Goal: Task Accomplishment & Management: Manage account settings

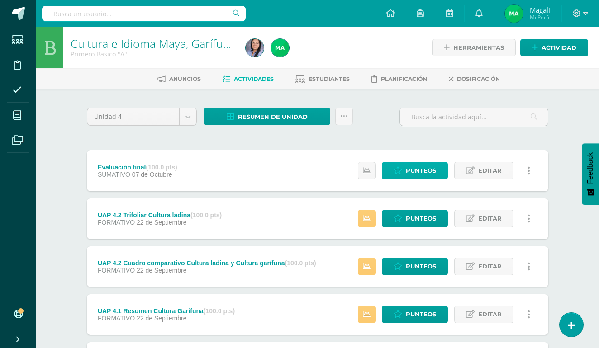
click at [414, 173] on span "Punteos" at bounding box center [420, 170] width 30 height 17
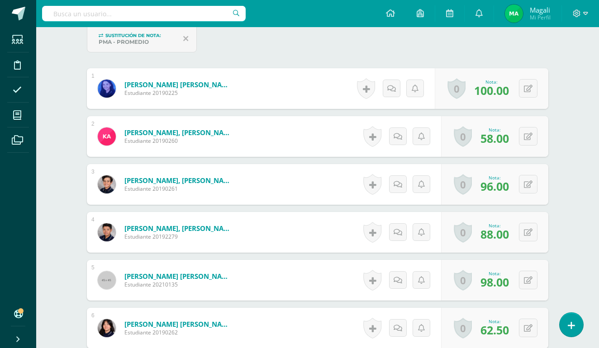
scroll to position [279, 0]
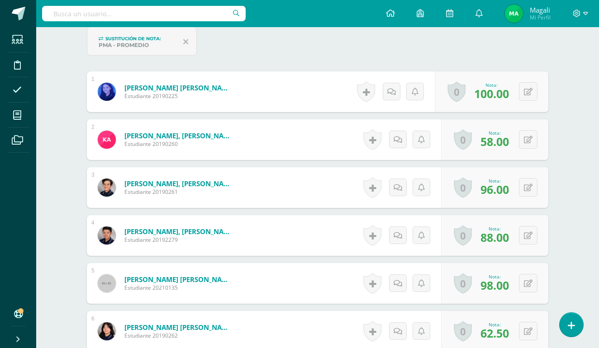
click at [415, 174] on div "Historial de actividad No hay historial para esta actividad Agregar Comentarios…" at bounding box center [400, 187] width 81 height 41
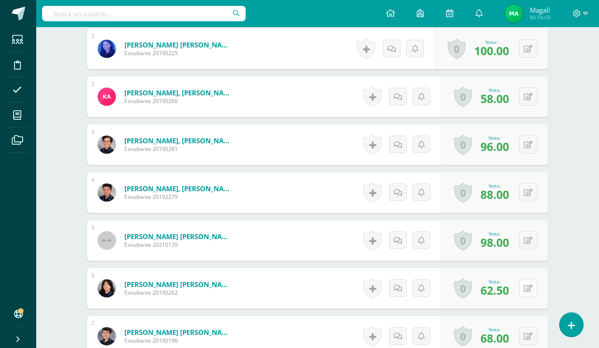
scroll to position [322, 0]
click at [521, 289] on button at bounding box center [527, 287] width 19 height 19
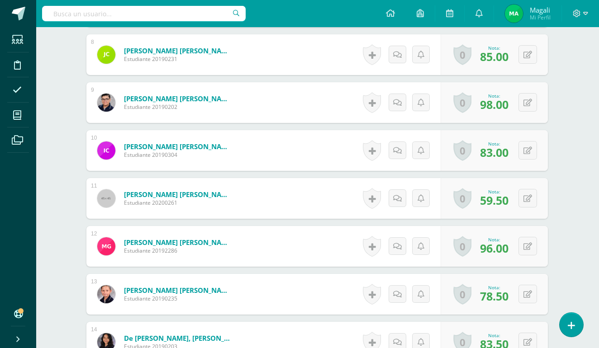
scroll to position [658, 0]
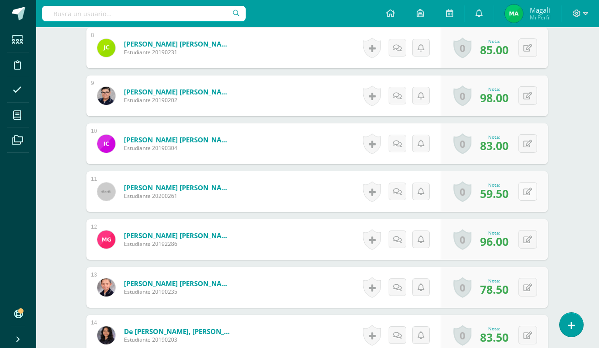
click at [525, 194] on icon at bounding box center [527, 192] width 9 height 8
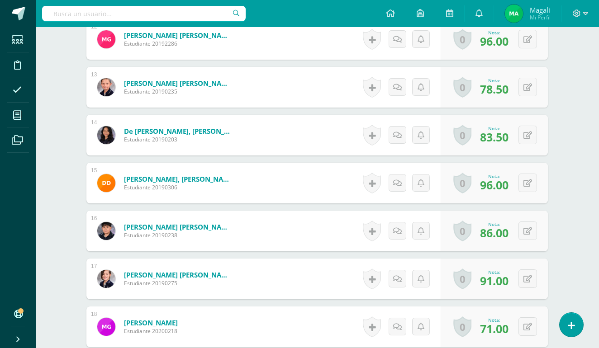
scroll to position [858, 0]
click at [525, 88] on icon at bounding box center [527, 88] width 9 height 8
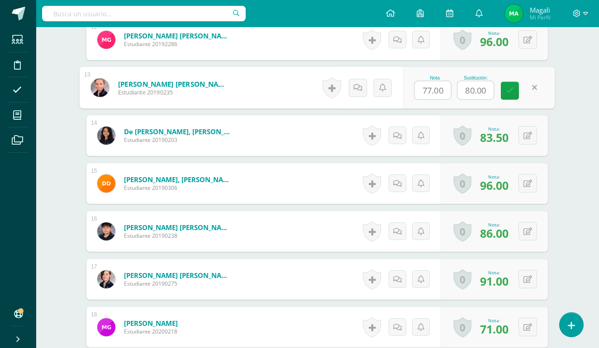
click at [525, 88] on link at bounding box center [534, 88] width 18 height 18
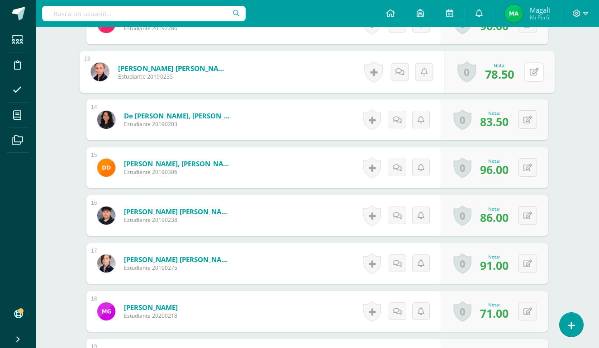
scroll to position [876, 0]
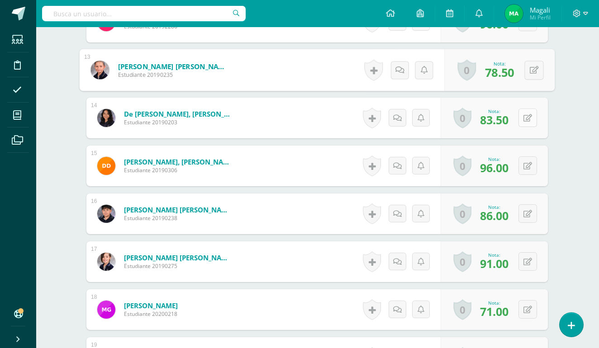
click at [530, 115] on icon at bounding box center [527, 118] width 9 height 8
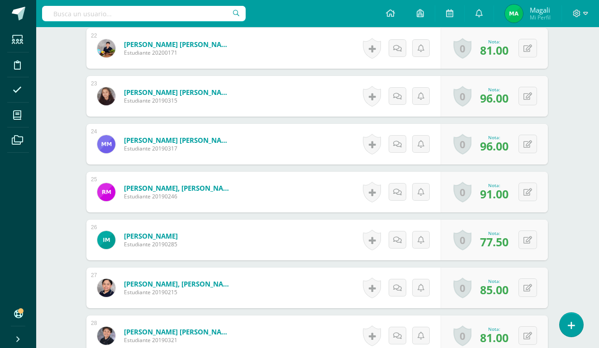
scroll to position [1333, 0]
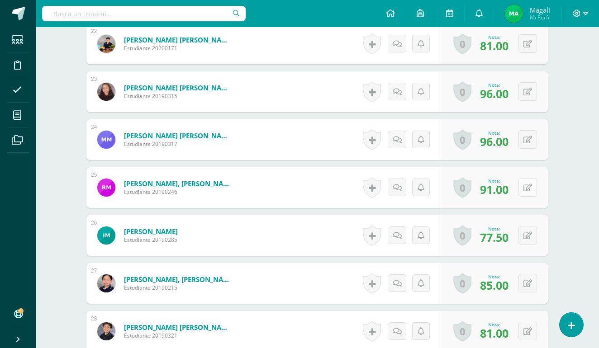
click at [527, 189] on icon at bounding box center [527, 188] width 9 height 8
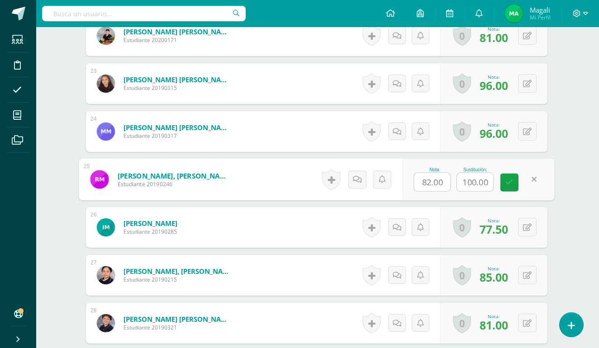
scroll to position [1344, 2]
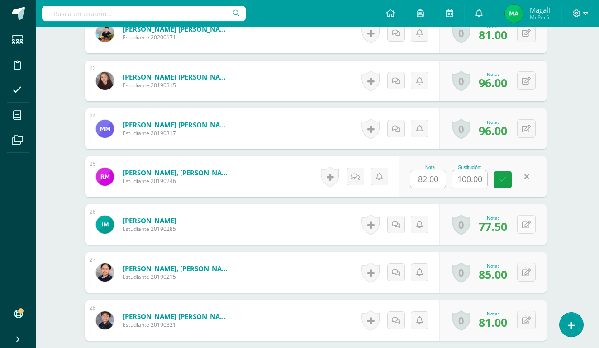
click at [529, 231] on button at bounding box center [526, 224] width 19 height 19
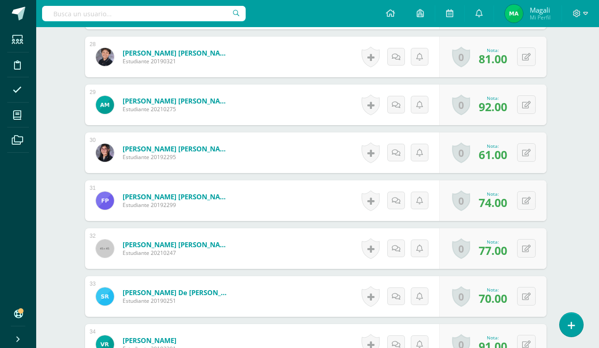
scroll to position [1608, 2]
click at [524, 255] on button at bounding box center [526, 248] width 19 height 19
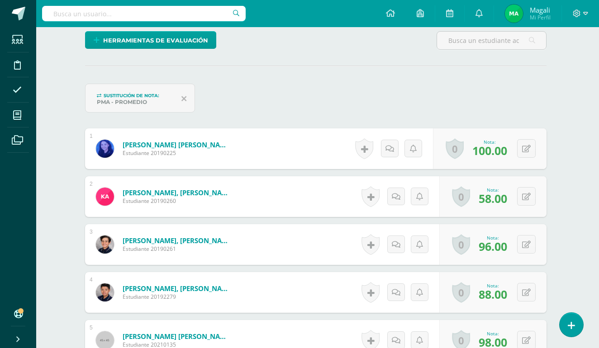
scroll to position [101, 2]
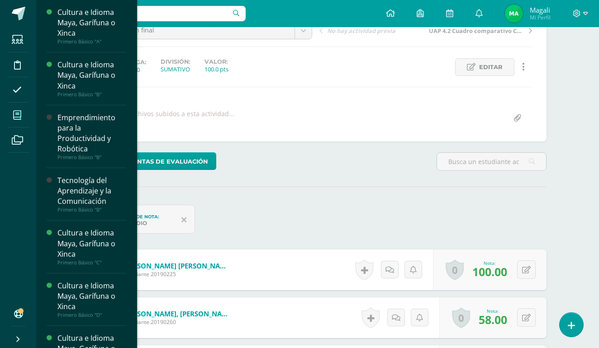
click at [14, 118] on icon at bounding box center [17, 115] width 8 height 9
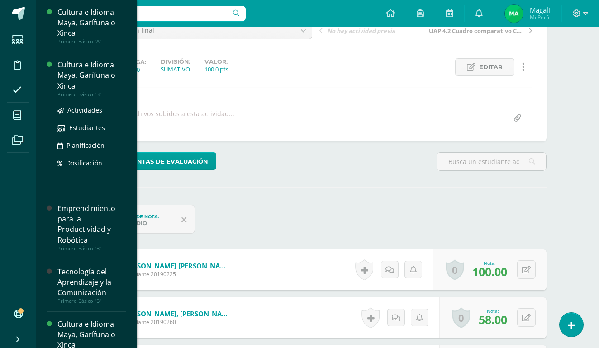
click at [73, 66] on div "Cultura e Idioma Maya, Garífuna o Xinca" at bounding box center [91, 75] width 69 height 31
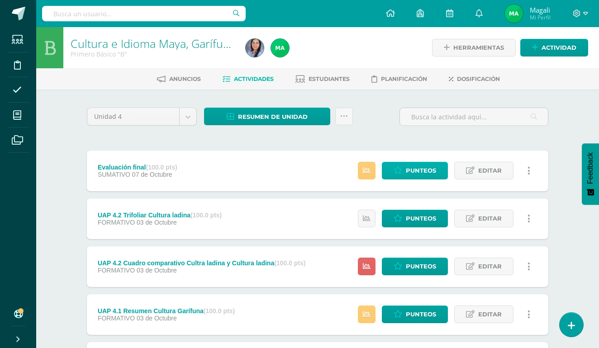
click at [419, 171] on span "Punteos" at bounding box center [420, 170] width 30 height 17
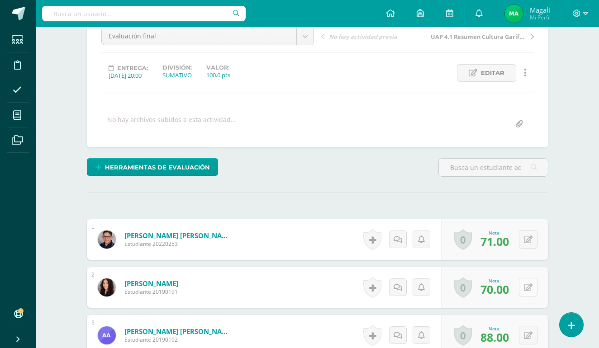
scroll to position [97, 0]
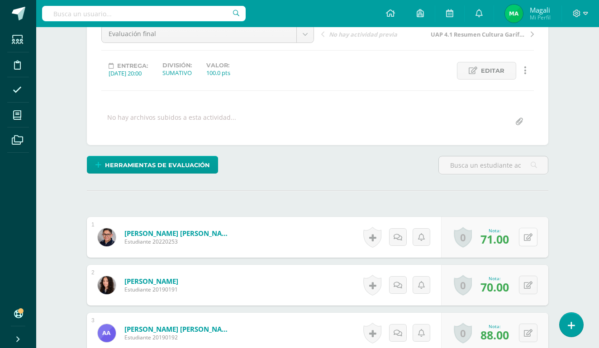
click at [523, 240] on button at bounding box center [527, 237] width 19 height 19
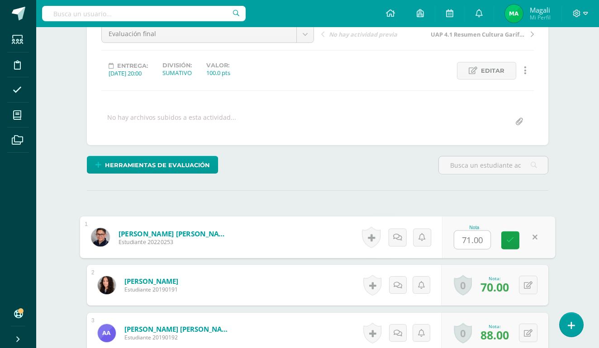
scroll to position [98, 0]
click at [162, 166] on span "Herramientas de evaluación" at bounding box center [157, 164] width 105 height 17
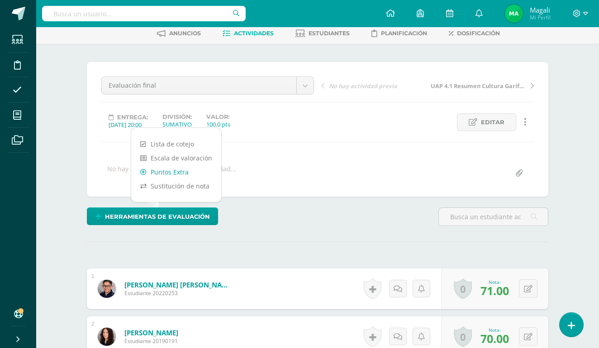
scroll to position [46, 0]
click at [176, 185] on link "Sustitución de nota" at bounding box center [176, 186] width 90 height 14
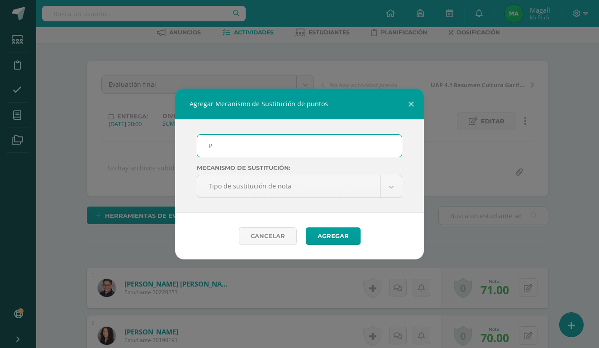
scroll to position [47, 0]
type input "PMA"
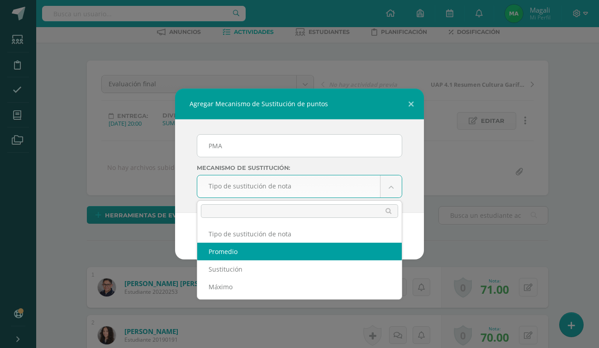
select select "average"
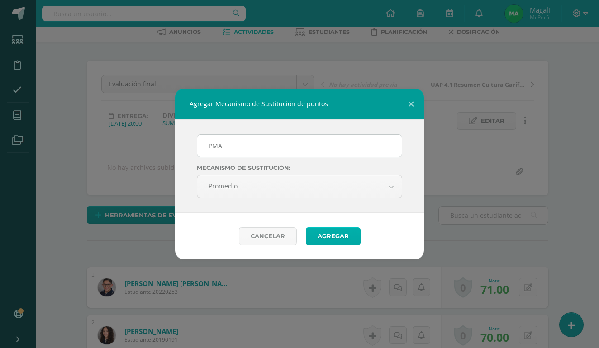
click at [325, 238] on button "Agregar" at bounding box center [333, 236] width 55 height 18
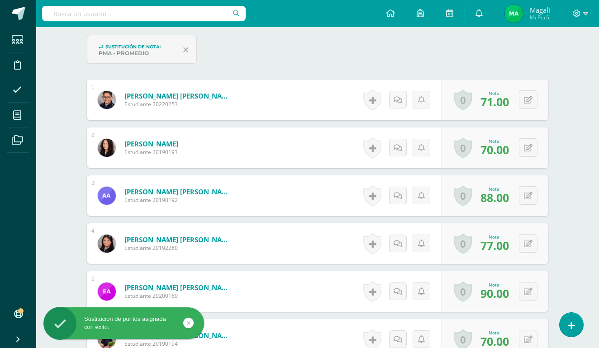
scroll to position [271, 0]
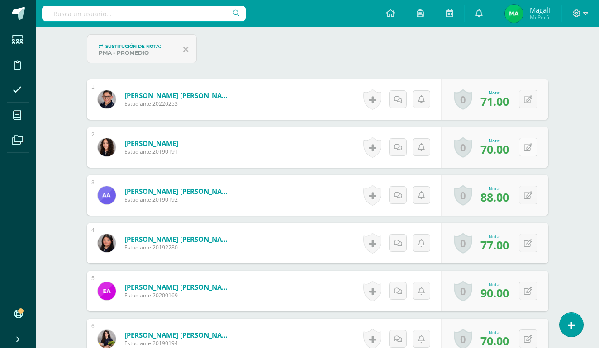
click at [528, 149] on icon at bounding box center [527, 148] width 9 height 8
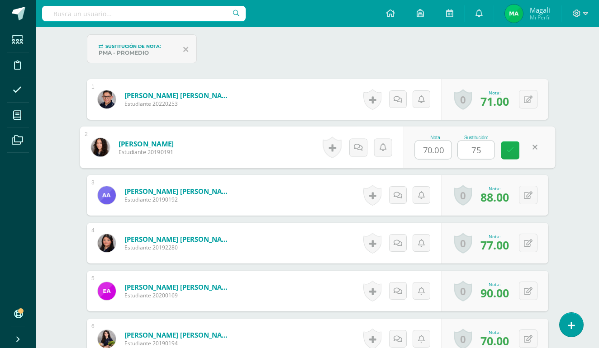
scroll to position [272, 0]
type input "75"
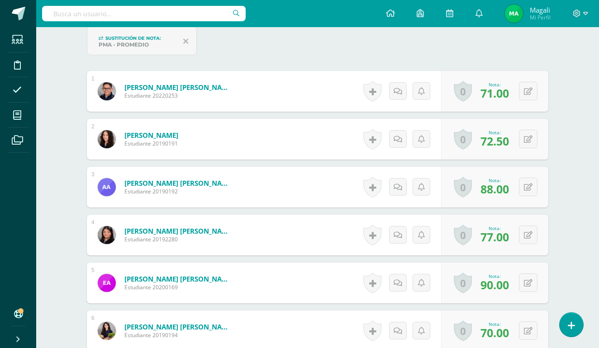
scroll to position [280, 0]
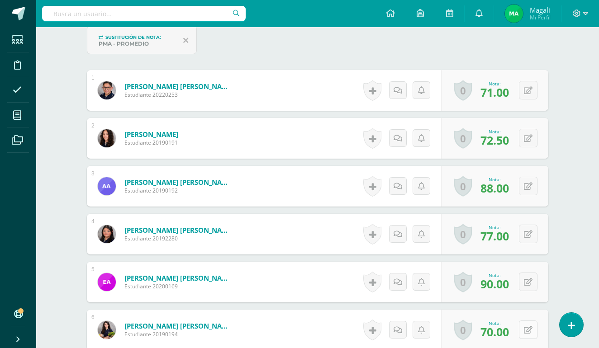
click at [528, 335] on button at bounding box center [527, 329] width 19 height 19
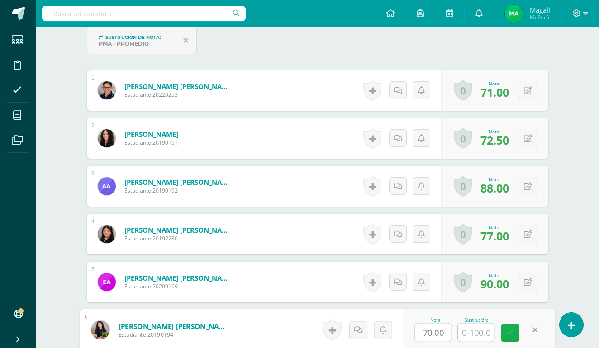
scroll to position [281, 0]
type input "80"
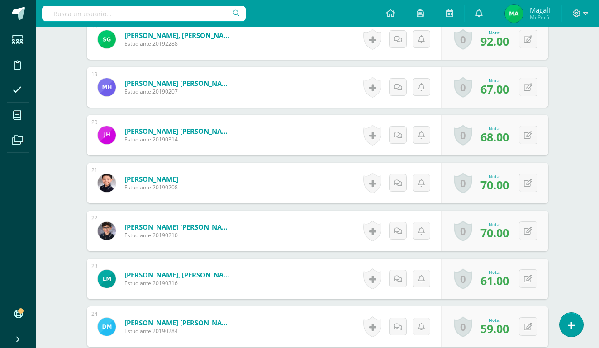
scroll to position [1151, 0]
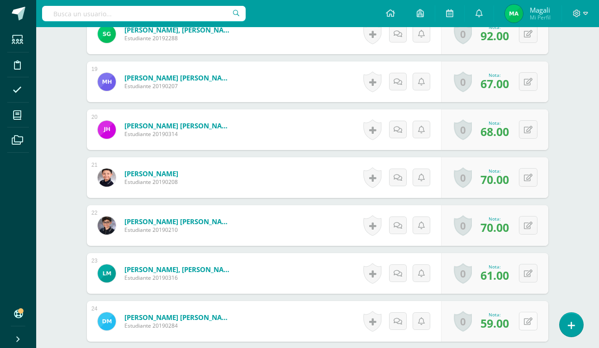
click at [528, 325] on icon at bounding box center [527, 322] width 9 height 8
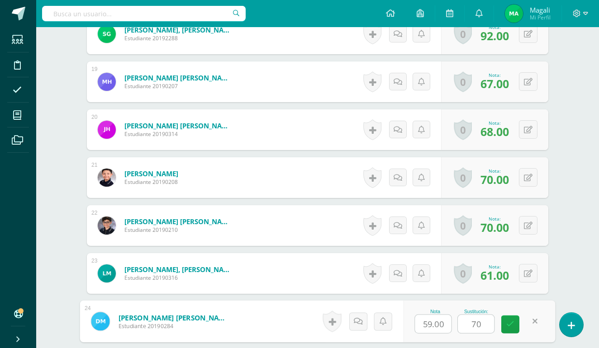
type input "70"
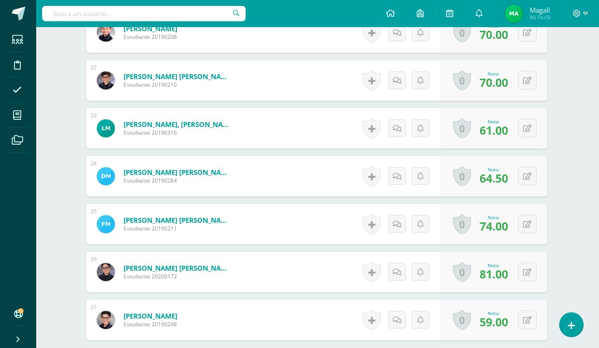
scroll to position [1337, 1]
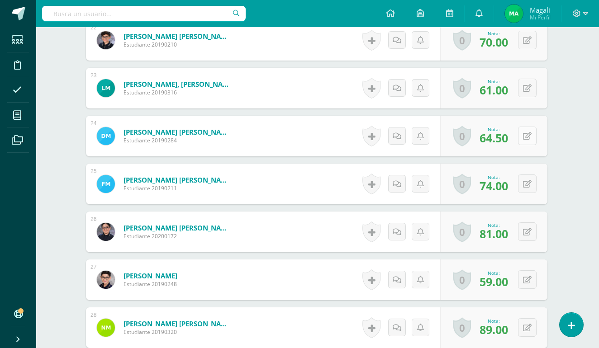
click at [528, 139] on icon at bounding box center [527, 136] width 9 height 8
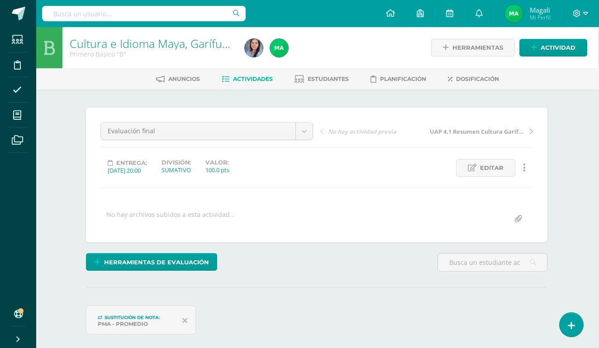
scroll to position [0, 1]
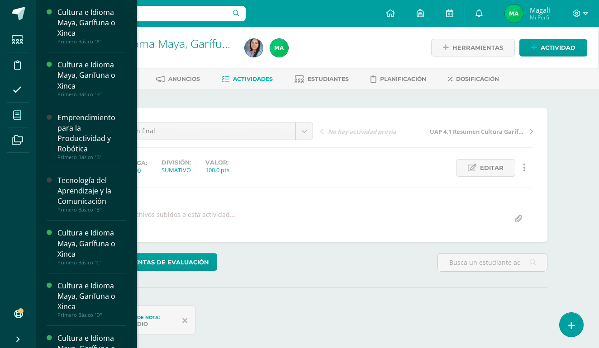
click at [19, 119] on icon at bounding box center [17, 115] width 8 height 9
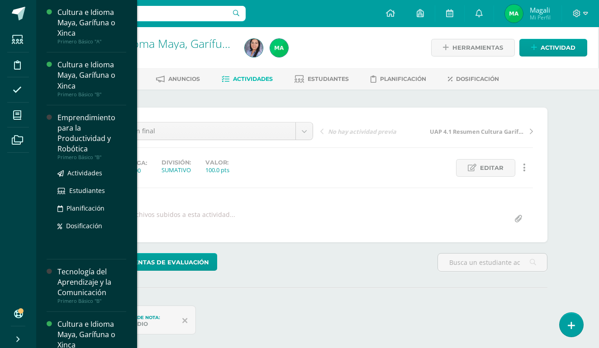
click at [83, 138] on div "Emprendimiento para la Productividad y Robótica" at bounding box center [91, 134] width 69 height 42
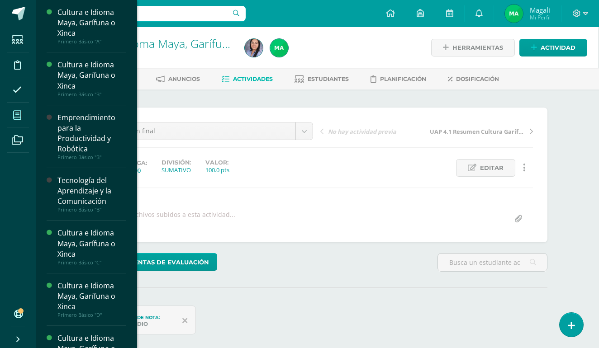
click at [15, 114] on icon at bounding box center [17, 115] width 8 height 9
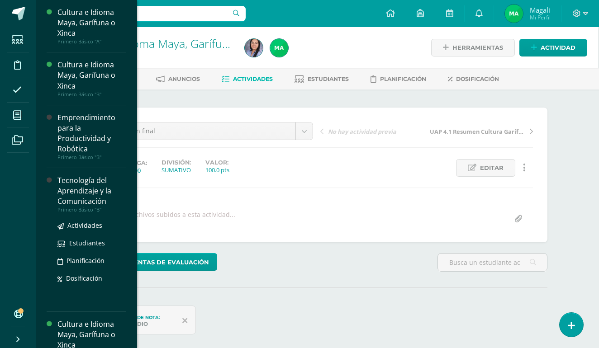
click at [71, 207] on div "Tecnología del Aprendizaje y la Comunicación" at bounding box center [91, 190] width 69 height 31
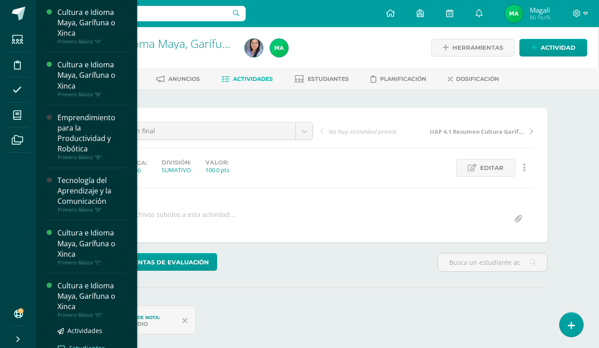
click at [76, 343] on link "Estudiantes" at bounding box center [91, 348] width 69 height 10
click at [73, 228] on div "Cultura e Idioma Maya, Garífuna o Xinca" at bounding box center [91, 243] width 69 height 31
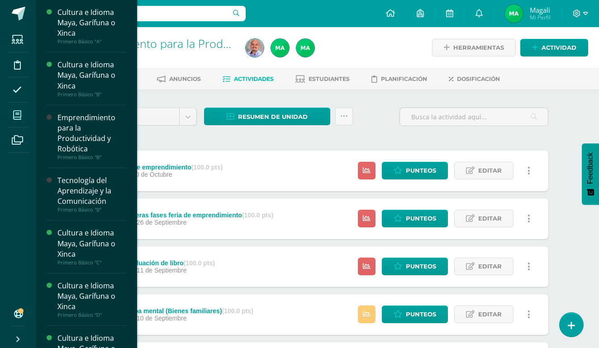
click at [19, 114] on icon at bounding box center [17, 115] width 8 height 9
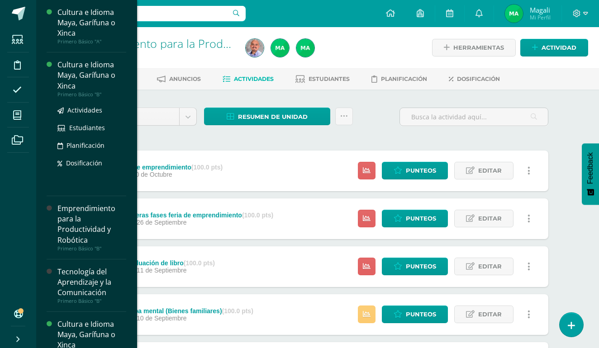
click at [78, 73] on div "Cultura e Idioma Maya, Garífuna o Xinca" at bounding box center [91, 75] width 69 height 31
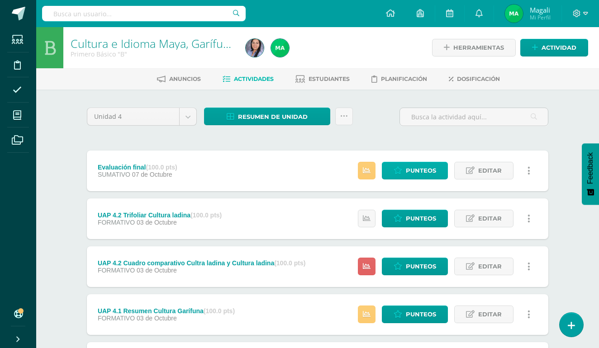
click at [416, 174] on span "Punteos" at bounding box center [420, 170] width 30 height 17
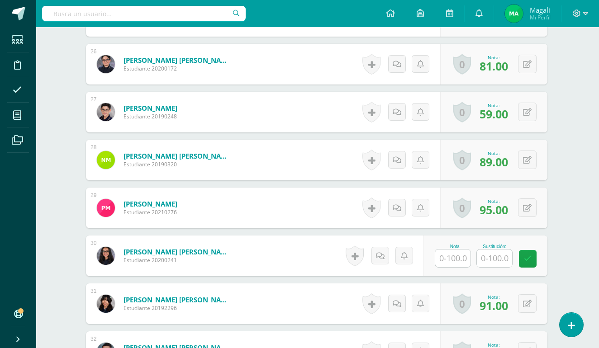
scroll to position [1505, 1]
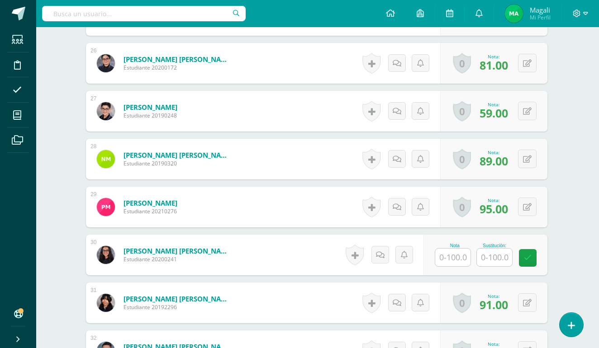
click at [454, 260] on input "text" at bounding box center [452, 258] width 35 height 18
type input "95"
click at [532, 259] on icon at bounding box center [534, 258] width 8 height 8
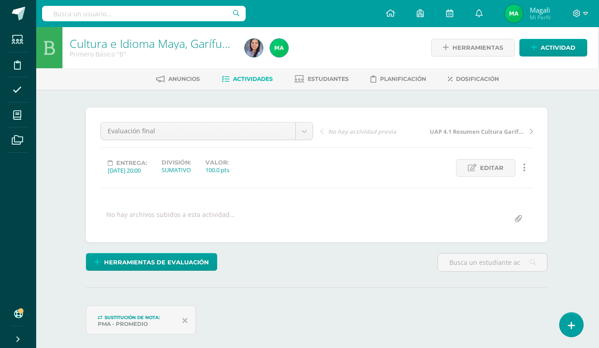
scroll to position [0, 1]
click at [394, 79] on span "Planificación" at bounding box center [403, 78] width 46 height 7
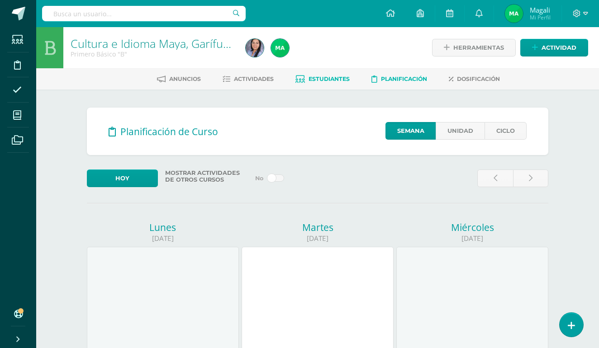
click at [322, 85] on link "Estudiantes" at bounding box center [322, 79] width 54 height 14
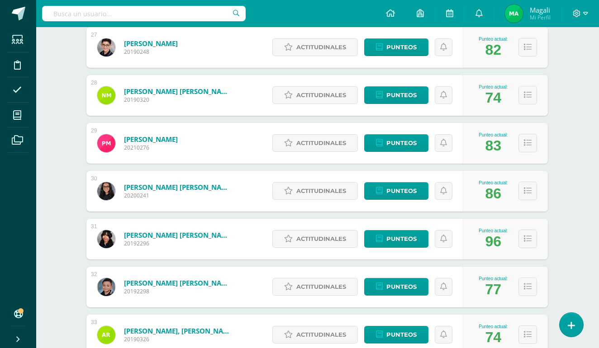
scroll to position [1416, 0]
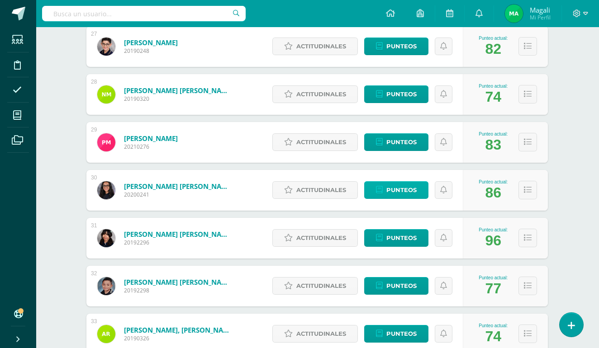
click at [391, 184] on span "Punteos" at bounding box center [401, 190] width 30 height 17
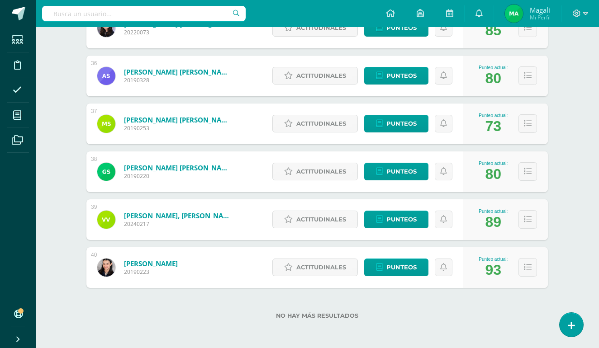
scroll to position [1818, 0]
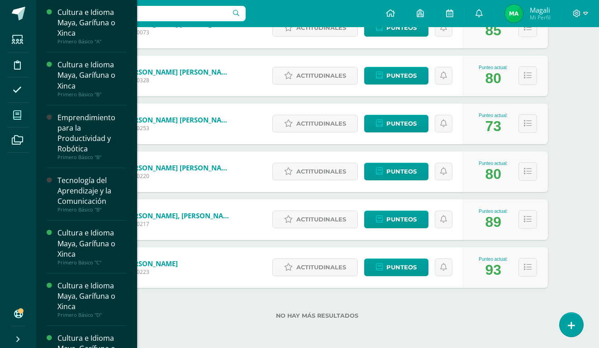
click at [19, 116] on icon at bounding box center [17, 115] width 8 height 9
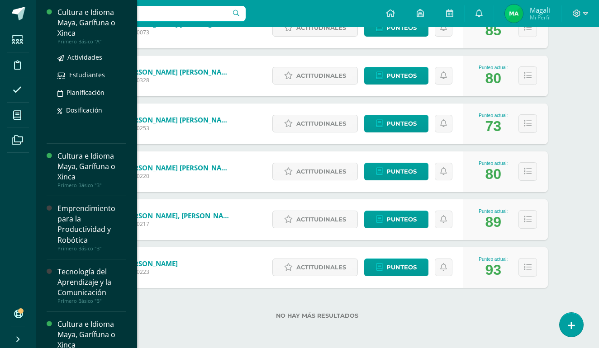
click at [77, 27] on div "Cultura e Idioma Maya, Garífuna o Xinca" at bounding box center [91, 22] width 69 height 31
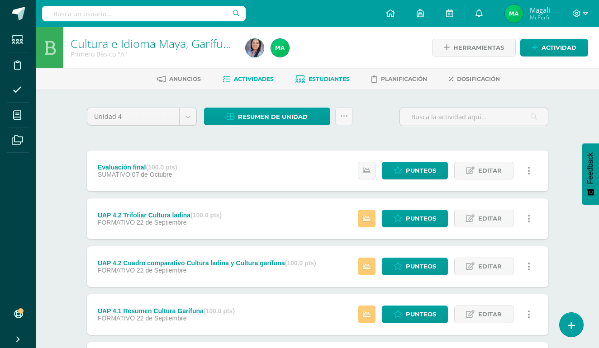
click at [323, 72] on link "Estudiantes" at bounding box center [322, 79] width 54 height 14
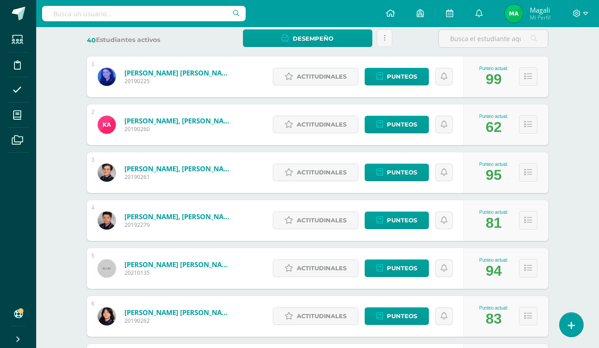
scroll to position [141, 0]
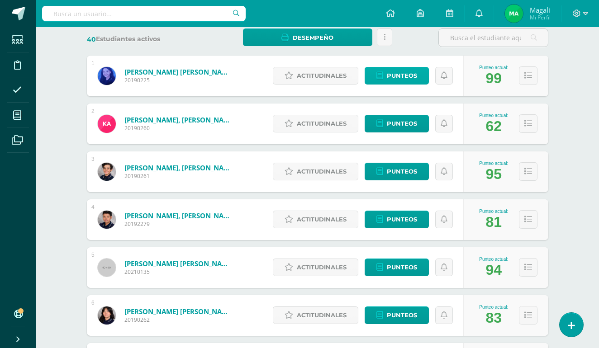
click at [398, 78] on span "Punteos" at bounding box center [401, 75] width 30 height 17
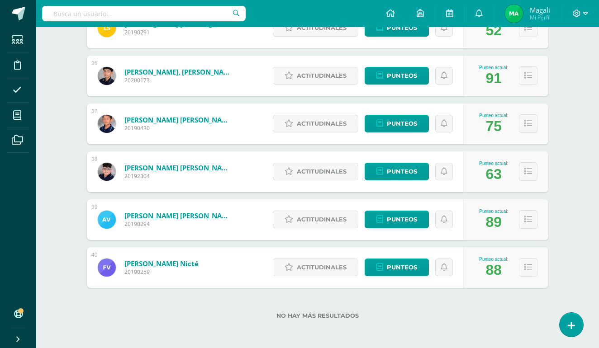
scroll to position [1818, 0]
click at [262, 144] on div "37 Sánchez Calvillo, José Leonel 20190430 Punteo actual: 75 Actitudinales Punte…" at bounding box center [317, 124] width 461 height 41
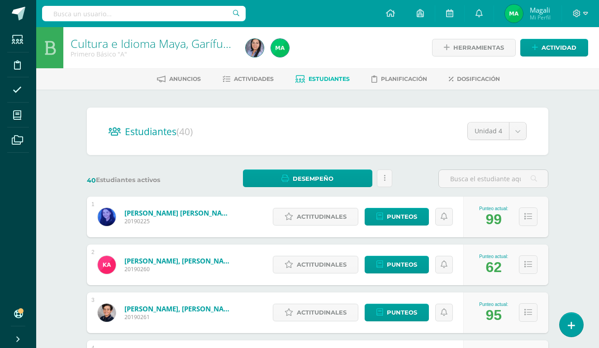
scroll to position [0, 0]
click at [248, 83] on link "Actividades" at bounding box center [247, 79] width 51 height 14
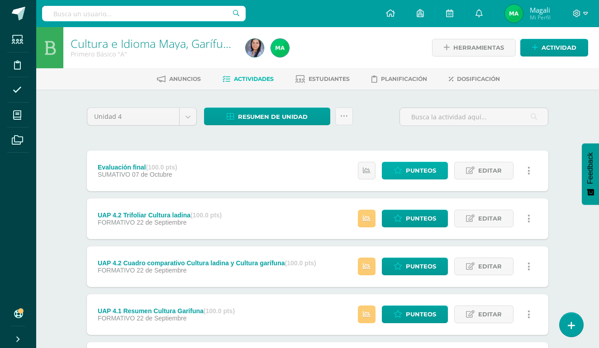
click at [416, 167] on span "Punteos" at bounding box center [420, 170] width 30 height 17
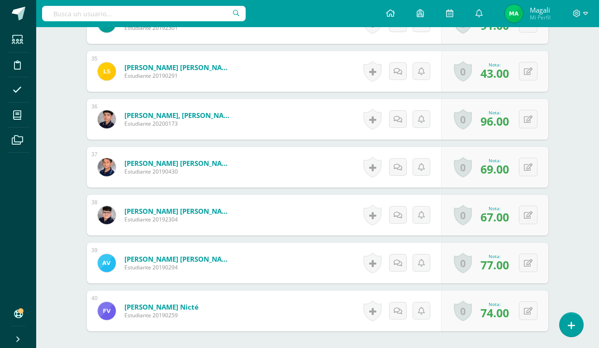
scroll to position [1928, 0]
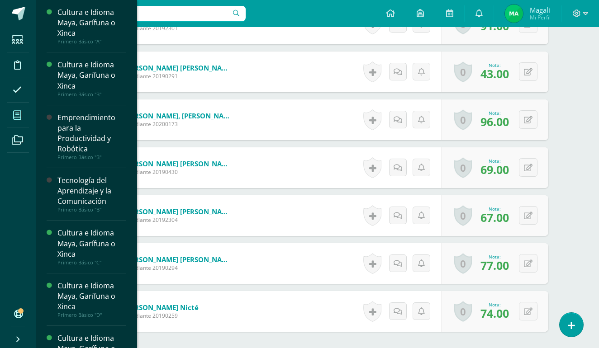
click at [18, 123] on span at bounding box center [17, 115] width 20 height 20
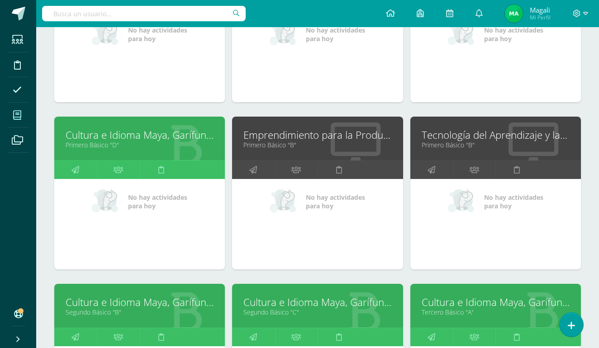
scroll to position [237, 0]
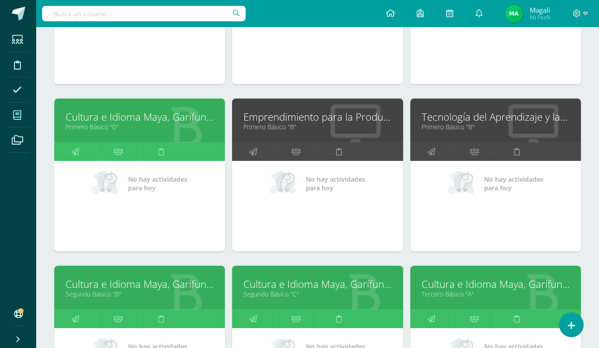
click at [98, 119] on link "Cultura e Idioma Maya, Garífuna o Xinca" at bounding box center [140, 117] width 148 height 14
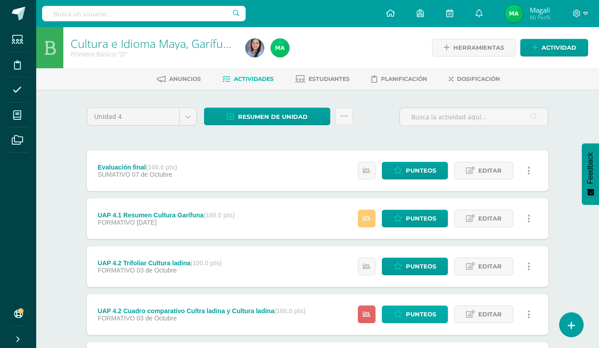
click at [410, 323] on span "Punteos" at bounding box center [420, 314] width 30 height 17
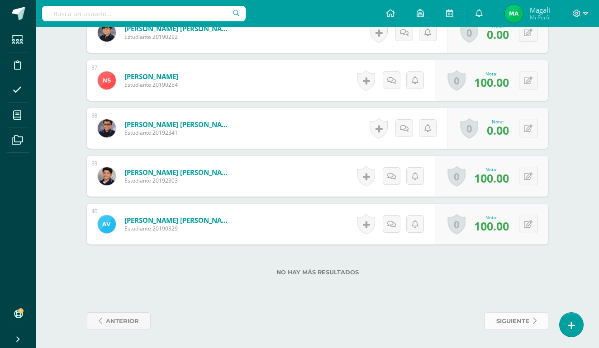
scroll to position [1979, 0]
click at [513, 325] on span "siguiente" at bounding box center [512, 321] width 33 height 17
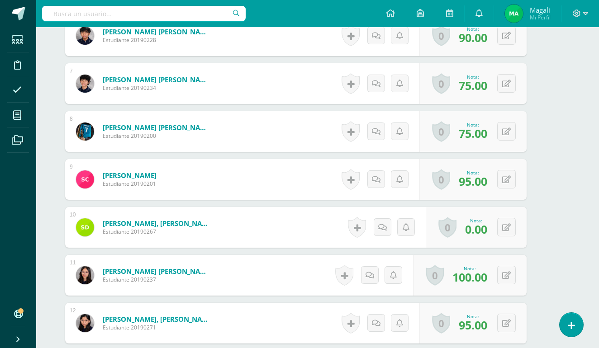
scroll to position [538, 22]
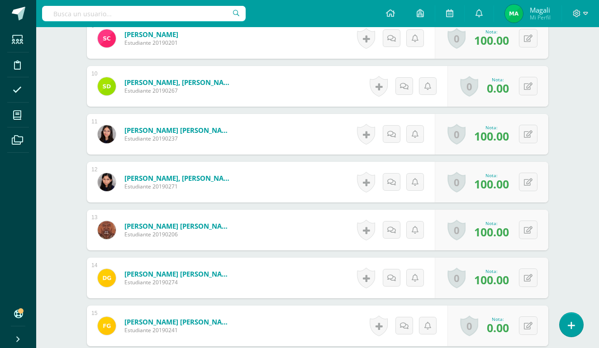
scroll to position [680, 0]
click at [557, 193] on div "¿Estás seguro que quieres eliminar esta actividad? Esto borrará la actividad y …" at bounding box center [317, 287] width 497 height 1755
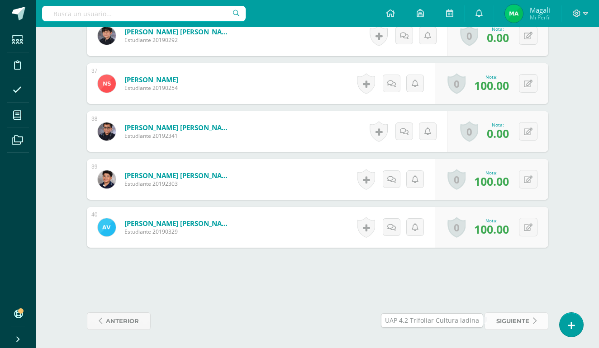
scroll to position [1976, 0]
click at [515, 323] on span "siguiente" at bounding box center [512, 324] width 33 height 17
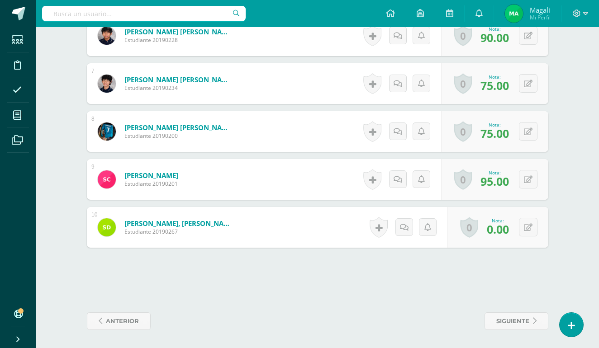
scroll to position [538, 0]
click at [509, 319] on span "siguiente" at bounding box center [512, 321] width 33 height 17
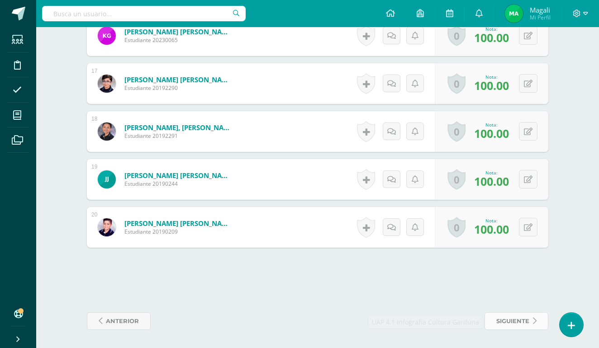
scroll to position [1018, 0]
click at [504, 320] on span "siguiente" at bounding box center [512, 321] width 33 height 17
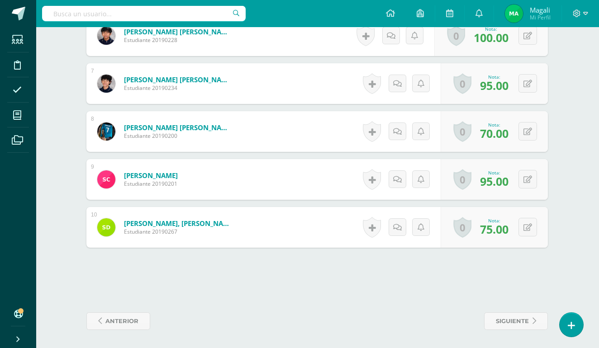
scroll to position [538, 0]
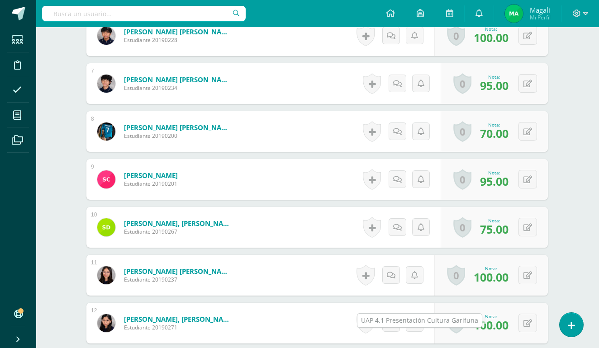
click at [511, 312] on div "¿Estás seguro que quieres eliminar esta actividad? Esto borrará la actividad y …" at bounding box center [317, 189] width 468 height 1240
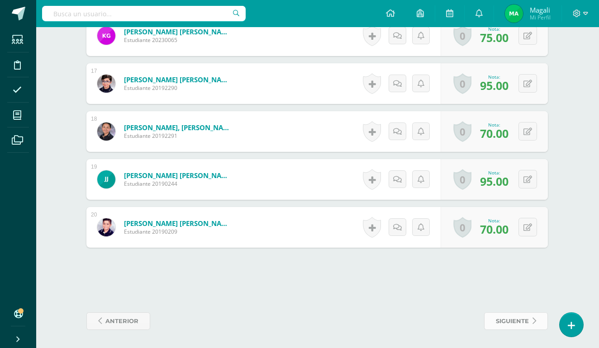
scroll to position [1018, 0]
click at [506, 322] on span "siguiente" at bounding box center [511, 321] width 33 height 17
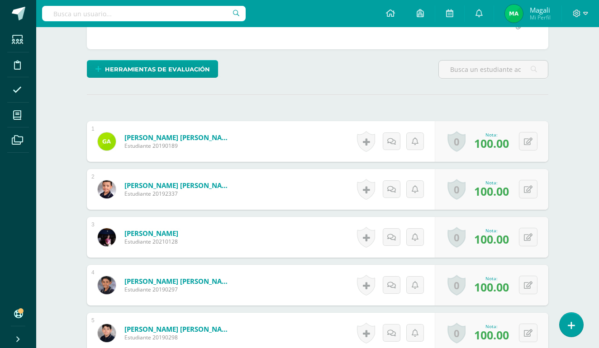
scroll to position [9, 0]
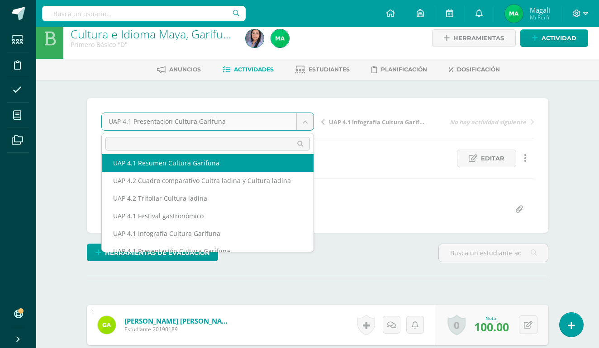
scroll to position [10, 0]
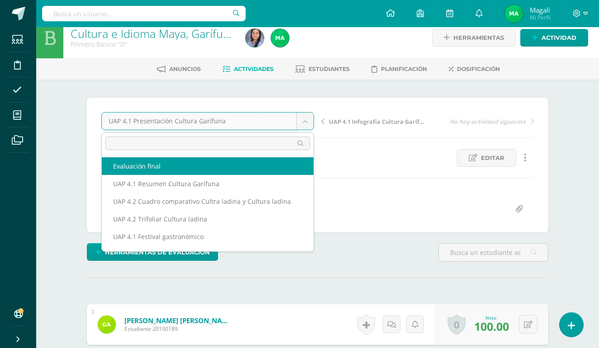
select select "/dashboard/teacher/grade-activity/227511/"
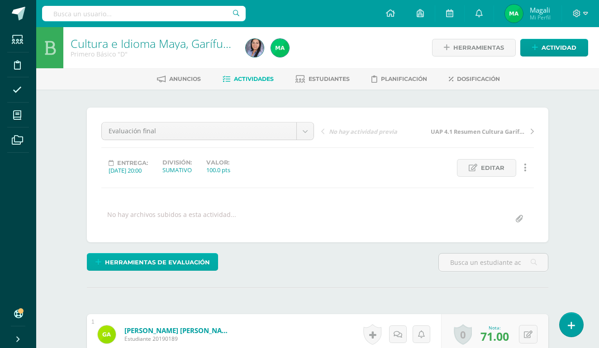
click at [162, 267] on span "Herramientas de evaluación" at bounding box center [157, 262] width 105 height 17
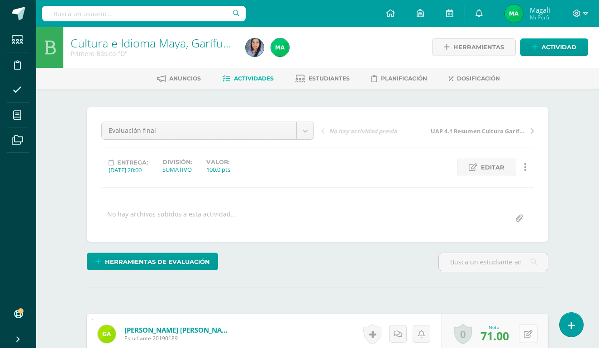
click at [525, 332] on icon at bounding box center [527, 334] width 9 height 8
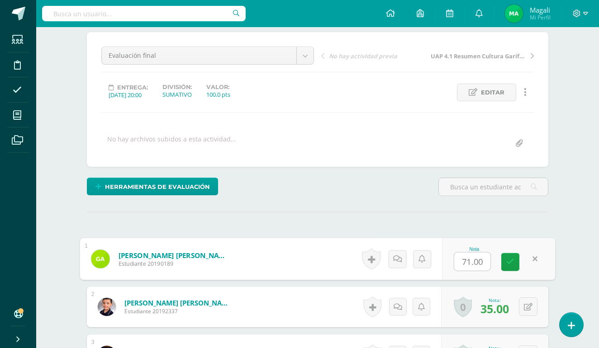
scroll to position [76, 0]
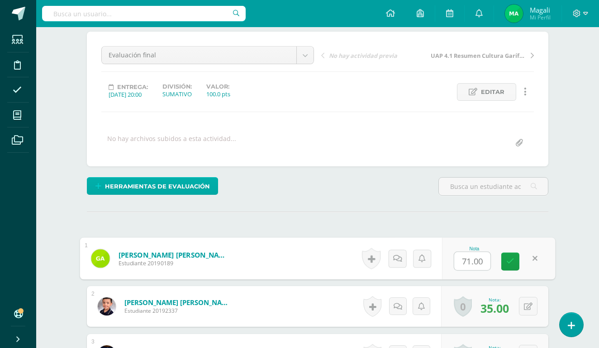
click at [173, 188] on span "Herramientas de evaluación" at bounding box center [157, 186] width 105 height 17
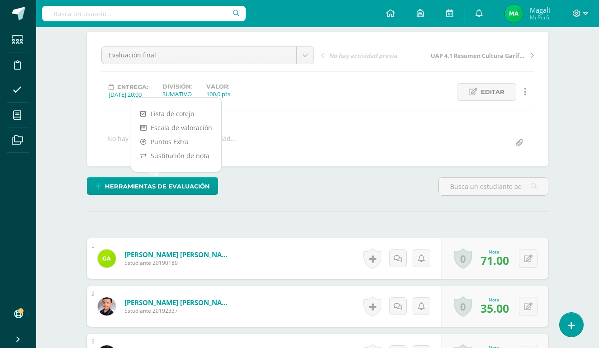
click at [167, 163] on div "Lista de cotejo Escala de valoración Puntos Extra Sustitución de nota" at bounding box center [176, 135] width 90 height 74
click at [167, 158] on link "Sustitución de nota" at bounding box center [176, 156] width 90 height 14
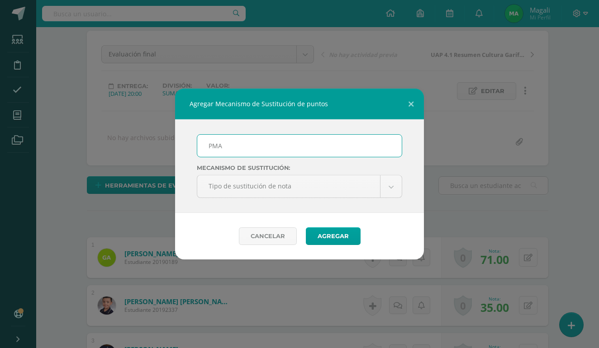
scroll to position [77, 0]
type input "PMA"
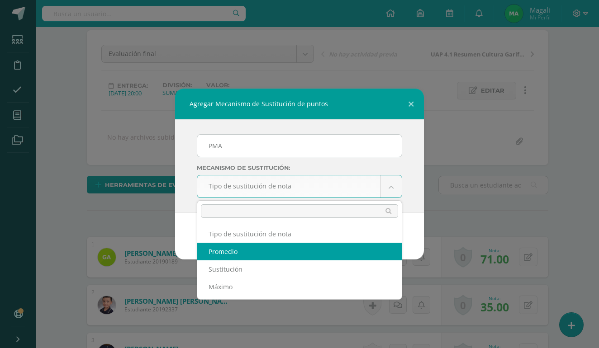
select select "average"
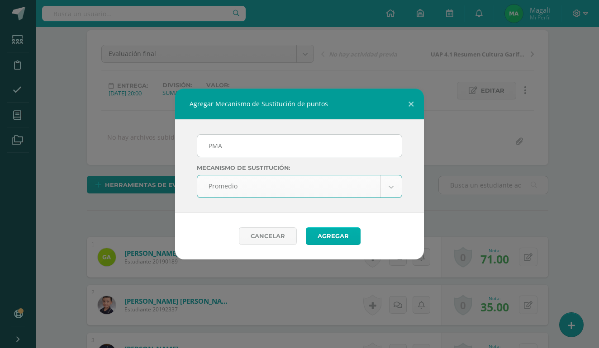
click at [339, 237] on button "Agregar" at bounding box center [333, 236] width 55 height 18
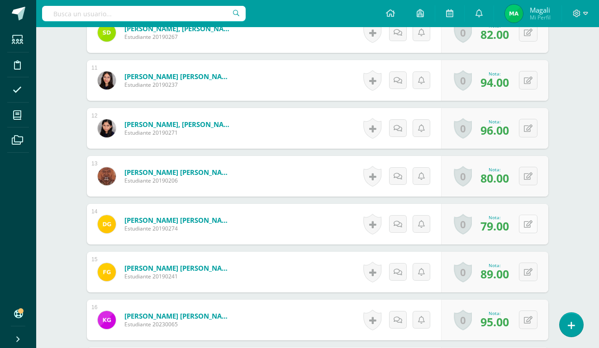
scroll to position [770, 0]
click at [523, 222] on button at bounding box center [527, 223] width 19 height 19
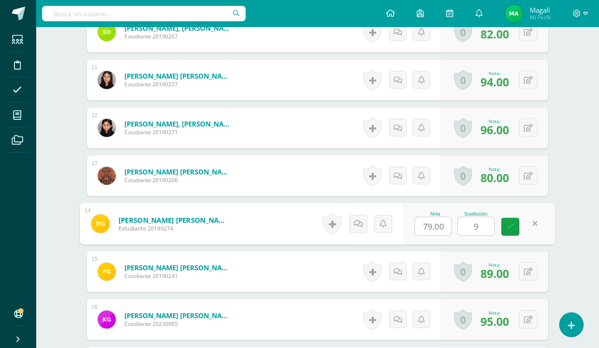
type input "95"
click at [509, 227] on icon at bounding box center [510, 227] width 8 height 8
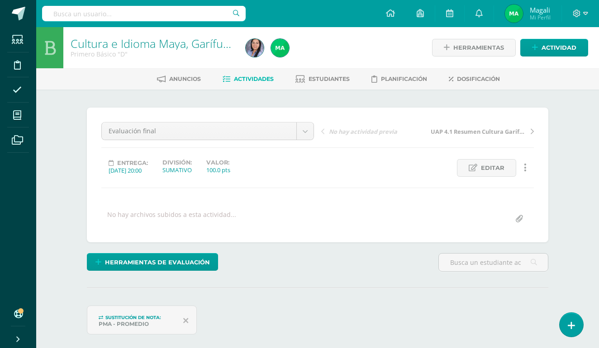
scroll to position [0, 0]
click at [320, 81] on span "Estudiantes" at bounding box center [328, 78] width 41 height 7
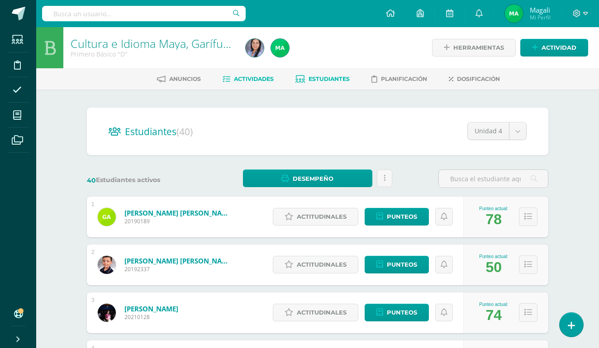
click at [260, 80] on span "Actividades" at bounding box center [254, 78] width 40 height 7
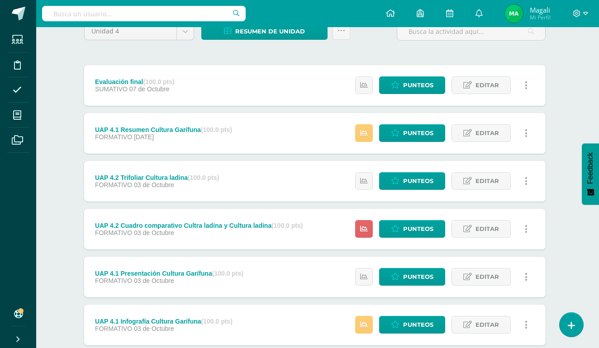
scroll to position [90, 3]
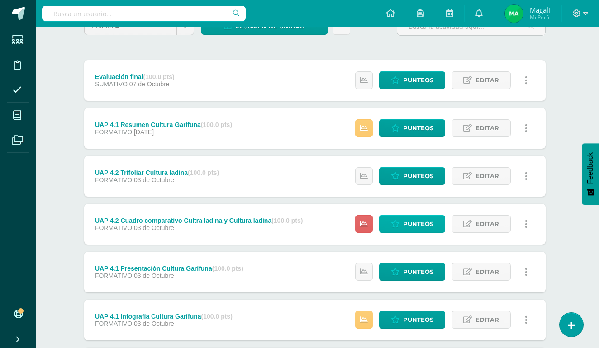
click at [406, 230] on span "Punteos" at bounding box center [418, 224] width 30 height 17
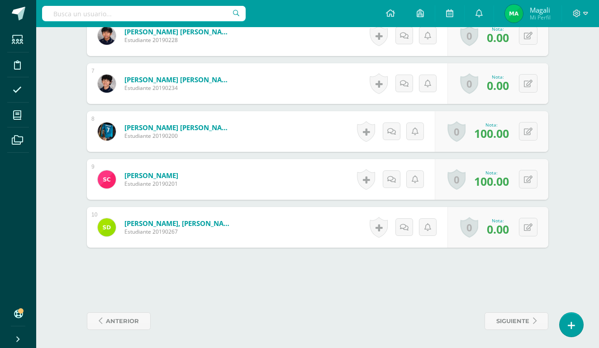
scroll to position [538, 0]
click at [449, 267] on div at bounding box center [317, 267] width 461 height 39
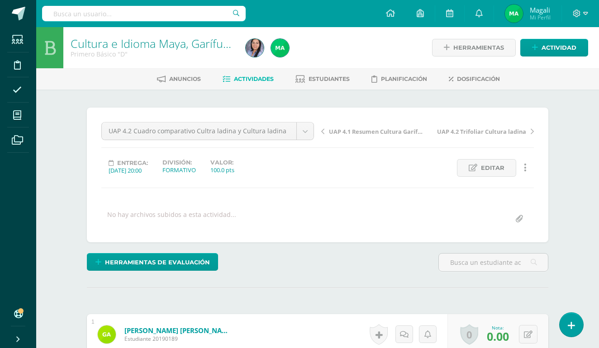
scroll to position [0, 0]
click at [335, 76] on span "Estudiantes" at bounding box center [328, 78] width 41 height 7
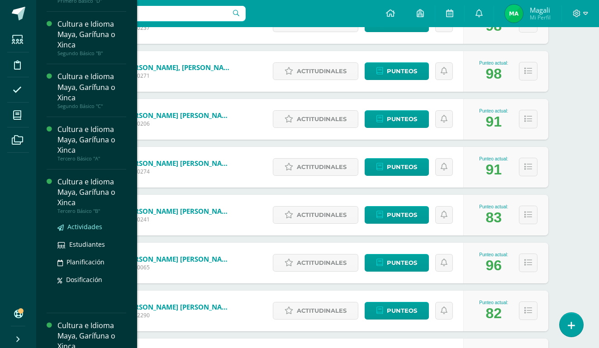
scroll to position [311, 0]
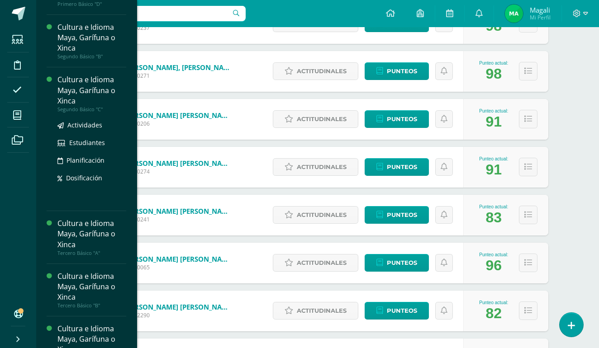
click at [71, 82] on div "Cultura e Idioma Maya, Garífuna o Xinca" at bounding box center [91, 90] width 69 height 31
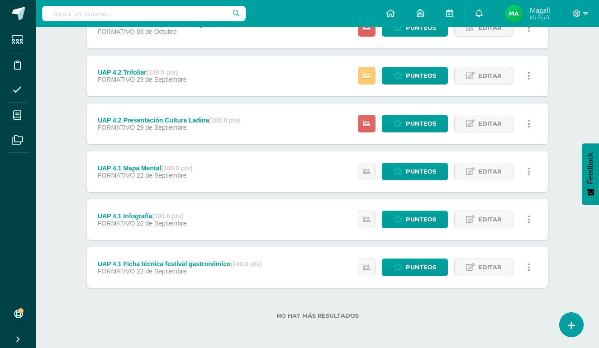
scroll to position [143, 0]
click at [422, 266] on span "Punteos" at bounding box center [420, 267] width 30 height 17
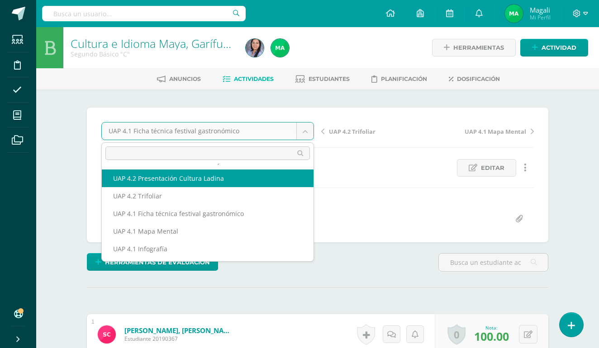
scroll to position [15, 0]
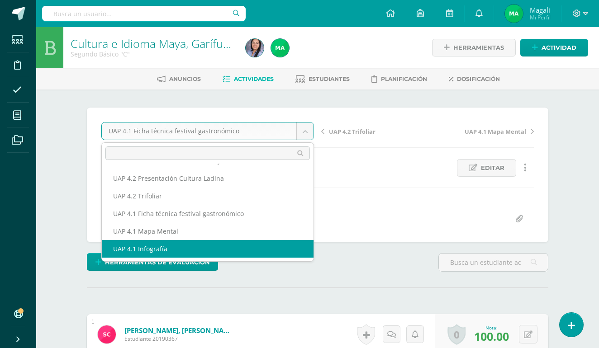
select select "/dashboard/teacher/grade-activity/226833/"
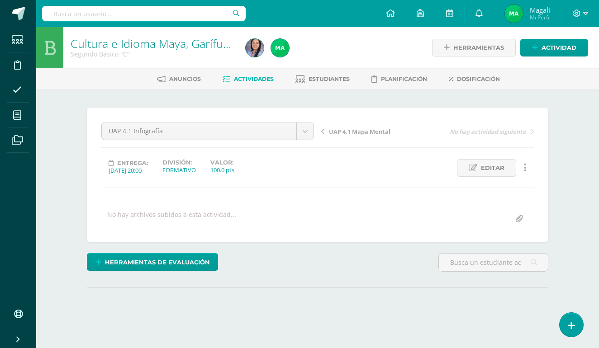
click at [306, 132] on body "Estudiantes Disciplina Asistencia Mis cursos Archivos Soporte Ayuda Reportar un…" at bounding box center [299, 179] width 599 height 358
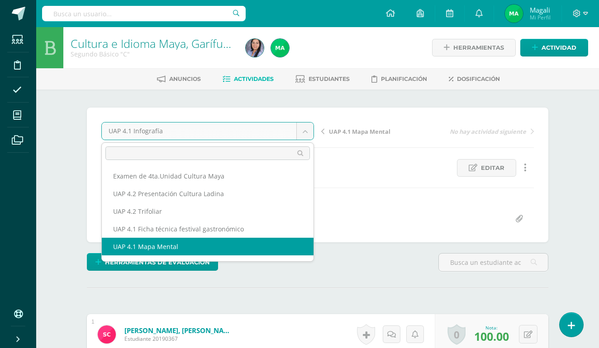
select select "/dashboard/teacher/grade-activity/226832/"
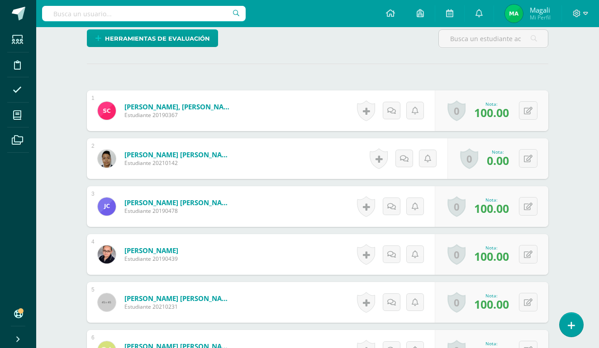
scroll to position [226, 0]
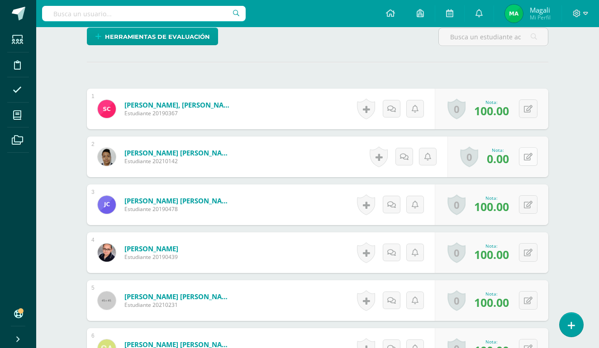
click at [529, 155] on icon at bounding box center [527, 157] width 9 height 8
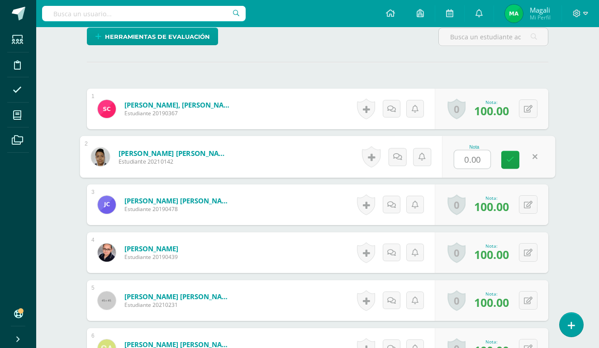
scroll to position [226, 0]
type input "6"
type input "50"
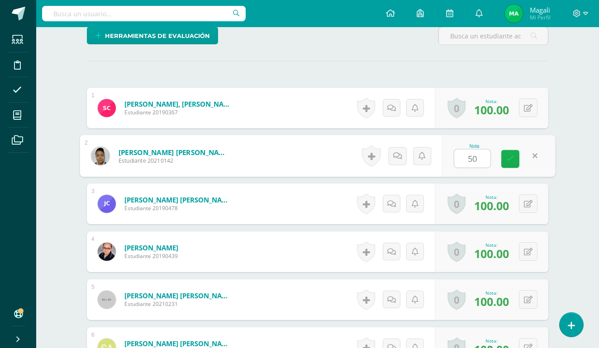
click at [513, 163] on icon at bounding box center [510, 159] width 8 height 8
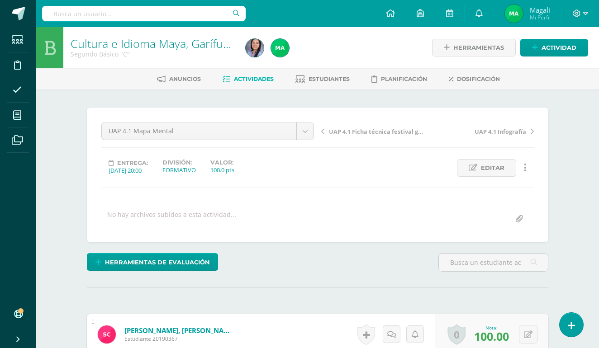
scroll to position [0, 0]
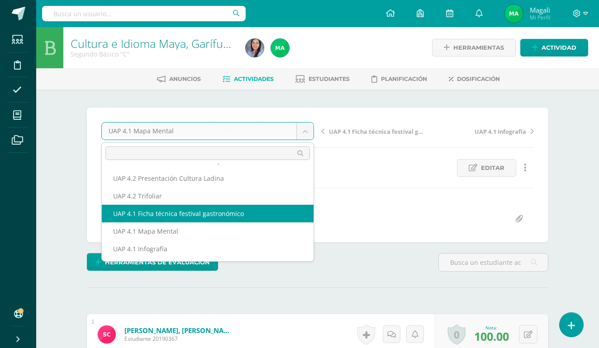
scroll to position [15, 0]
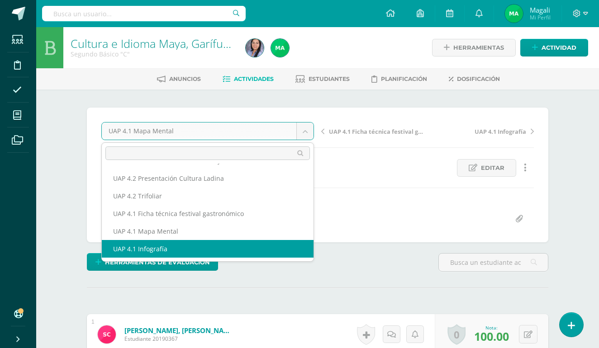
select select "/dashboard/teacher/grade-activity/226833/"
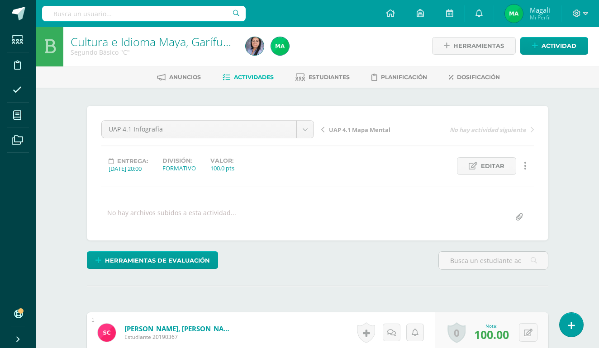
scroll to position [2, 0]
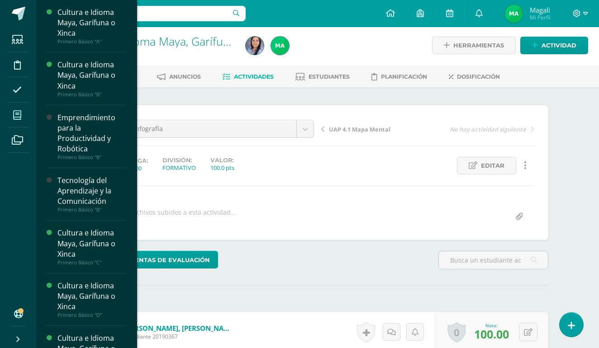
click at [19, 116] on icon at bounding box center [17, 115] width 8 height 9
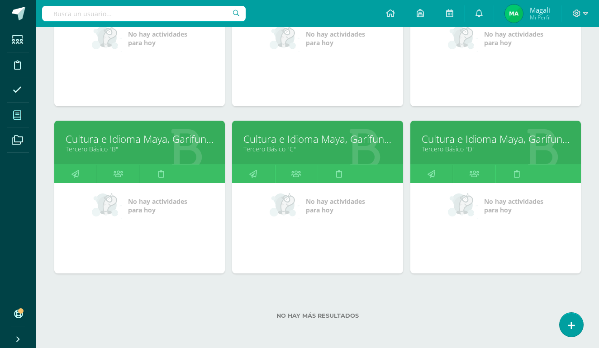
scroll to position [549, 0]
click at [454, 140] on link "Cultura e Idioma Maya, Garífuna o Xinca" at bounding box center [495, 139] width 148 height 14
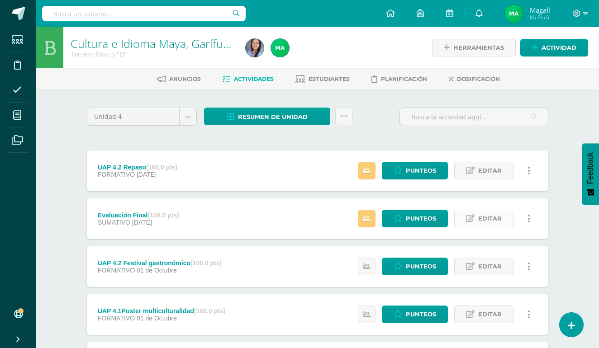
click at [485, 221] on span "Editar" at bounding box center [490, 218] width 24 height 17
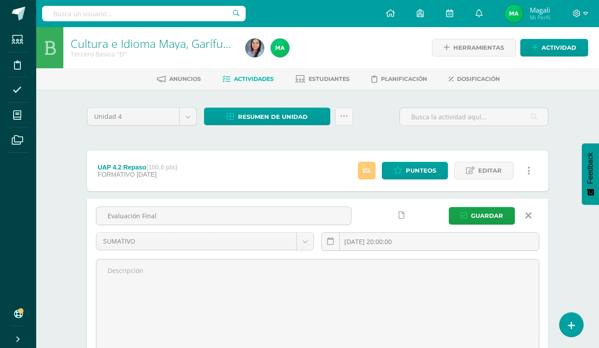
click at [571, 113] on div "Cultura e Idioma Maya, Garífuna o Xinca Tercero Básico "D" Herramientas Detalle…" at bounding box center [317, 347] width 562 height 641
click at [528, 213] on icon at bounding box center [528, 216] width 6 height 10
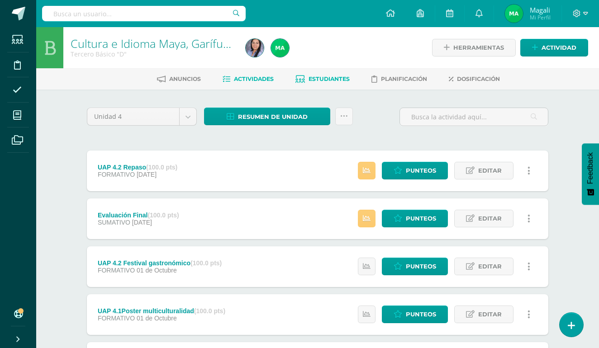
click at [324, 80] on span "Estudiantes" at bounding box center [328, 78] width 41 height 7
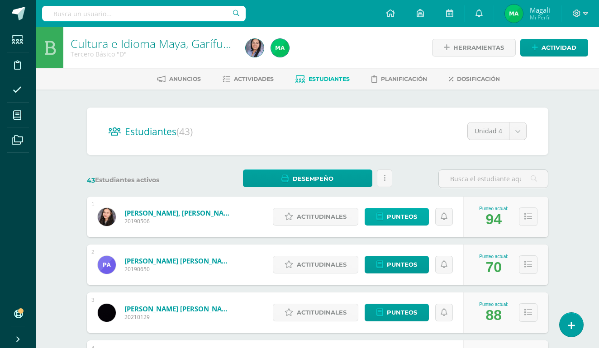
click at [405, 217] on span "Punteos" at bounding box center [401, 216] width 30 height 17
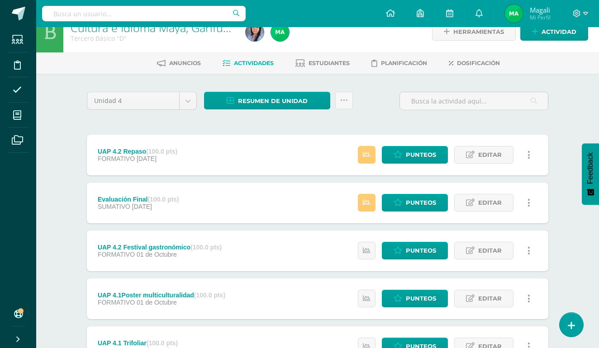
scroll to position [16, 0]
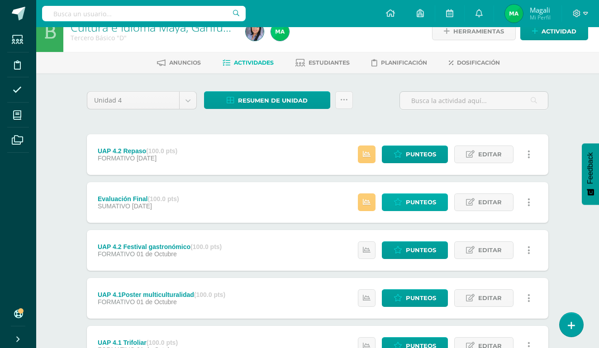
click at [401, 206] on icon at bounding box center [397, 202] width 9 height 8
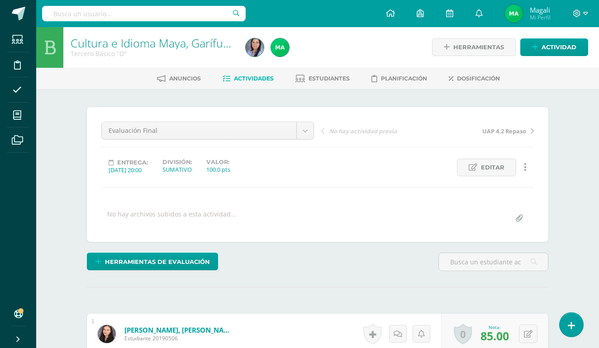
scroll to position [1, 0]
click at [326, 76] on span "Estudiantes" at bounding box center [328, 78] width 41 height 7
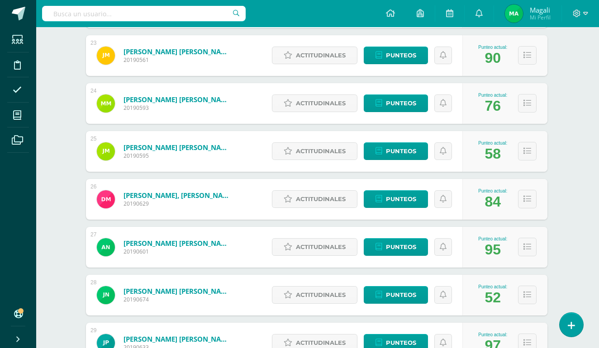
scroll to position [1216, 1]
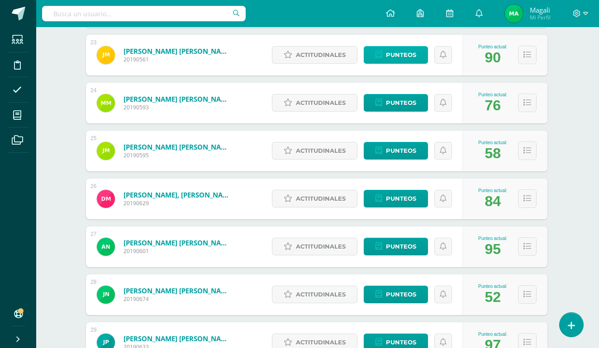
click at [387, 57] on span "Punteos" at bounding box center [401, 55] width 30 height 17
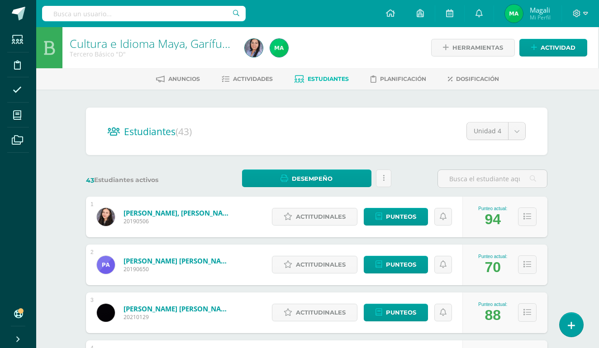
scroll to position [0, 1]
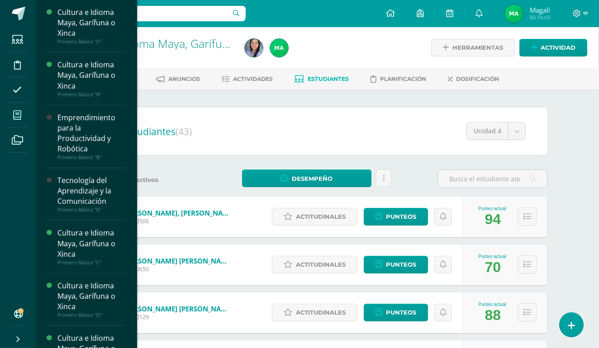
click at [19, 116] on icon at bounding box center [17, 115] width 8 height 9
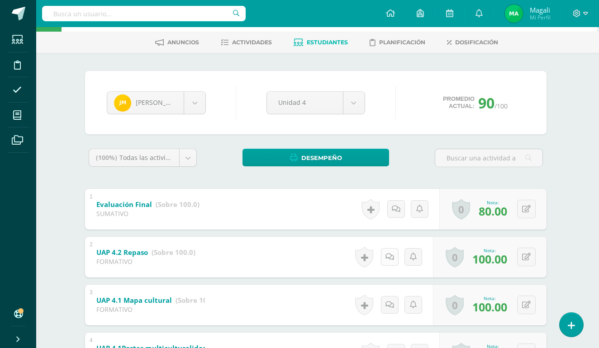
scroll to position [36, 2]
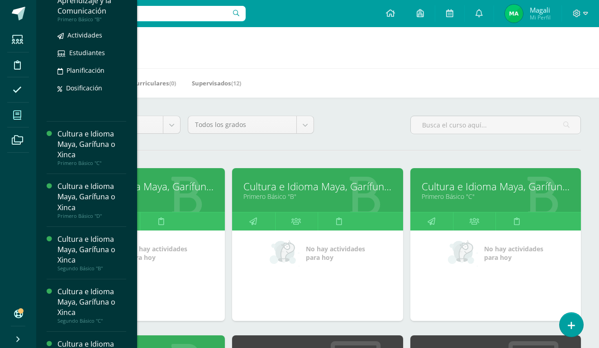
scroll to position [213, 0]
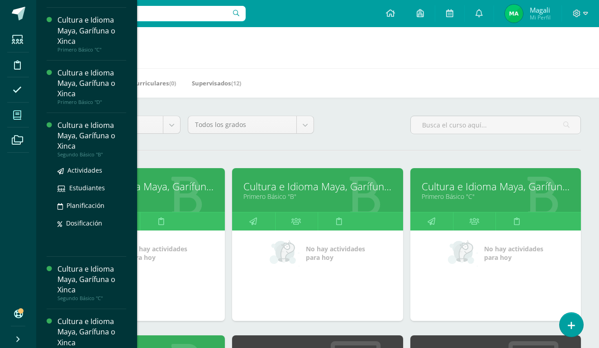
click at [84, 137] on div "Cultura e Idioma Maya, Garífuna o Xinca" at bounding box center [91, 135] width 69 height 31
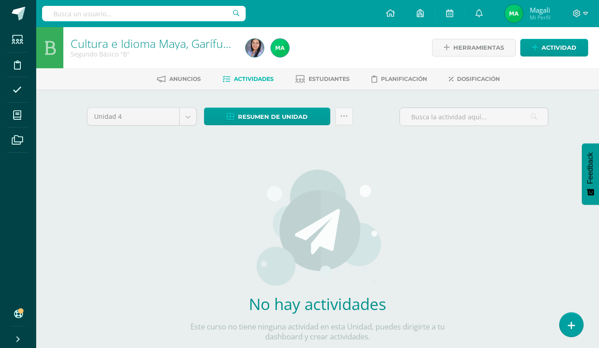
click at [246, 77] on span "Actividades" at bounding box center [254, 78] width 40 height 7
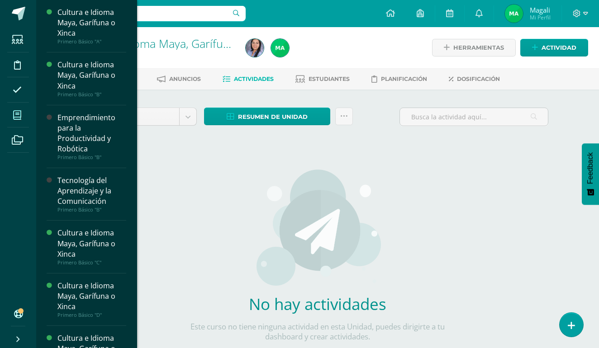
click at [20, 121] on span at bounding box center [17, 115] width 20 height 20
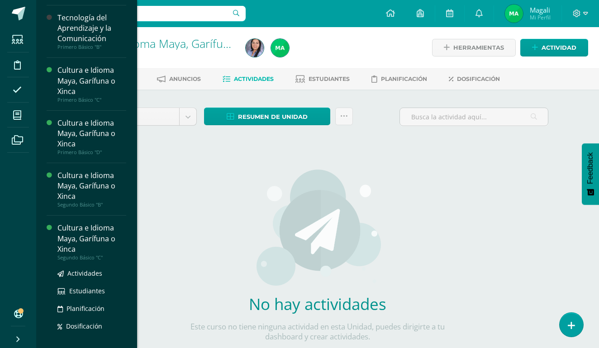
click at [79, 234] on div "Cultura e Idioma Maya, Garífuna o Xinca" at bounding box center [91, 238] width 69 height 31
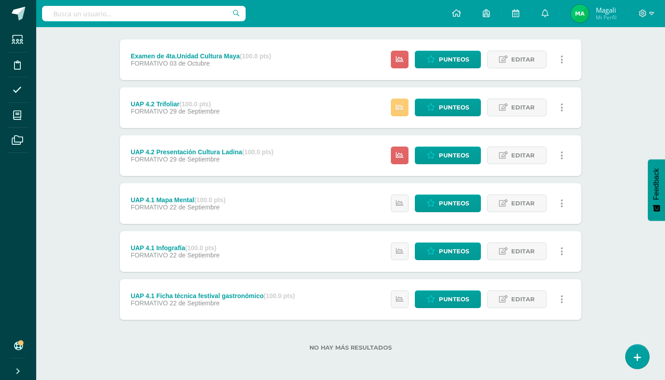
scroll to position [111, 0]
click at [439, 156] on link "Punteos" at bounding box center [448, 155] width 66 height 18
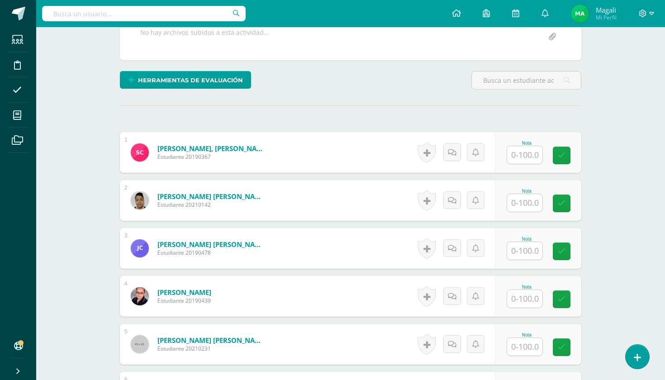
scroll to position [225, 0]
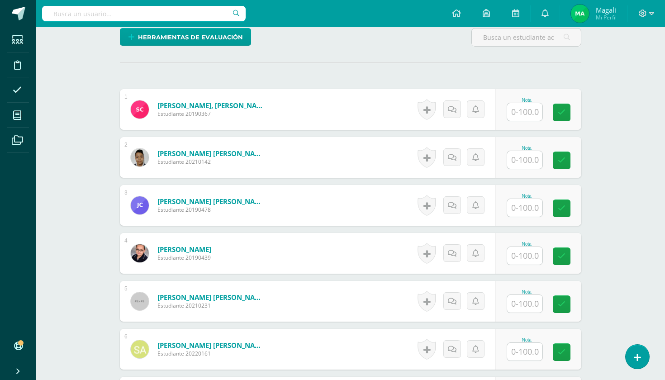
click at [525, 116] on input "text" at bounding box center [524, 112] width 35 height 18
click at [525, 116] on input "text" at bounding box center [530, 112] width 36 height 18
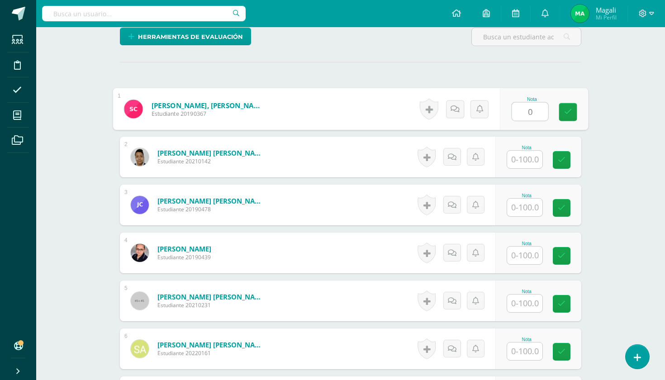
type input "0"
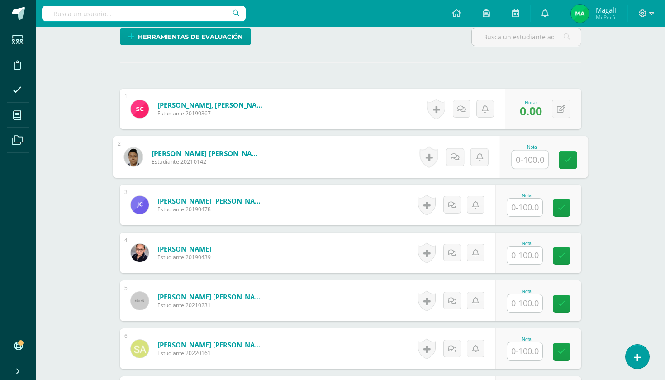
scroll to position [226, 0]
type input "100"
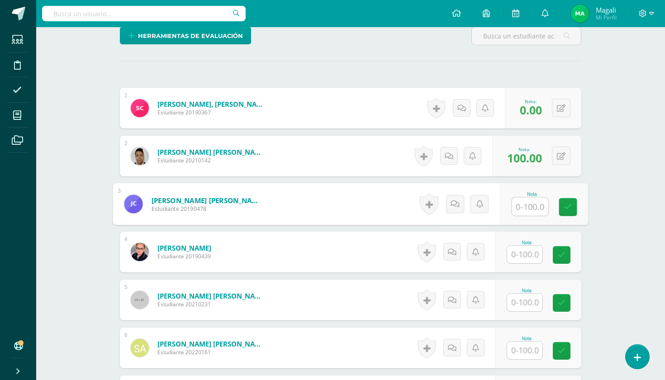
scroll to position [227, 0]
type input "100"
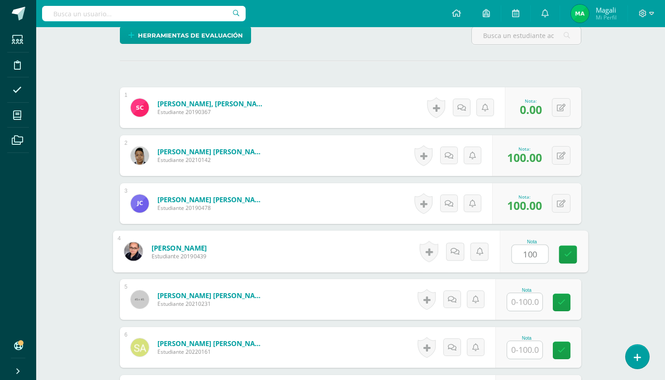
type input "100"
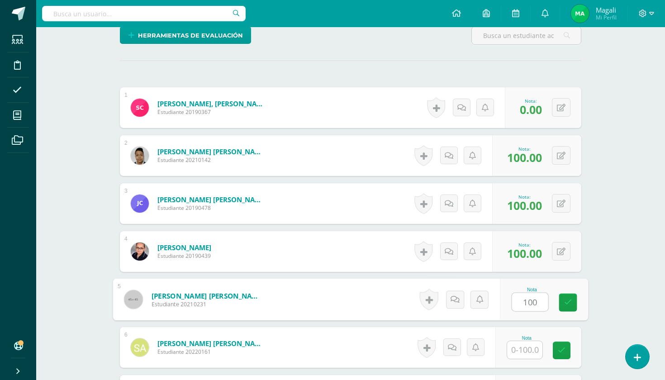
type input "100"
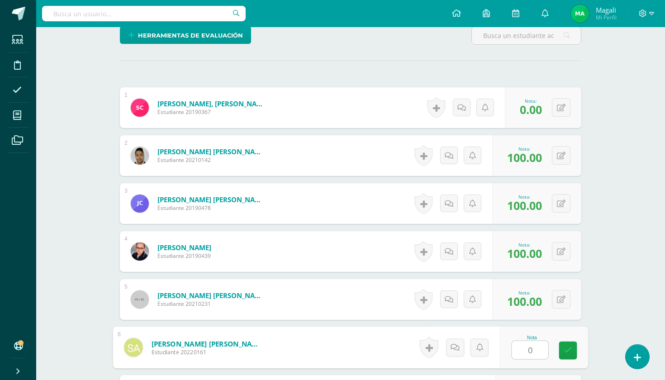
type input "0"
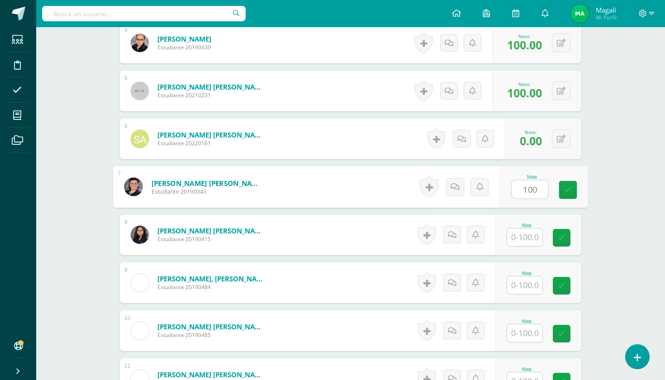
type input "100"
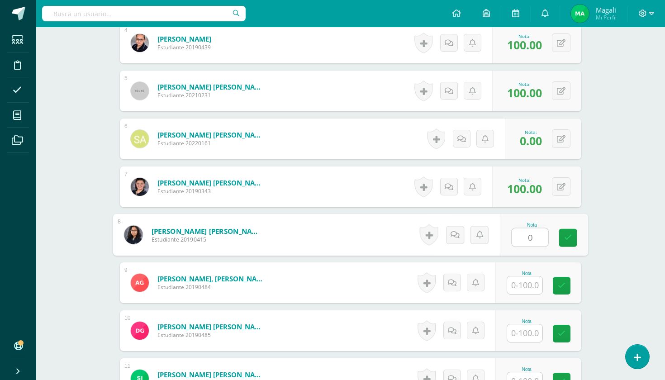
type input "0"
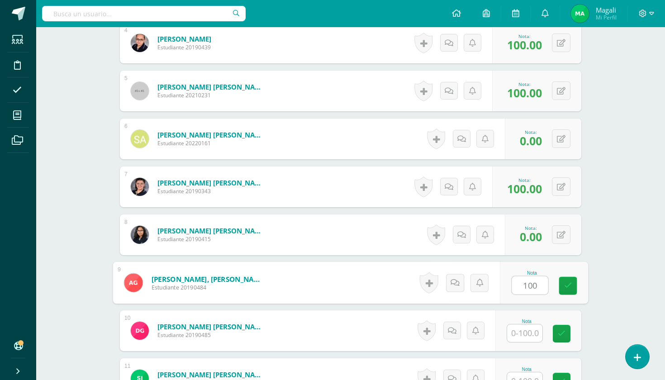
type input "100"
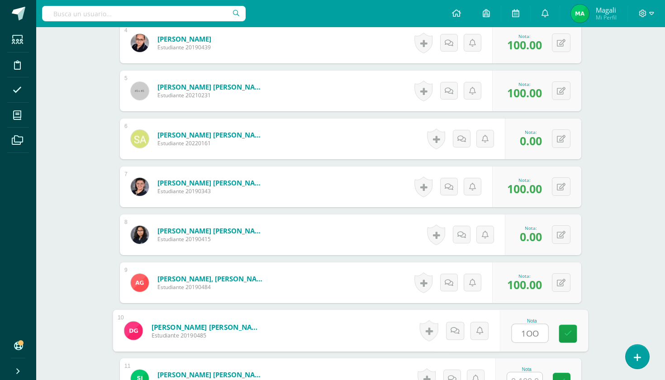
scroll to position [443, 0]
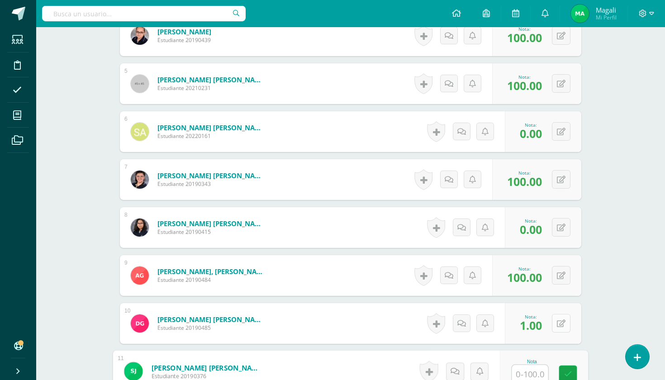
click at [561, 326] on icon at bounding box center [560, 324] width 9 height 8
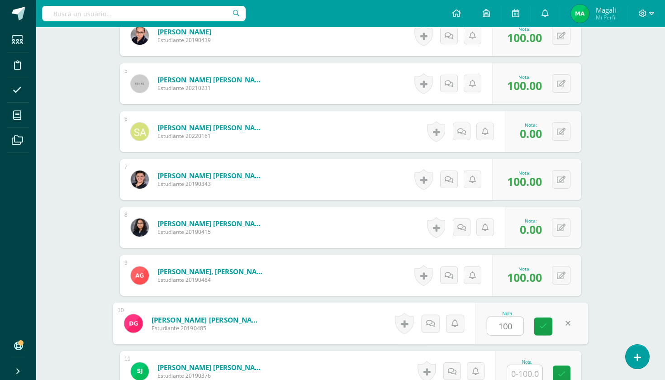
type input "100"
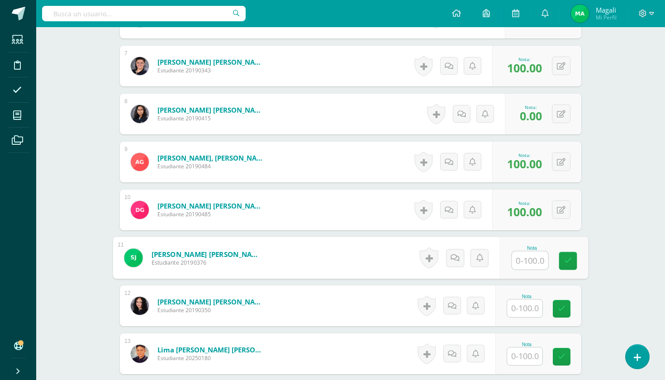
scroll to position [563, 0]
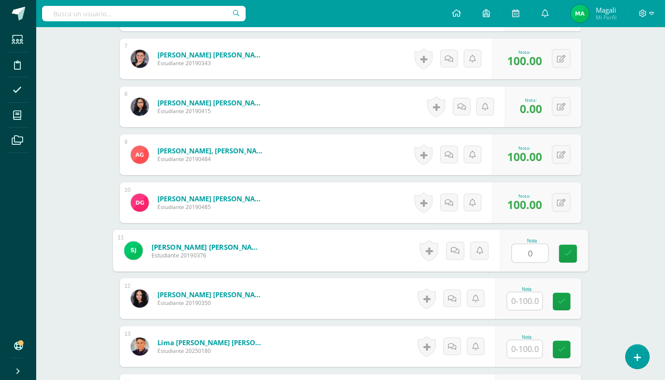
type input "0"
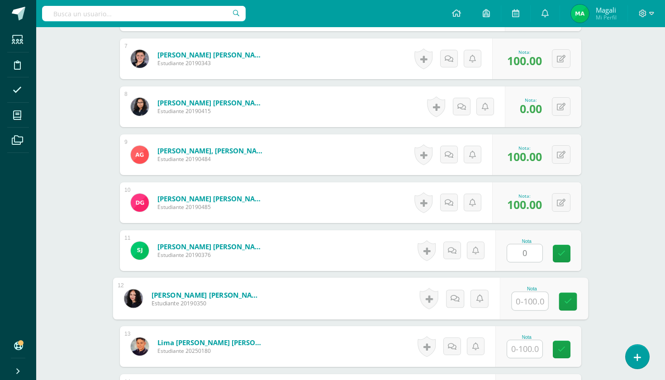
click at [518, 301] on input "text" at bounding box center [530, 301] width 36 height 18
type input "100"
click at [516, 349] on input "text" at bounding box center [524, 349] width 35 height 18
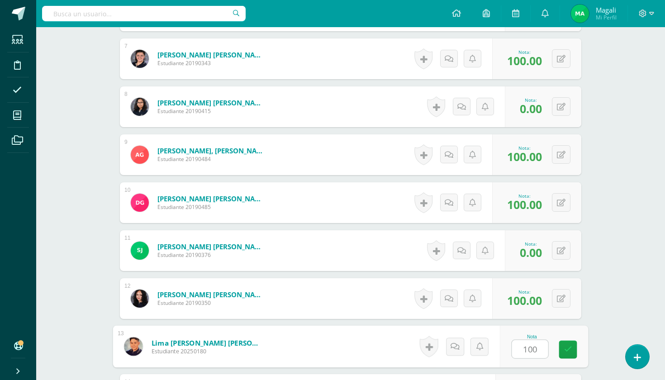
type input "100"
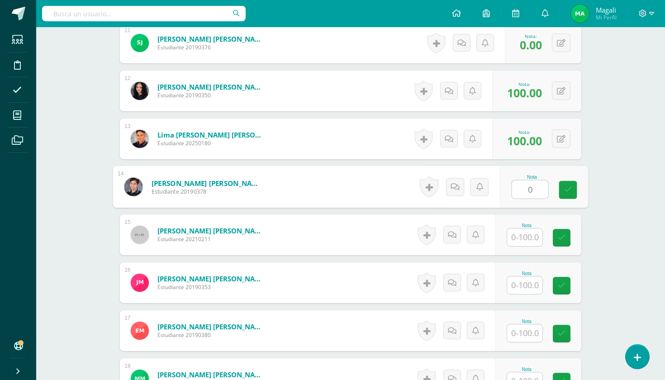
type input "0"
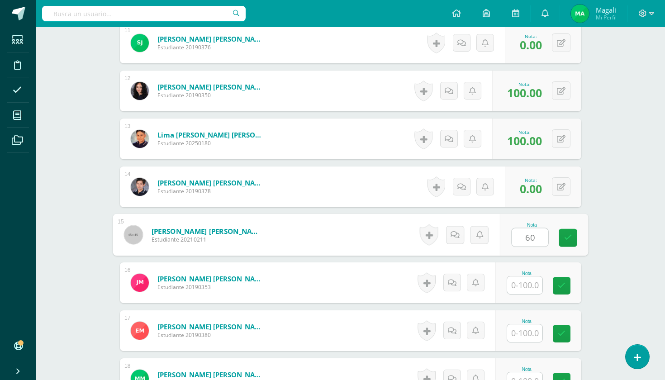
type input "60"
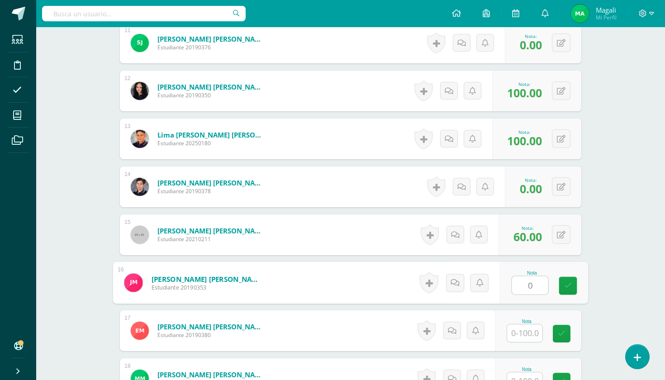
type input "0"
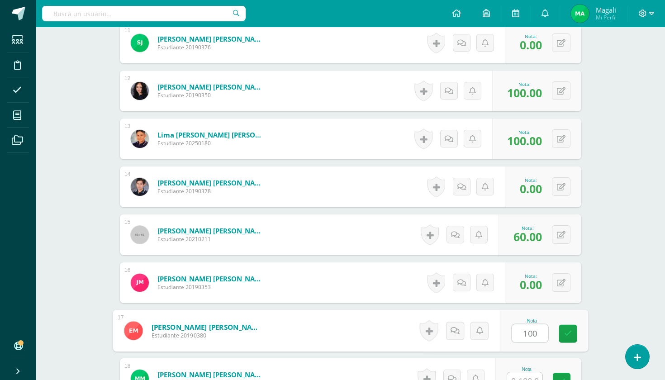
type input "100"
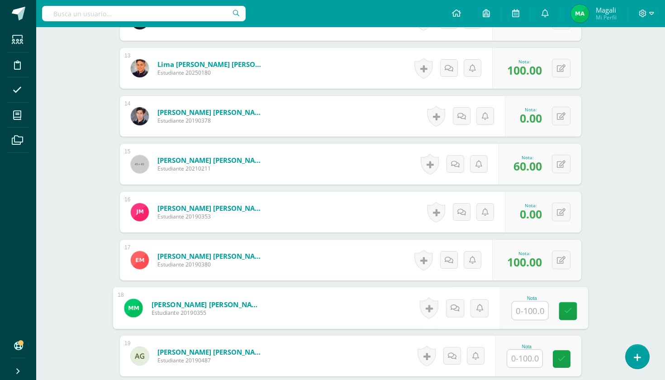
scroll to position [845, 0]
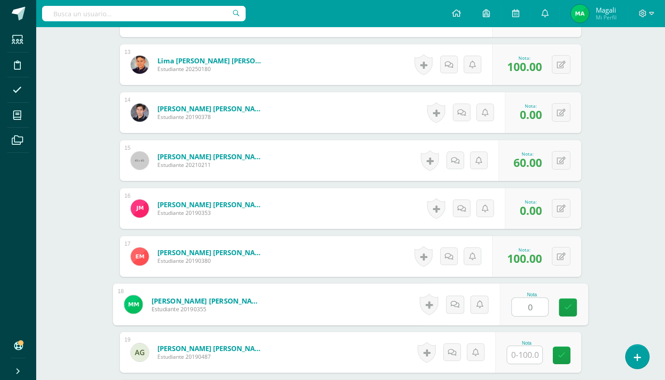
type input "0"
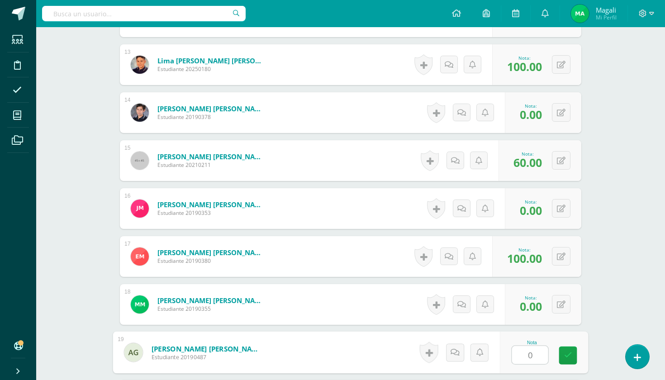
type input "0"
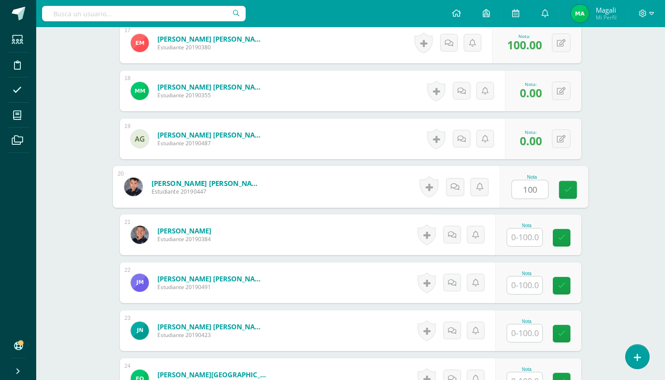
type input "100"
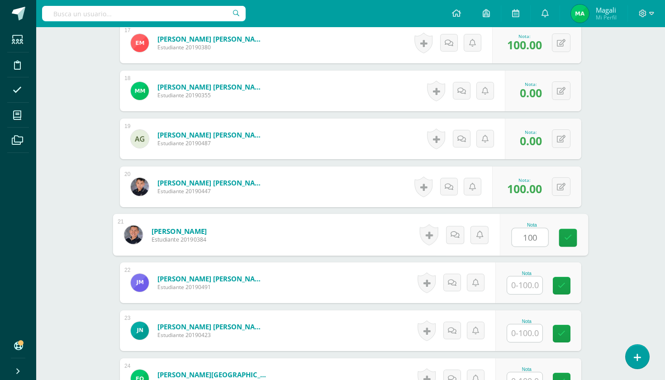
type input "100"
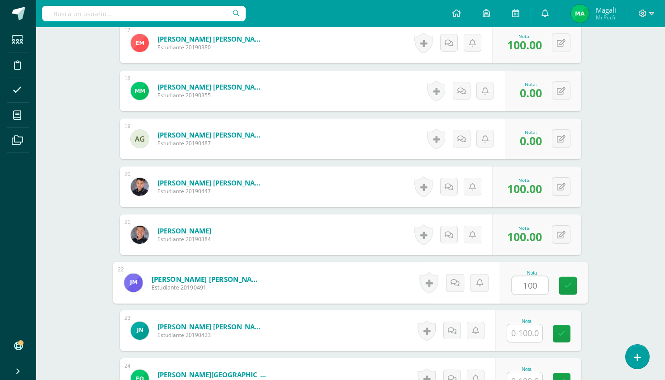
type input "100"
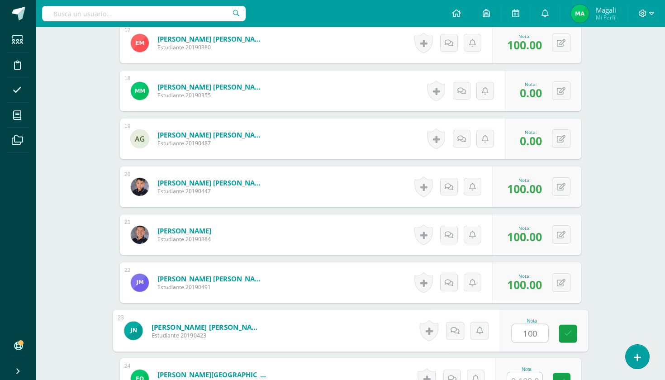
type input "100"
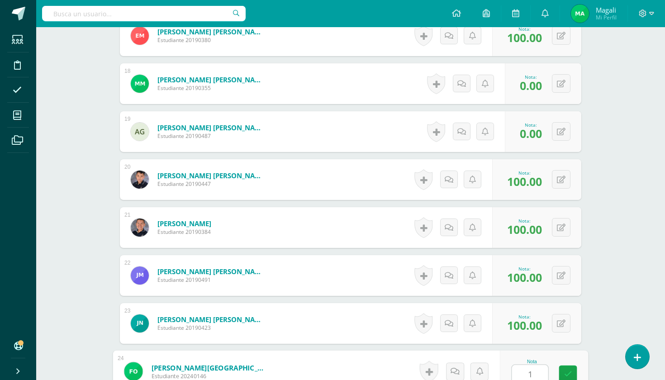
scroll to position [1066, 0]
type input "100"
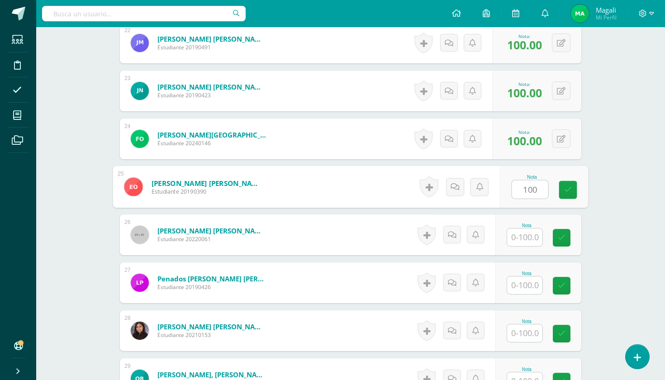
type input "100"
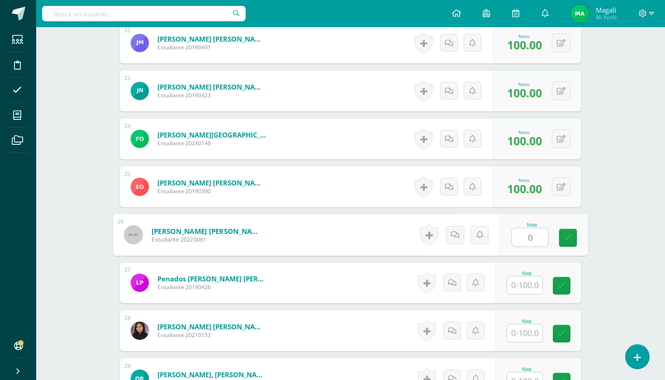
type input "0"
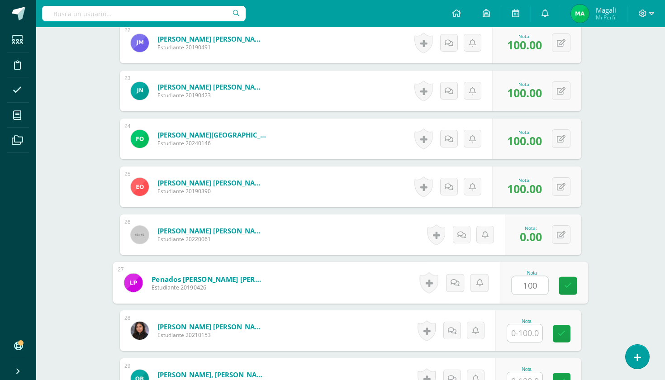
type input "100"
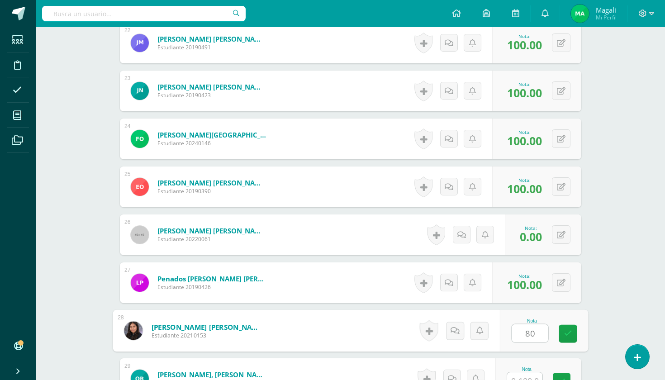
type input "80"
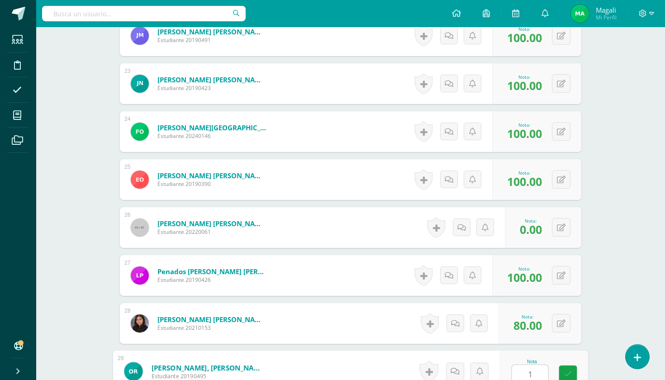
scroll to position [1305, 0]
type input "100"
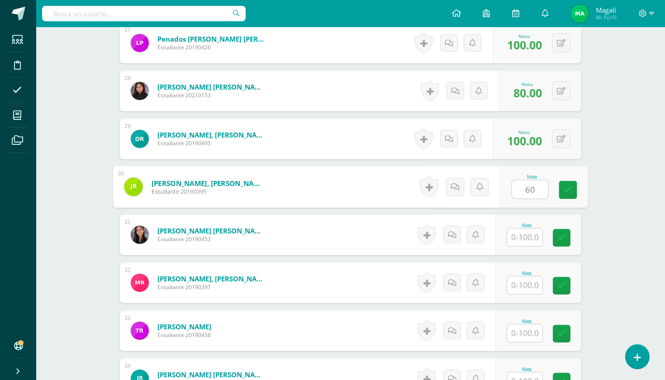
type input "60"
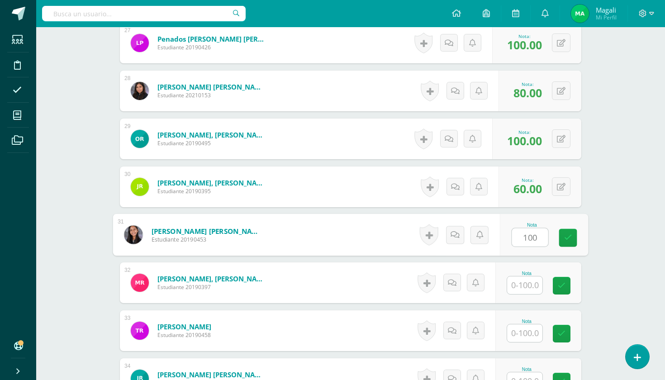
type input "100"
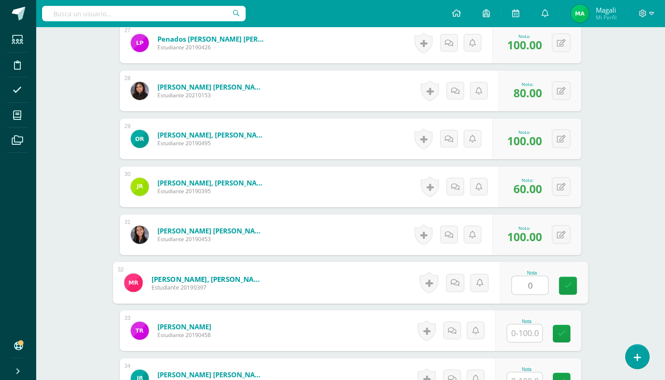
type input "0"
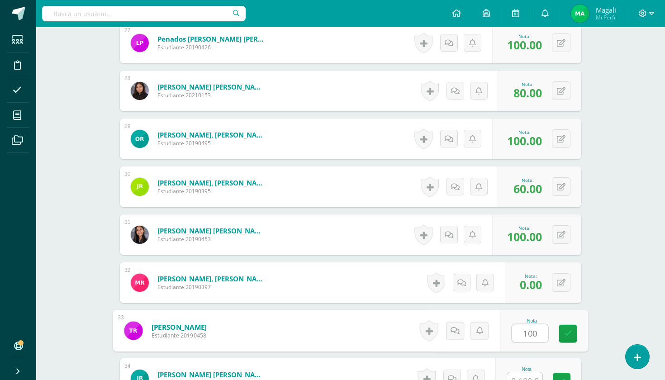
type input "100"
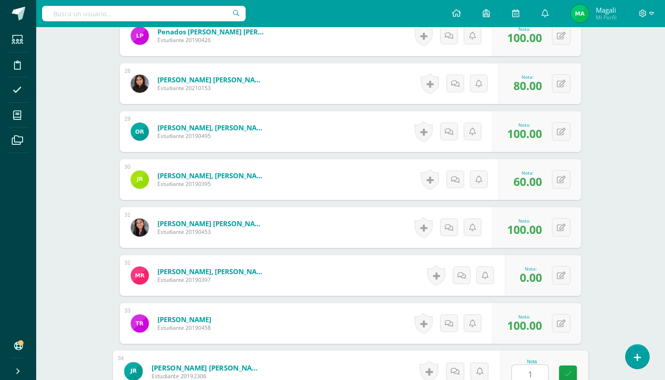
scroll to position [1545, 0]
type input "100"
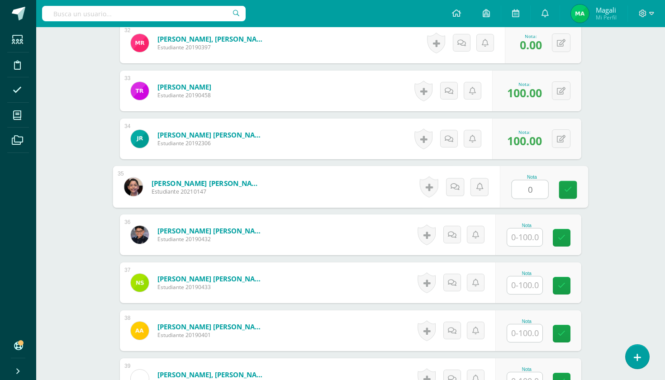
type input "0"
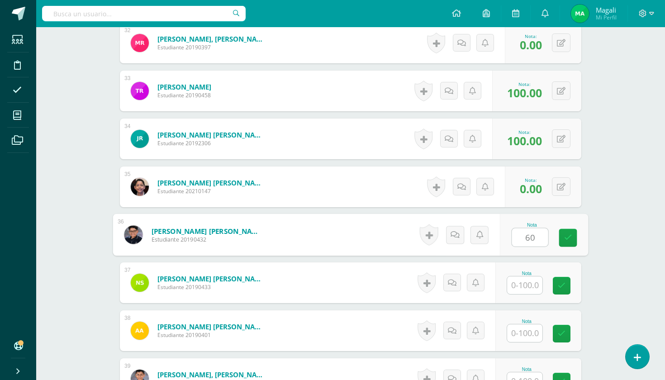
type input "60"
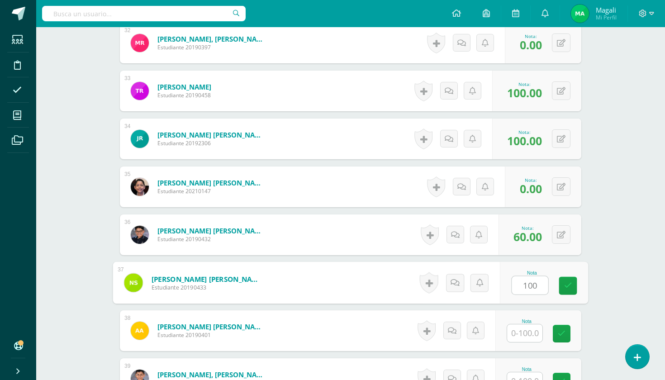
type input "100"
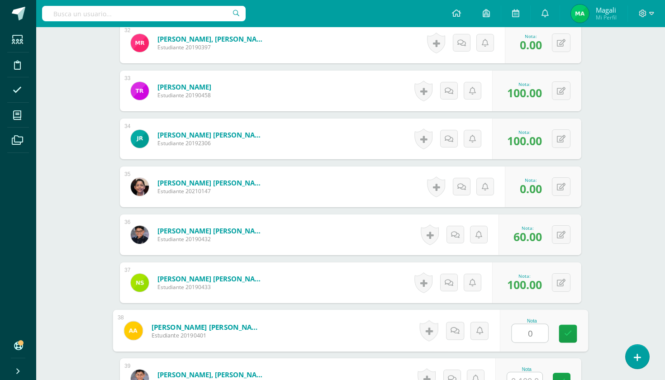
type input "0"
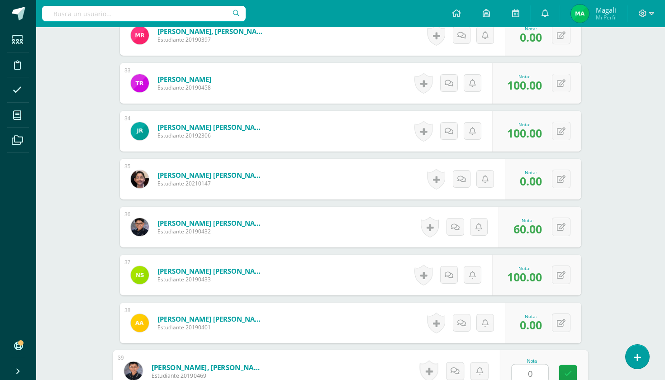
type input "0"
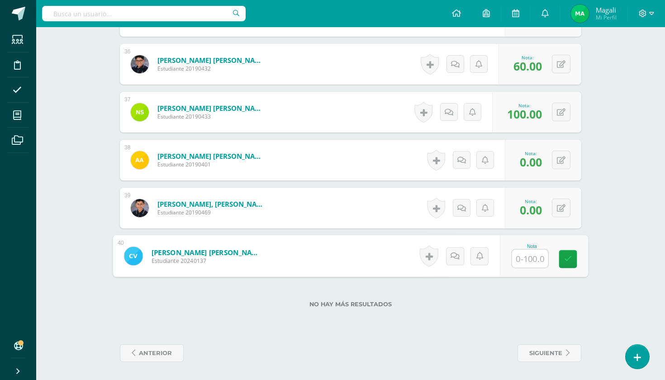
type input "0"
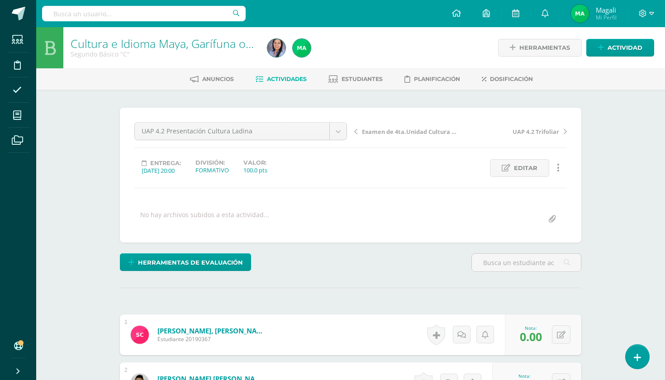
scroll to position [0, 0]
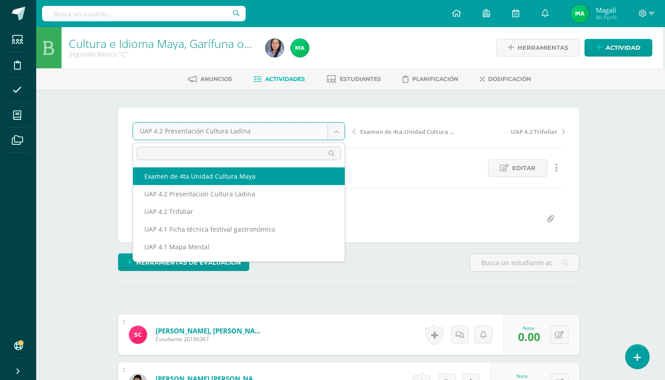
scroll to position [0, 2]
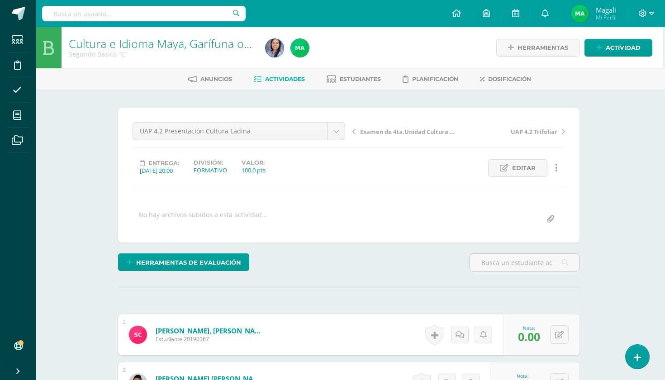
click at [282, 79] on span "Actividades" at bounding box center [285, 78] width 40 height 7
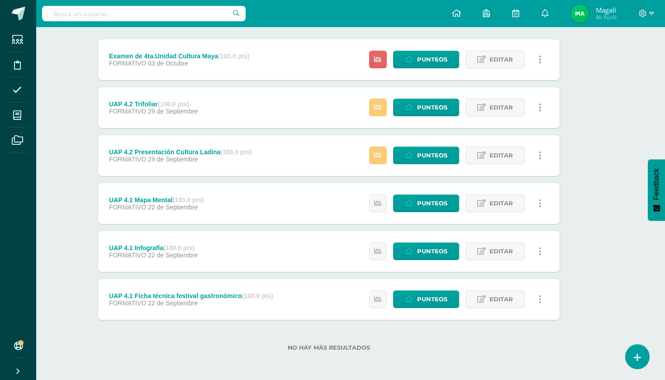
scroll to position [111, 22]
click at [425, 303] on span "Punteos" at bounding box center [432, 299] width 30 height 17
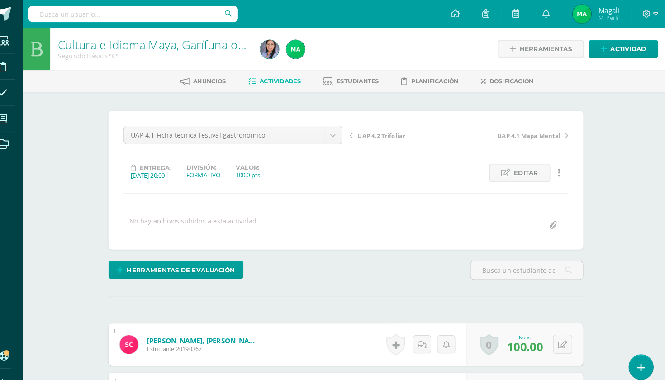
click at [269, 78] on span "Actividades" at bounding box center [287, 78] width 40 height 7
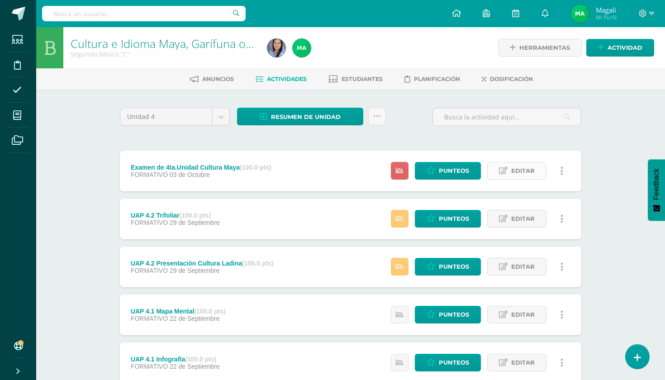
click at [522, 174] on span "Editar" at bounding box center [523, 170] width 24 height 17
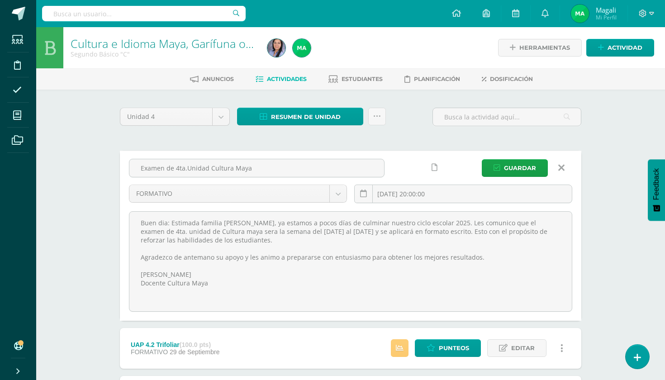
drag, startPoint x: 232, startPoint y: 287, endPoint x: 125, endPoint y: 208, distance: 132.8
click at [129, 208] on div "Examen de 4ta.Unidad Cultura Maya FORMATIVO SUMATIVO FORMATIVO 2025-10-03 20:00…" at bounding box center [350, 235] width 443 height 153
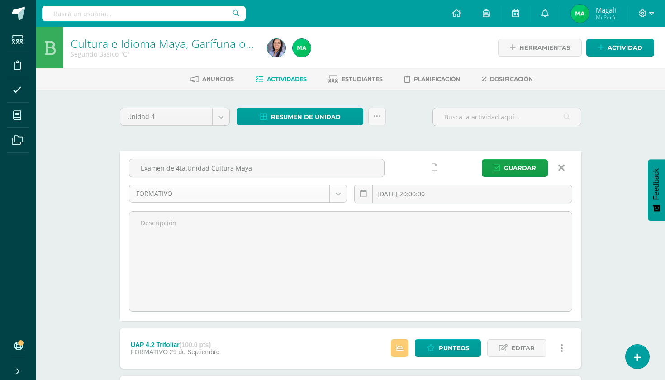
click at [339, 193] on body "Estudiantes Disciplina Asistencia Mis cursos Archivos Soporte Ayuda Reportar un…" at bounding box center [332, 310] width 665 height 620
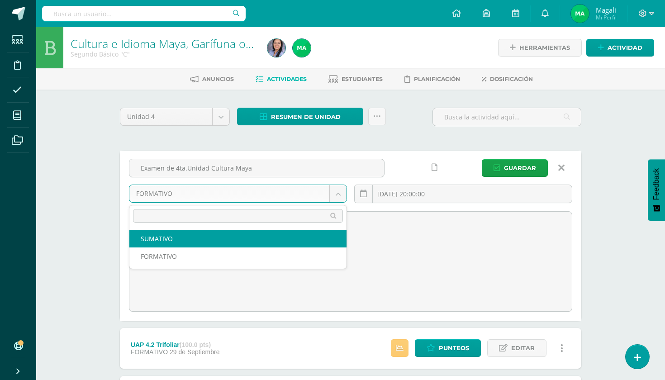
select select "213154"
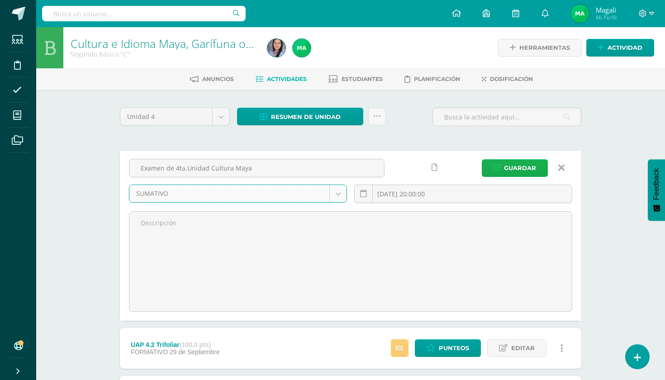
click at [520, 170] on span "Guardar" at bounding box center [520, 168] width 32 height 17
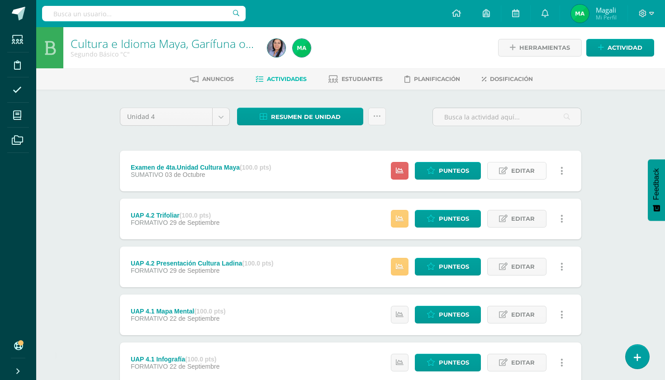
click at [515, 175] on span "Editar" at bounding box center [523, 170] width 24 height 17
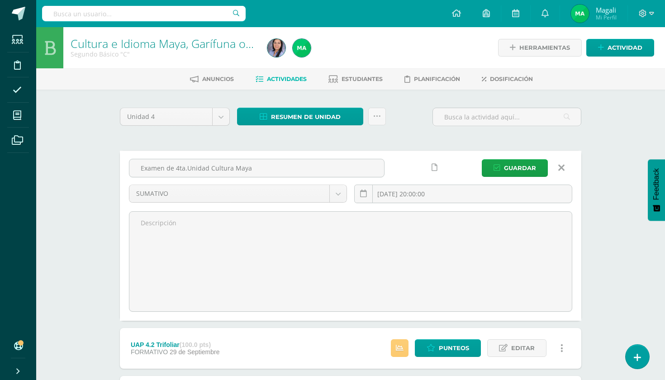
drag, startPoint x: 267, startPoint y: 170, endPoint x: 35, endPoint y: 173, distance: 231.9
click at [35, 173] on body "La tarea Examen de 4ta.Unidad Cultura Maya fue editada exitosamente. Estudiante…" at bounding box center [332, 310] width 665 height 620
type input "E"
type input "EValuación Final (100.0 pts)"
click at [529, 171] on span "Guardar" at bounding box center [520, 168] width 32 height 17
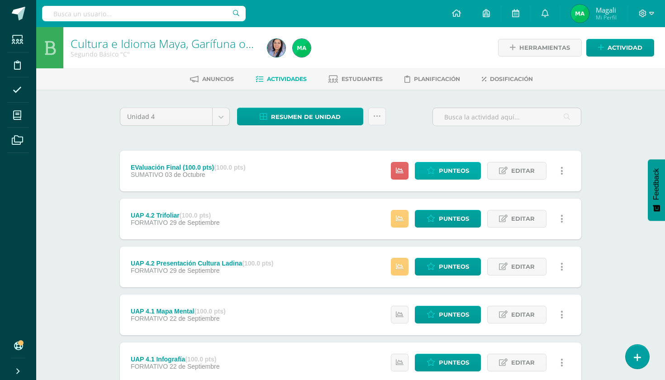
click at [451, 169] on span "Punteos" at bounding box center [453, 170] width 30 height 17
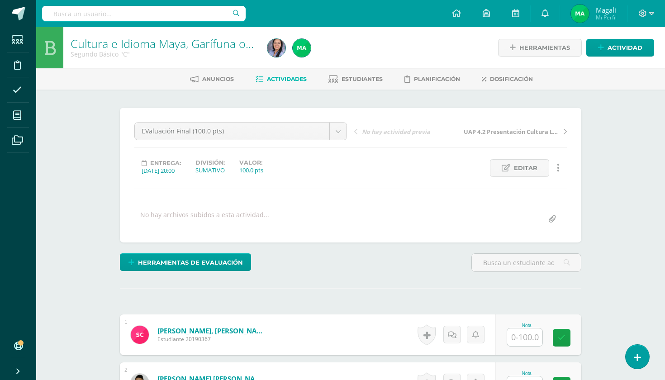
scroll to position [0, 0]
click at [525, 335] on input "text" at bounding box center [524, 337] width 35 height 18
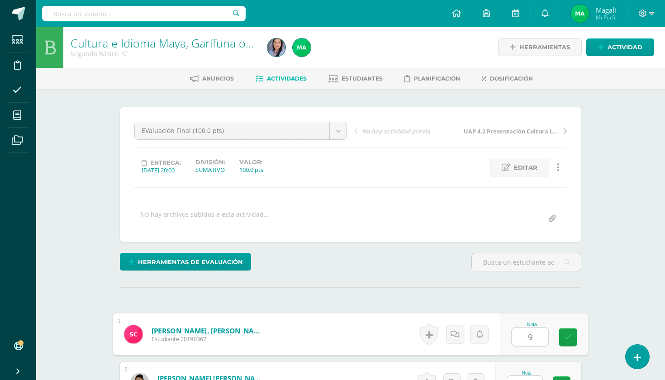
scroll to position [1, 0]
type input "93"
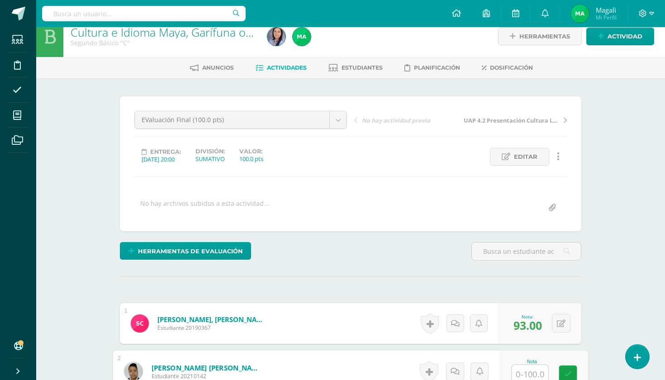
scroll to position [12, 0]
type input "63"
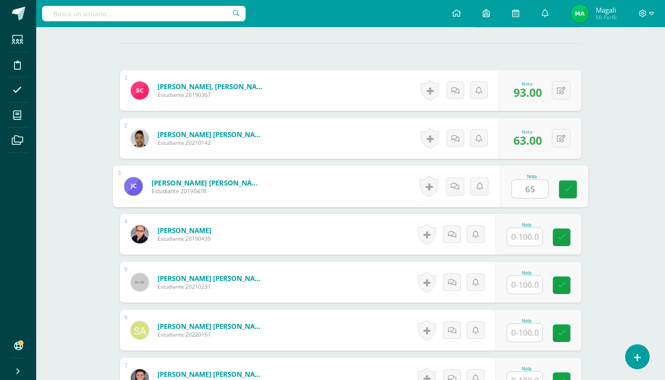
scroll to position [245, 0]
type input "65"
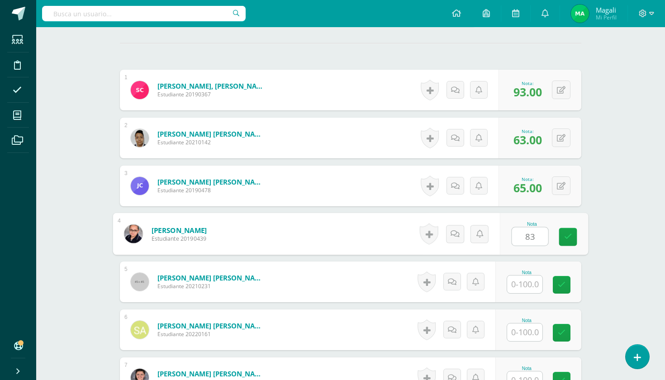
type input "83"
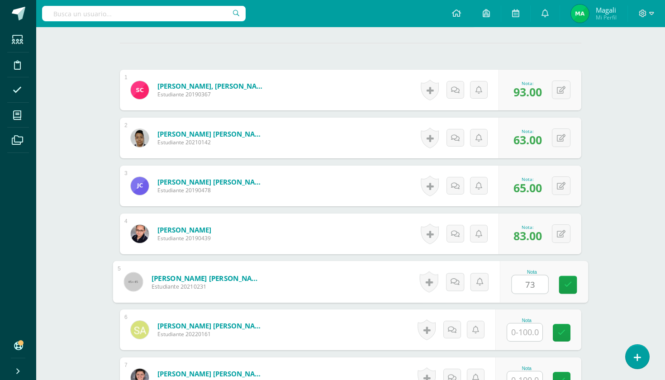
type input "73"
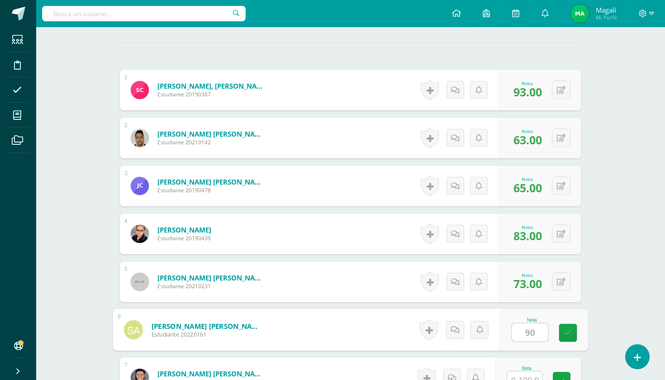
type input "90"
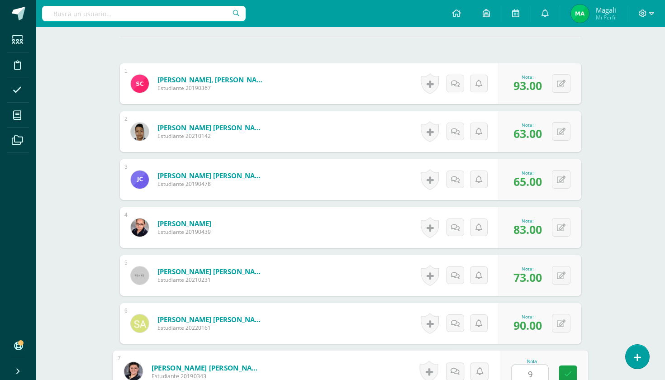
scroll to position [251, 0]
type input "98"
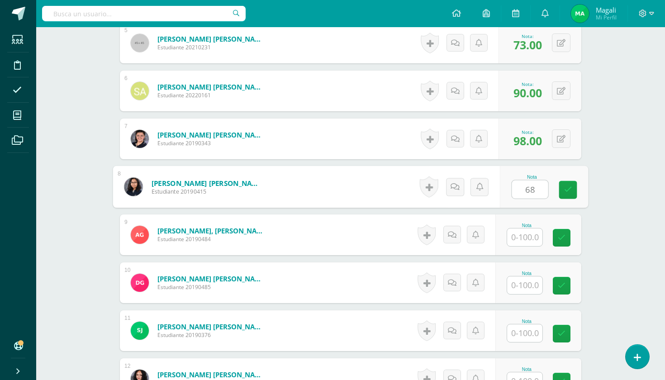
type input "68"
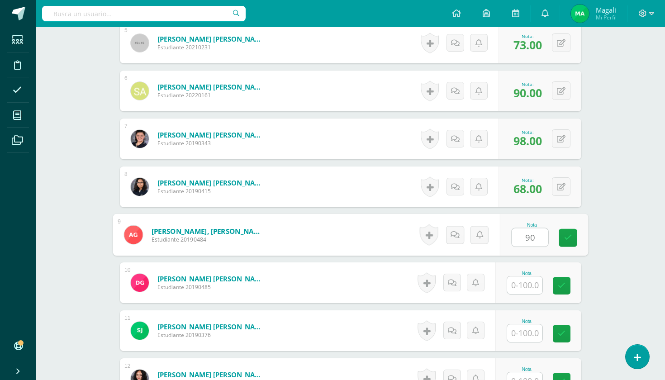
type input "90"
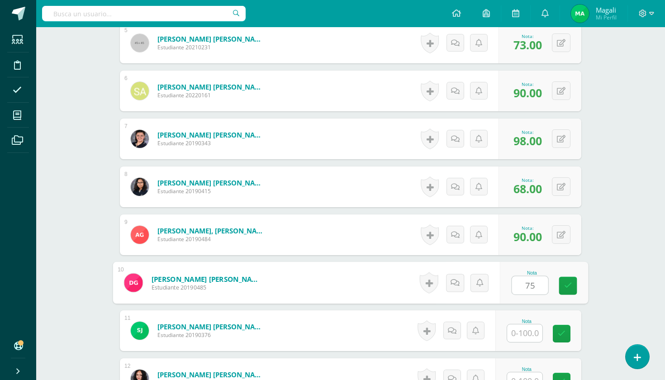
type input "75"
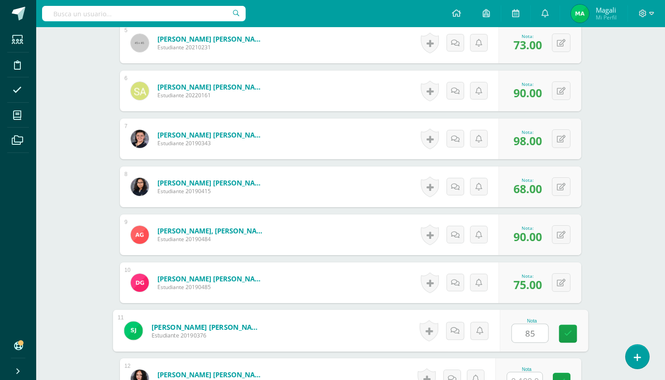
type input "85"
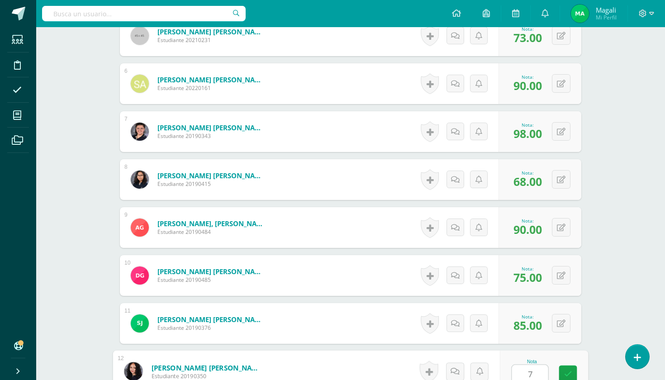
scroll to position [491, 0]
type input "75"
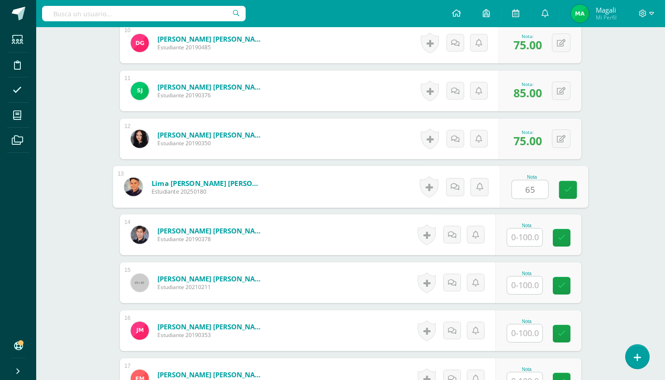
type input "65"
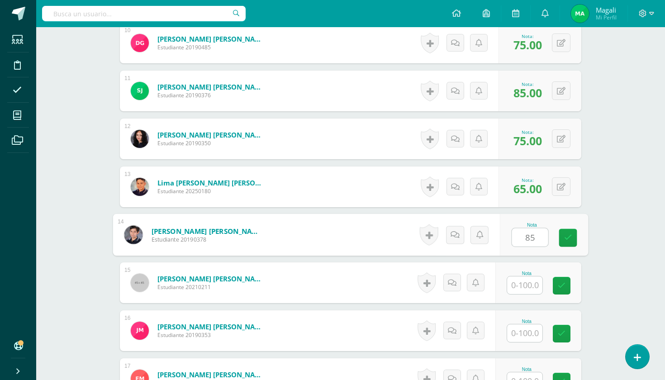
type input "85"
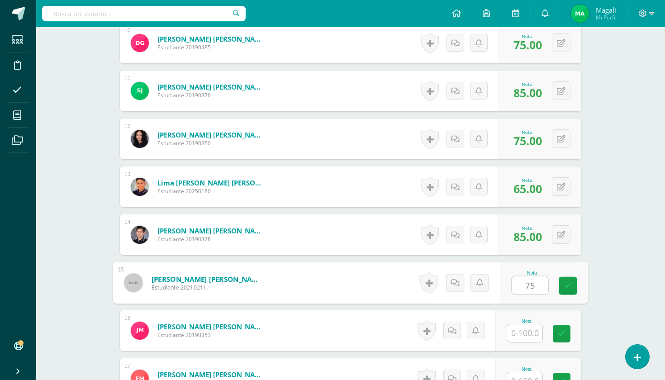
type input "75"
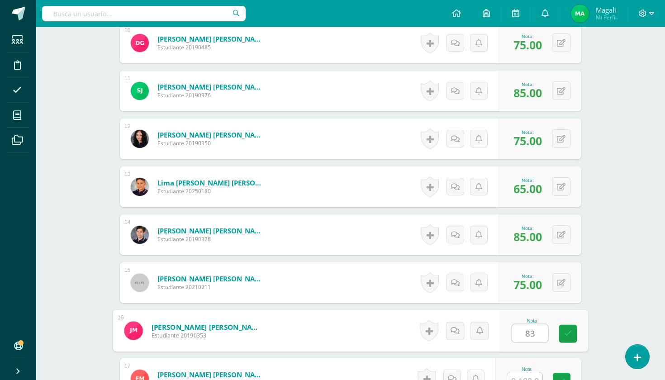
type input "83"
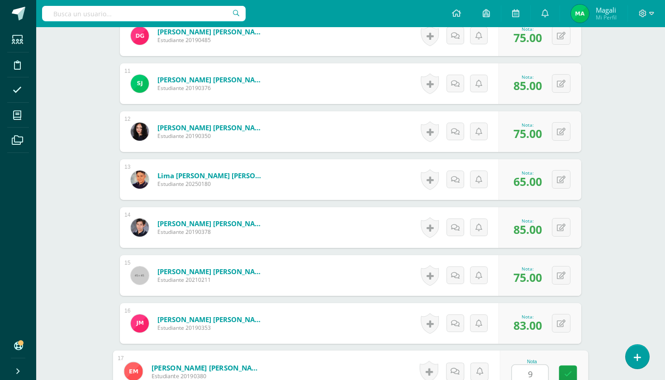
scroll to position [730, 0]
type input "90"
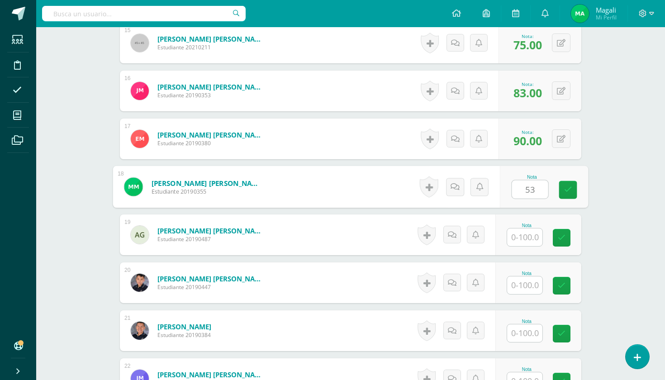
type input "53"
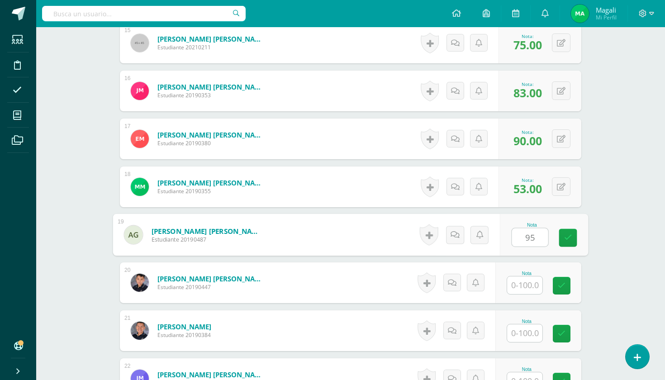
type input "95"
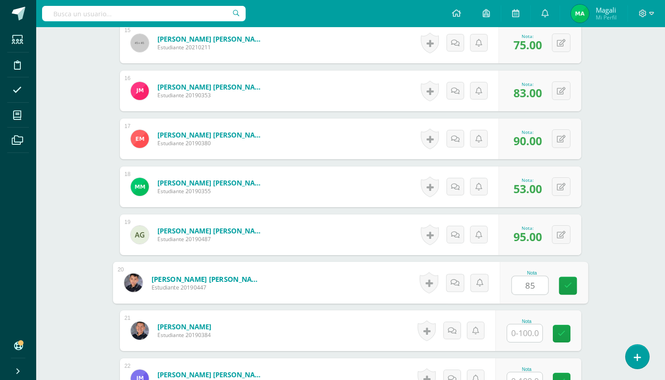
type input "85"
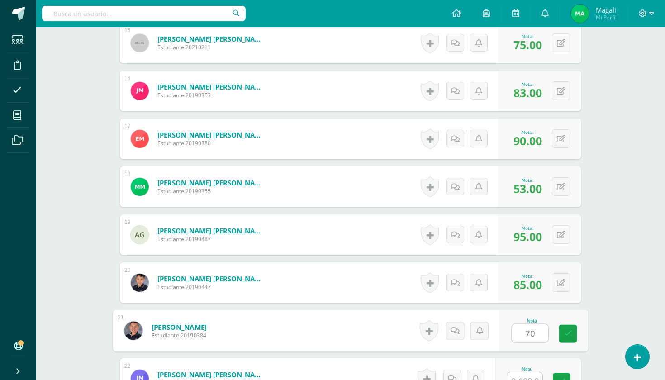
type input "70"
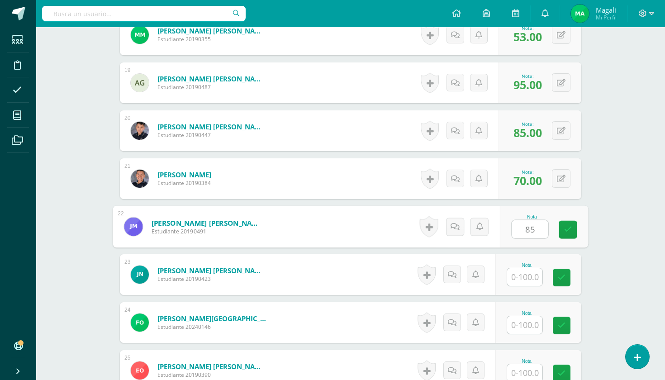
scroll to position [1125, 0]
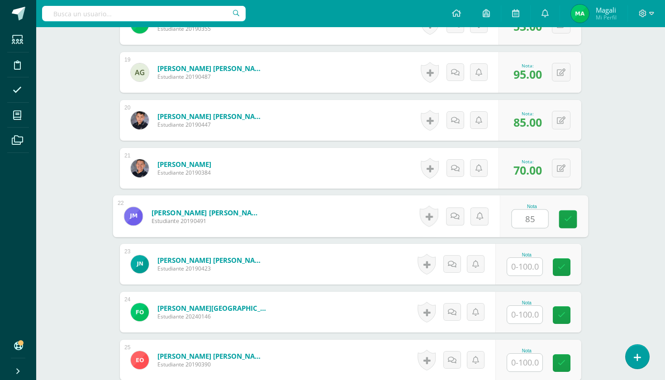
type input "85"
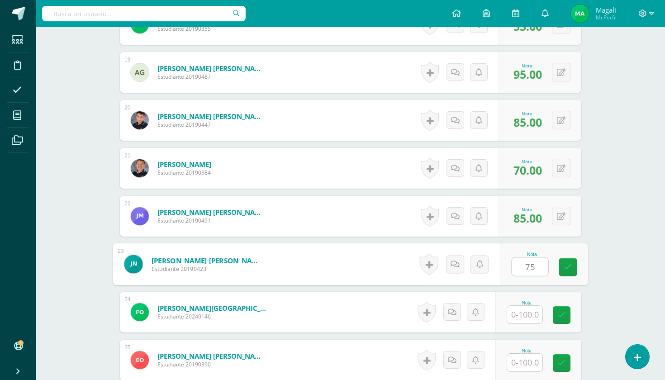
type input "75"
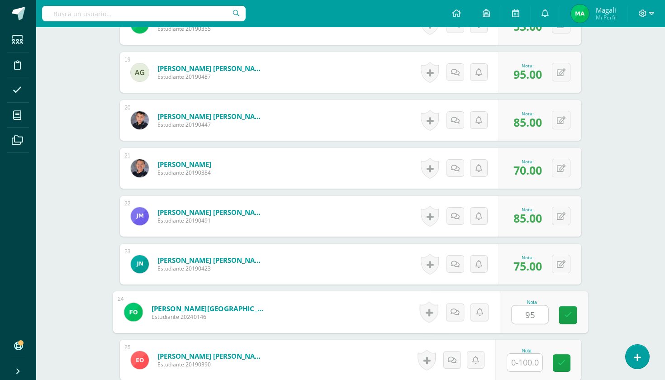
type input "95"
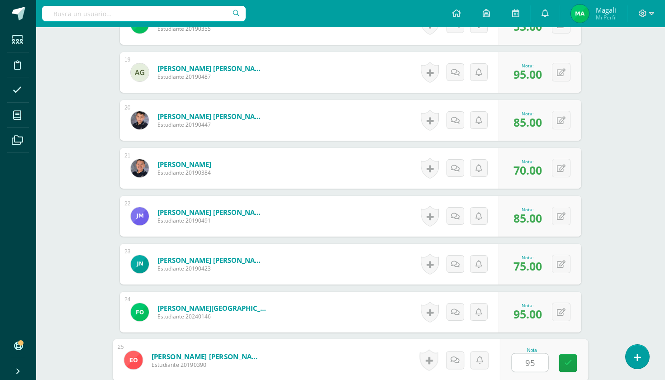
type input "95"
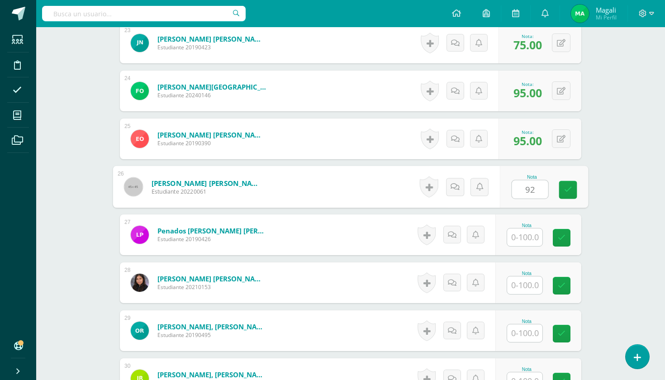
type input "92"
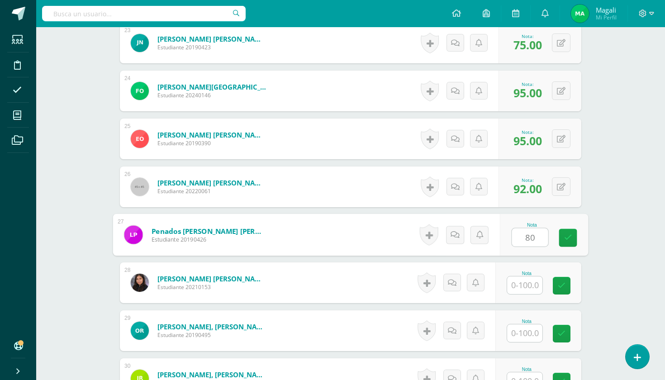
type input "80"
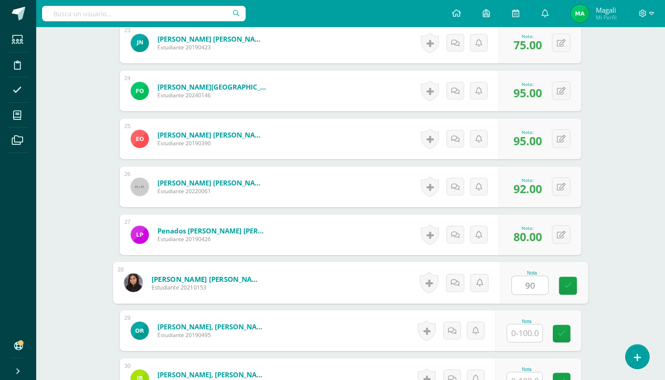
type input "90"
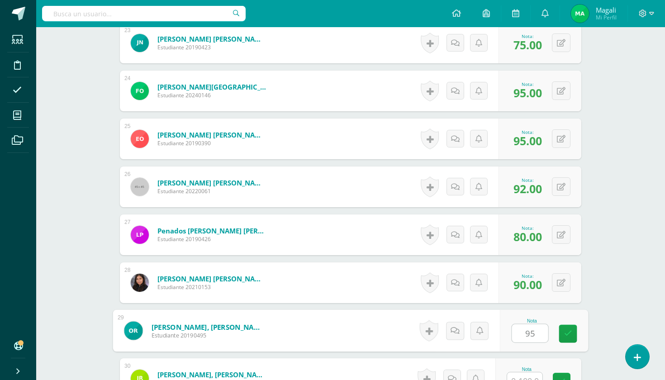
type input "95"
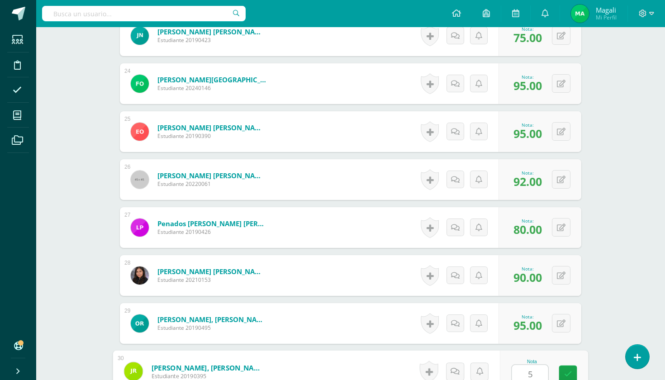
scroll to position [1353, 0]
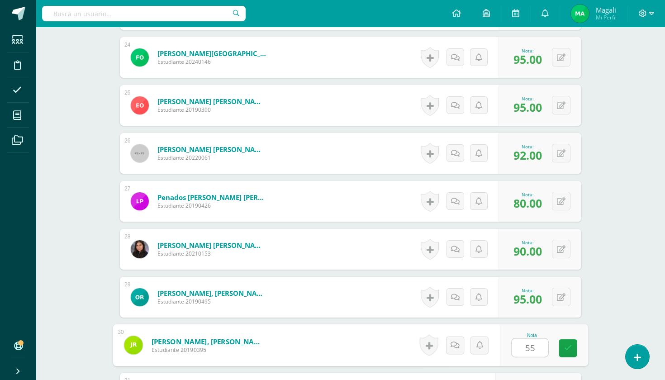
type input "55"
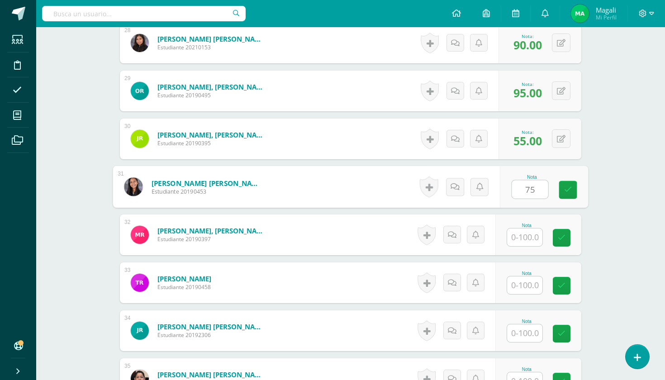
type input "75"
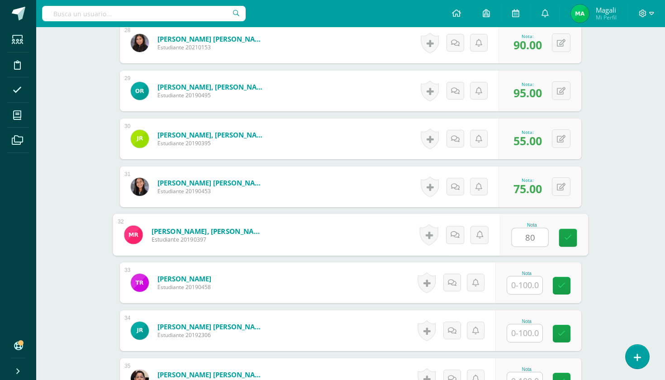
type input "80"
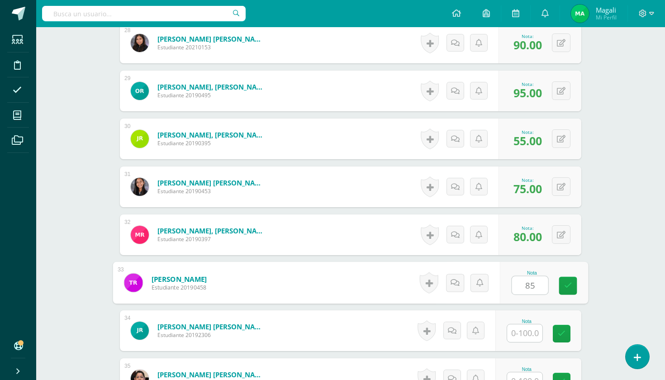
type input "85"
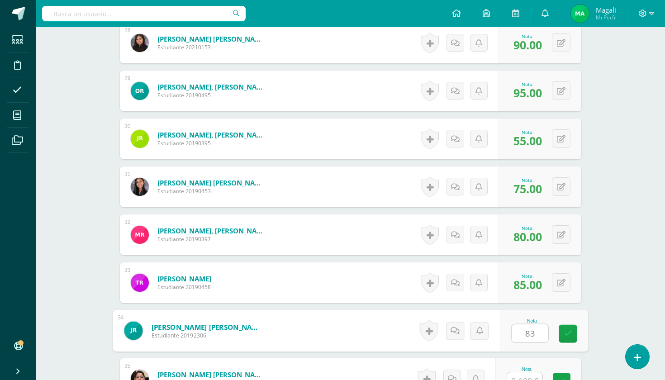
type input "83"
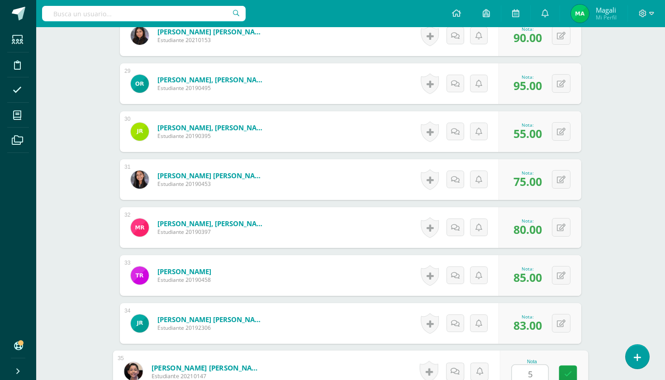
scroll to position [1593, 0]
type input "58"
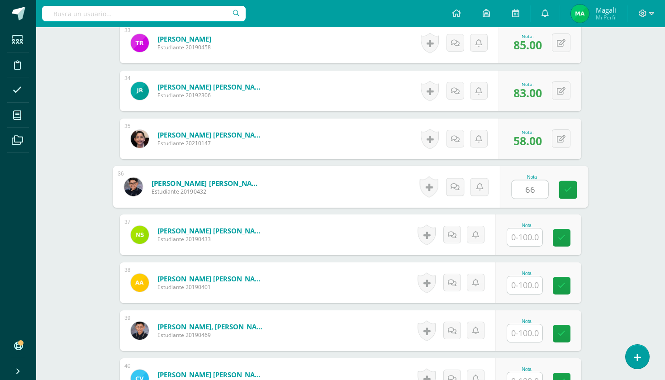
type input "66"
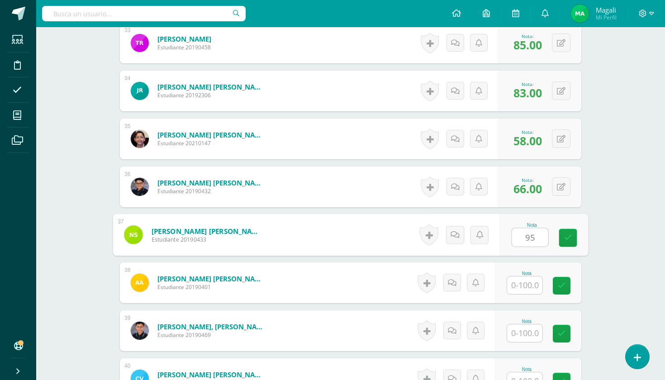
type input "95"
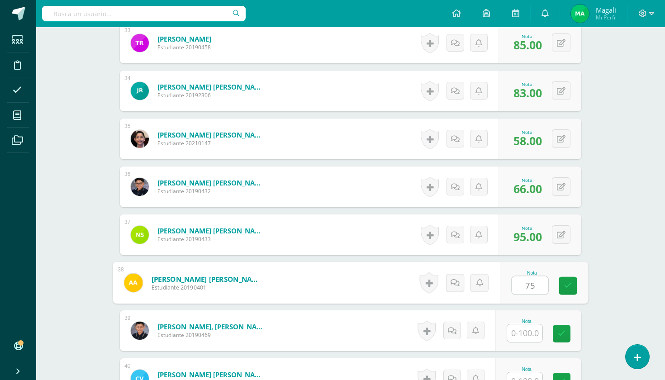
type input "75"
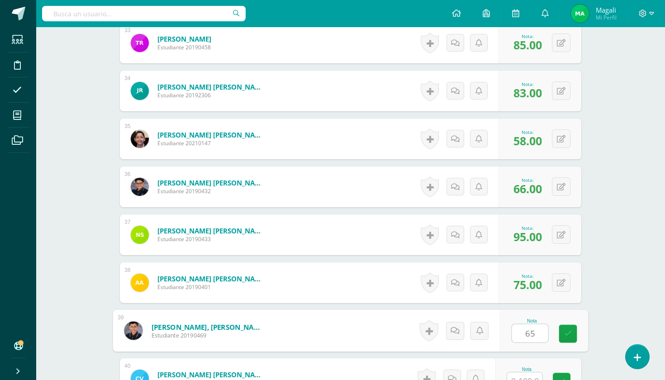
type input "65"
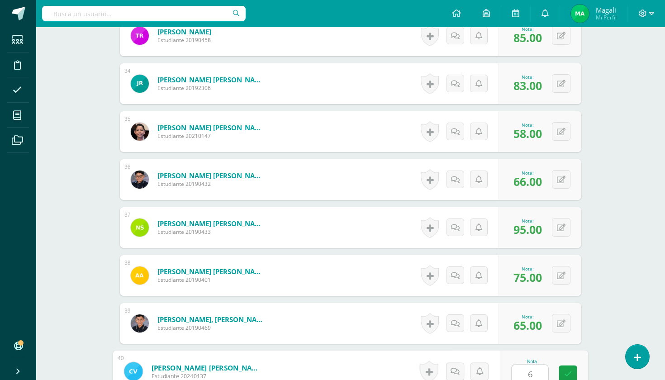
scroll to position [1833, 0]
type input "63"
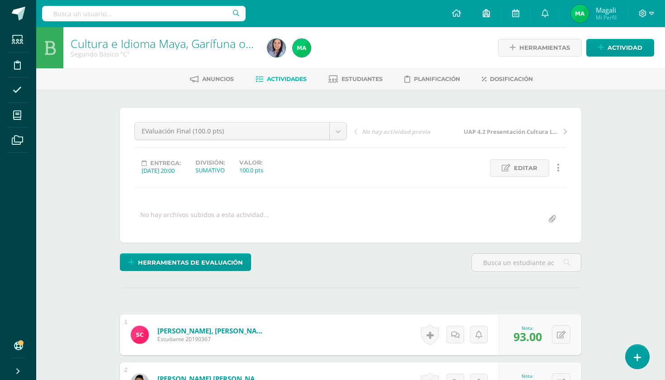
scroll to position [0, 0]
click at [357, 77] on span "Estudiantes" at bounding box center [361, 78] width 41 height 7
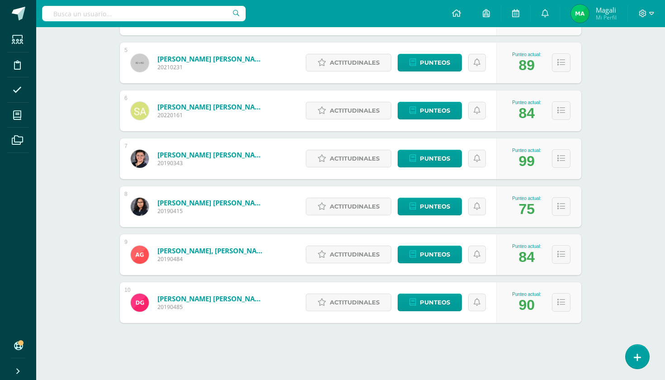
scroll to position [346, 0]
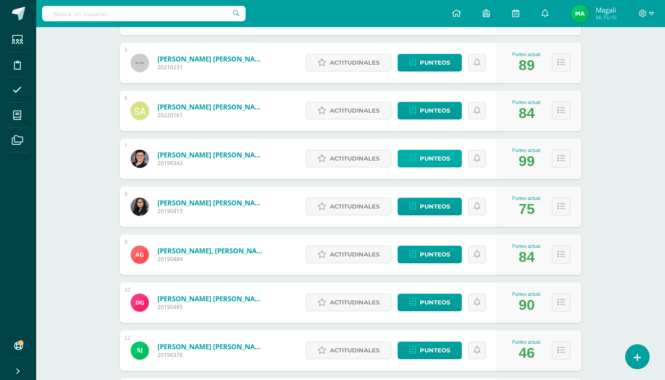
click at [429, 158] on span "Punteos" at bounding box center [434, 158] width 30 height 17
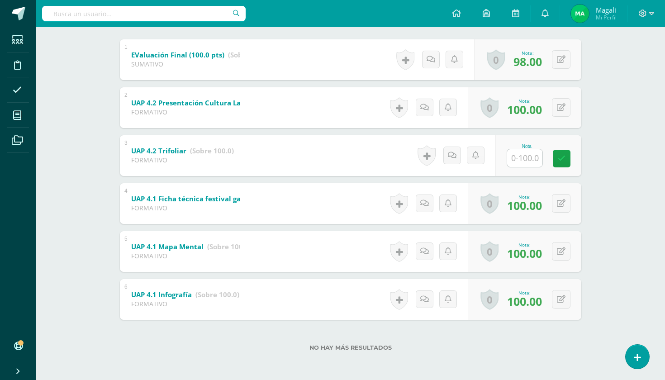
scroll to position [186, 0]
click at [525, 167] on input "text" at bounding box center [524, 158] width 35 height 18
type input "0"
click at [568, 156] on icon at bounding box center [568, 159] width 8 height 8
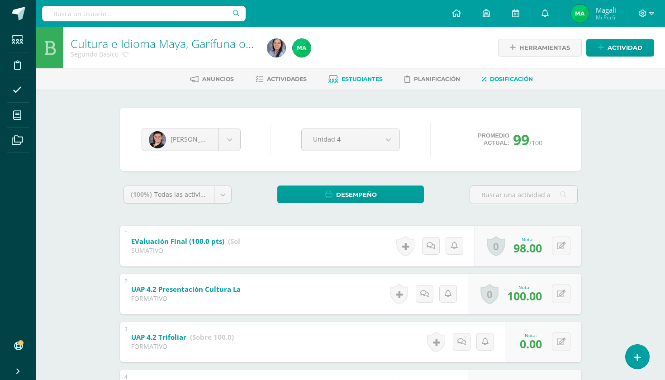
scroll to position [0, 0]
click at [292, 79] on span "Actividades" at bounding box center [287, 78] width 40 height 7
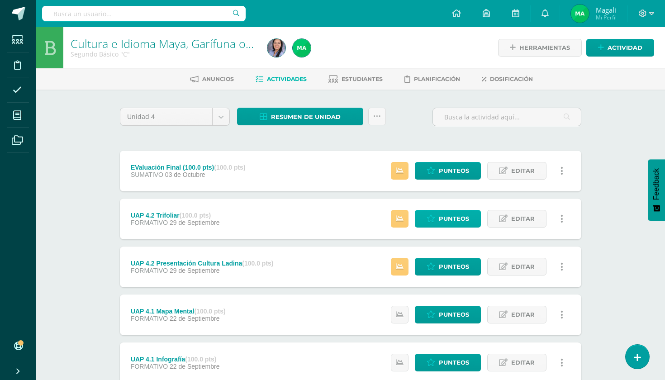
click at [449, 222] on span "Punteos" at bounding box center [453, 218] width 30 height 17
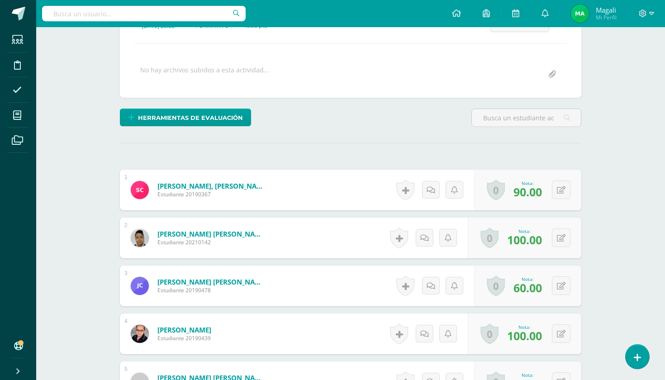
scroll to position [160, 0]
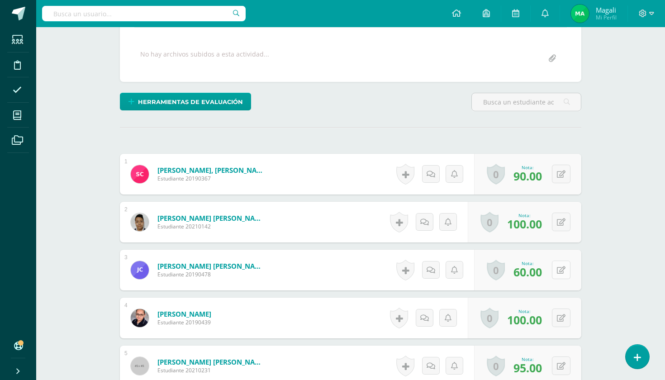
click at [561, 274] on button at bounding box center [560, 269] width 19 height 19
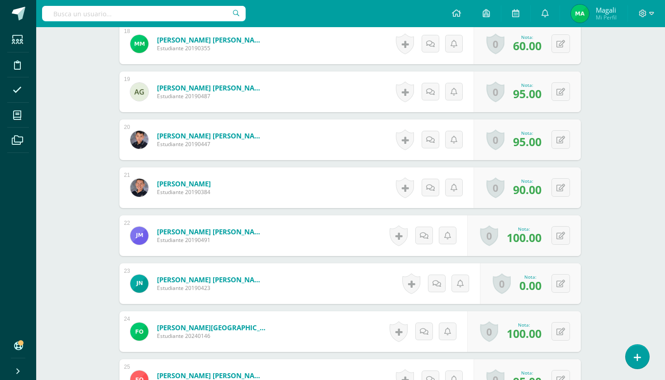
scroll to position [1094, 0]
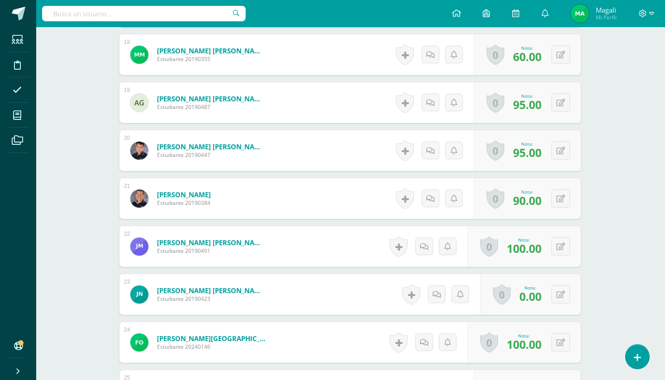
click at [471, 119] on div "Historial de actividad No hay historial para esta actividad Agregar Comentarios…" at bounding box center [432, 102] width 81 height 41
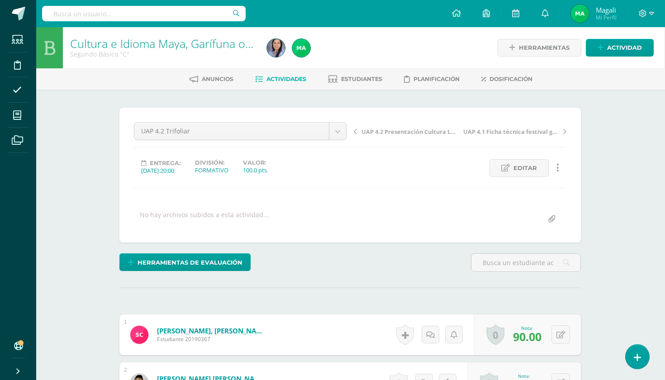
scroll to position [0, 0]
click at [278, 83] on link "Actividades" at bounding box center [280, 79] width 51 height 14
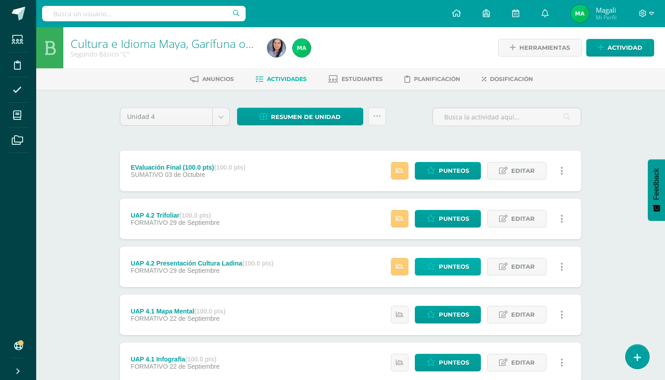
click at [459, 267] on span "Punteos" at bounding box center [453, 266] width 30 height 17
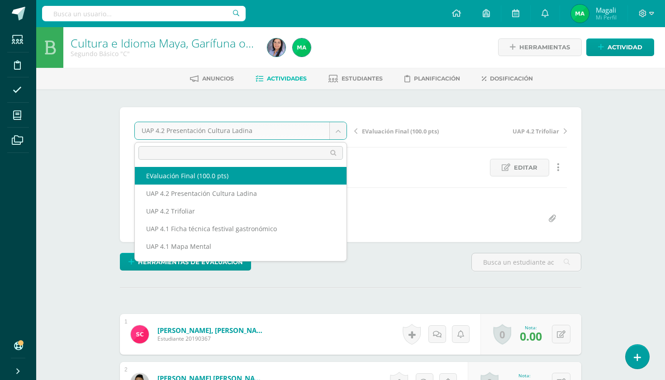
select select "/dashboard/teacher/grade-activity/227258/"
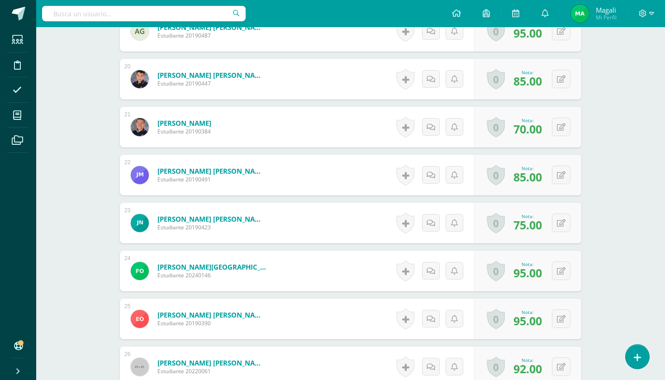
scroll to position [1141, 0]
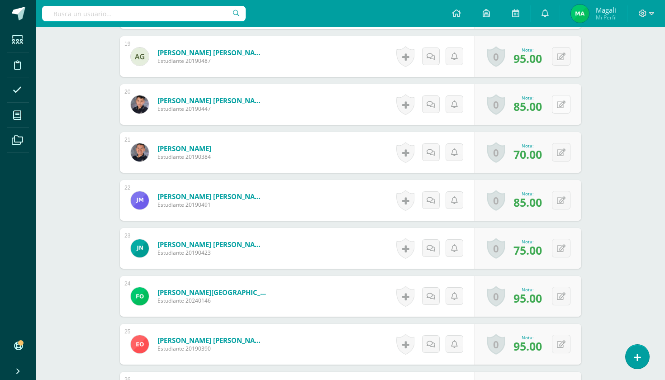
click at [552, 112] on button at bounding box center [560, 104] width 19 height 19
click at [547, 107] on icon at bounding box center [543, 108] width 8 height 8
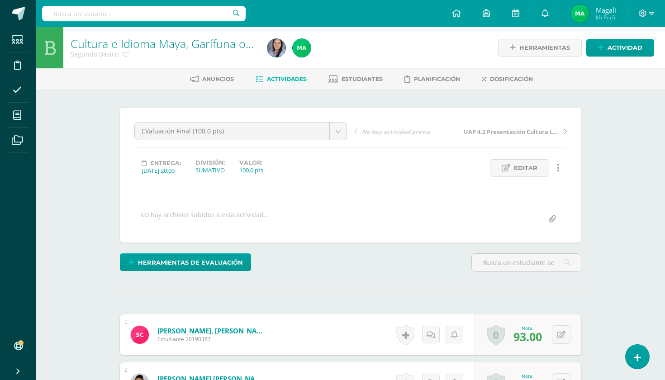
scroll to position [0, 0]
click at [365, 77] on span "Estudiantes" at bounding box center [361, 78] width 41 height 7
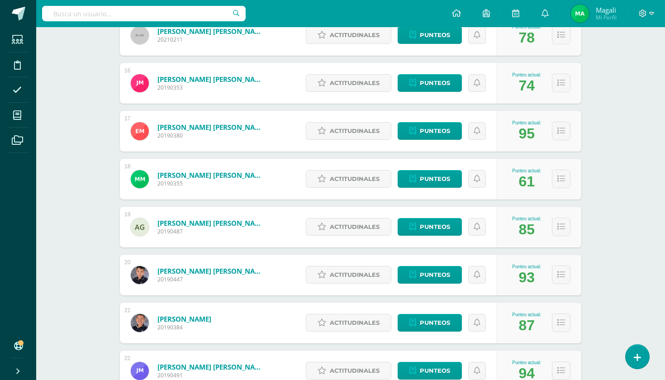
scroll to position [863, 0]
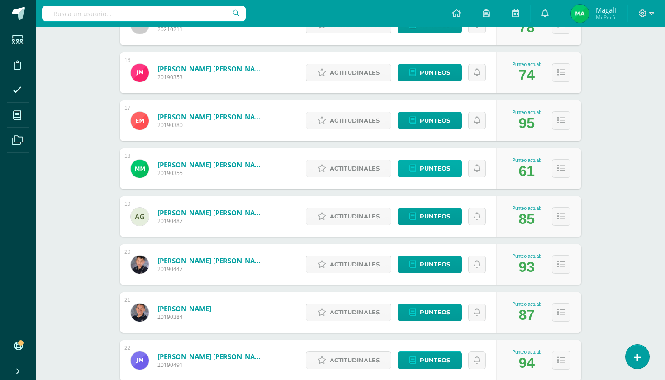
click at [428, 167] on span "Punteos" at bounding box center [434, 168] width 30 height 17
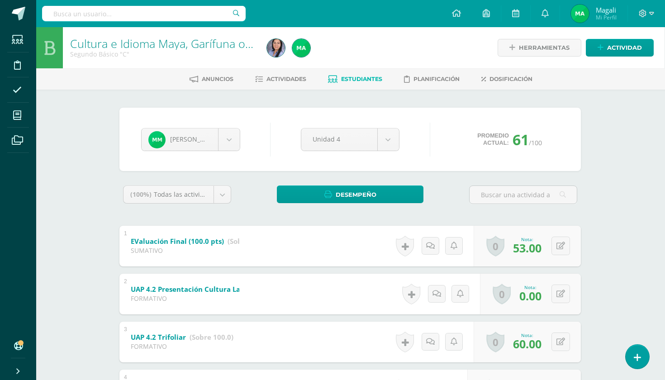
scroll to position [0, 0]
click at [292, 75] on span "Actividades" at bounding box center [286, 78] width 40 height 7
click at [353, 74] on link "Estudiantes" at bounding box center [355, 79] width 54 height 14
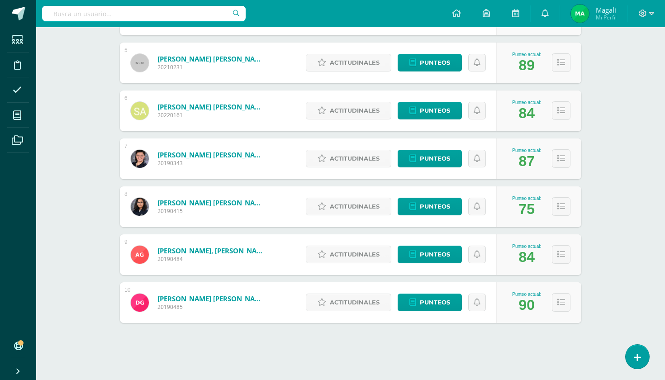
scroll to position [346, 0]
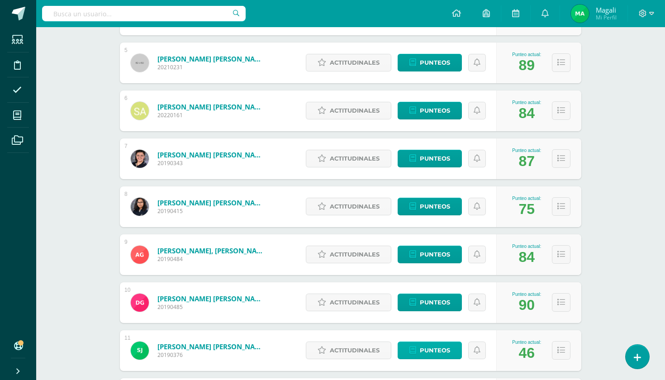
click at [419, 347] on link "Punteos" at bounding box center [429, 350] width 64 height 18
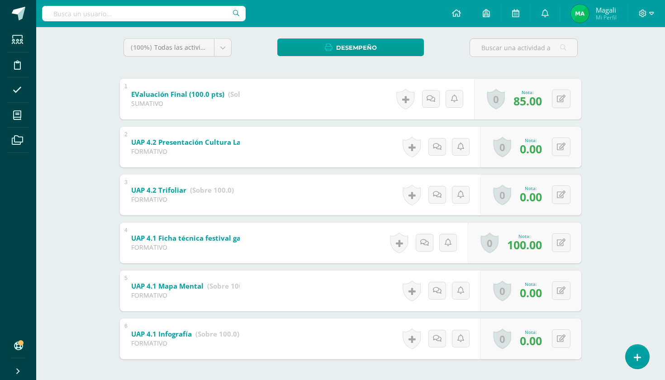
scroll to position [148, 0]
click at [560, 292] on icon at bounding box center [560, 290] width 9 height 8
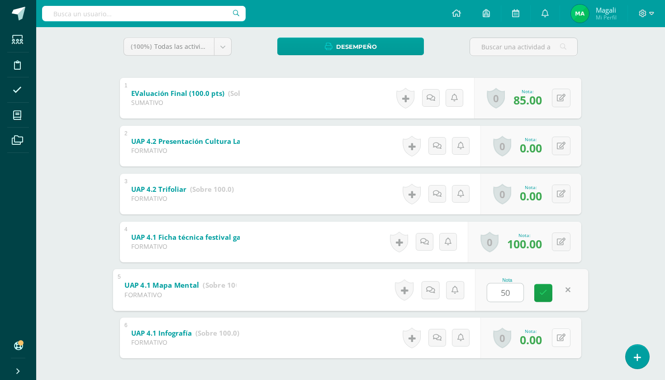
type input "50"
click at [558, 337] on icon at bounding box center [560, 338] width 9 height 8
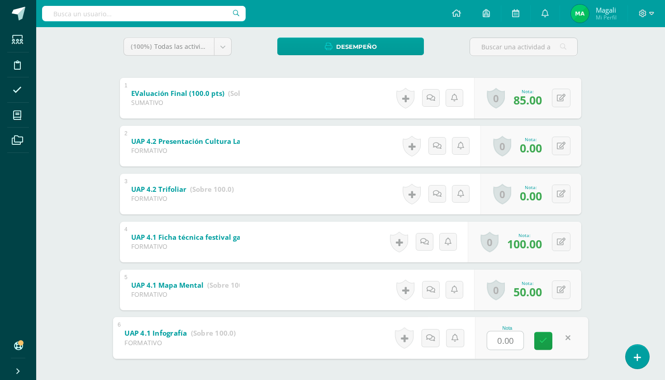
click at [512, 340] on input "0.00" at bounding box center [505, 340] width 36 height 18
type input "0"
type input "50"
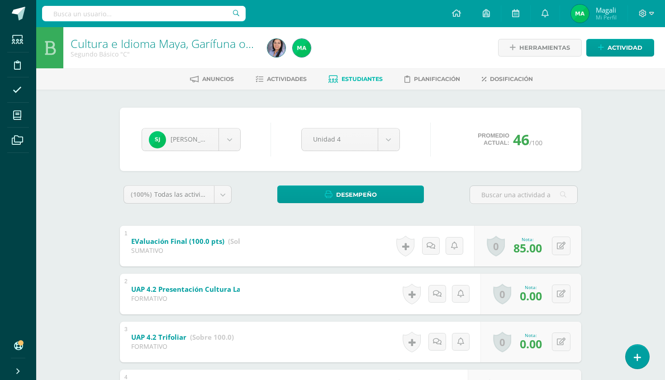
scroll to position [0, 0]
click at [361, 77] on span "Estudiantes" at bounding box center [361, 78] width 41 height 7
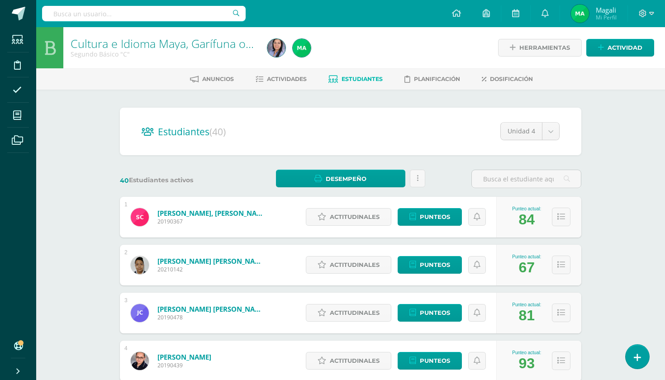
click at [140, 266] on img at bounding box center [140, 265] width 18 height 18
click at [441, 265] on span "Punteos" at bounding box center [434, 264] width 30 height 17
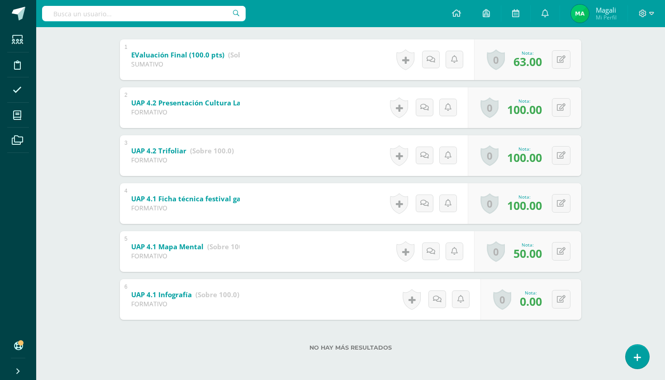
scroll to position [186, 0]
click at [558, 300] on icon at bounding box center [560, 299] width 9 height 8
type input "50"
click at [548, 301] on link at bounding box center [543, 302] width 18 height 18
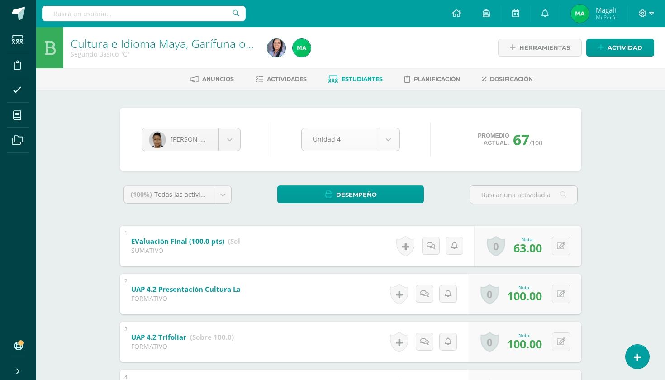
scroll to position [0, 0]
click at [361, 80] on span "Estudiantes" at bounding box center [361, 78] width 41 height 7
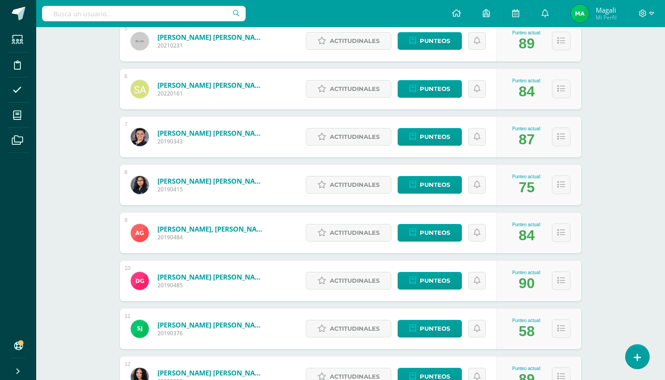
scroll to position [369, 0]
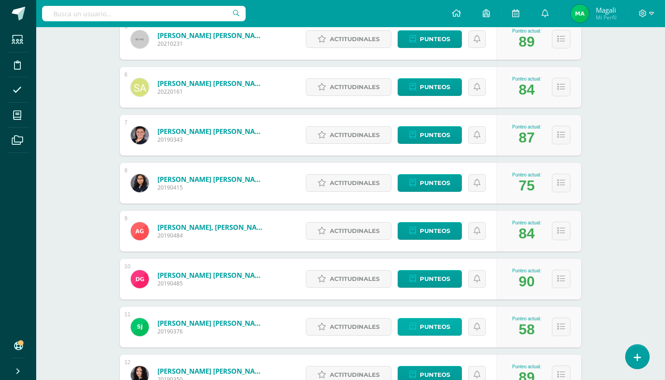
click at [431, 328] on span "Punteos" at bounding box center [434, 326] width 30 height 17
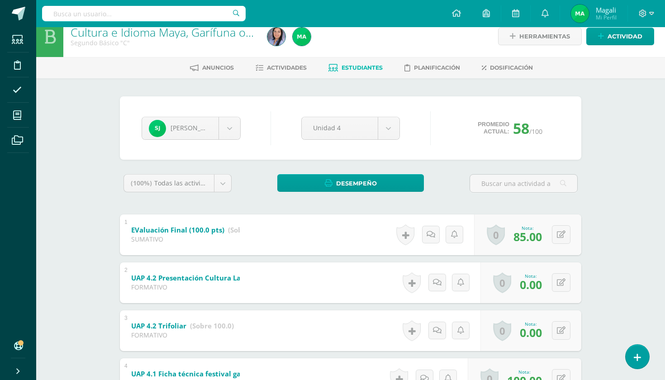
scroll to position [12, 2]
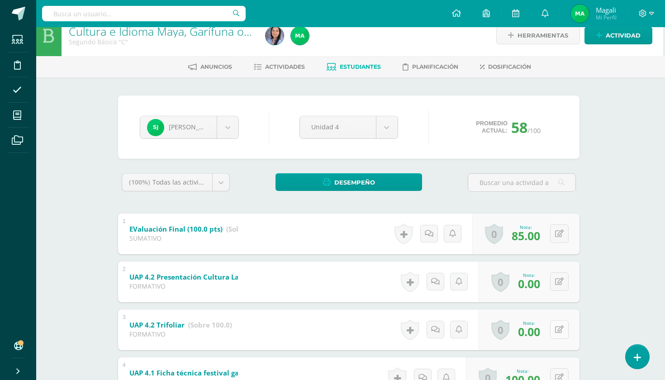
click at [561, 330] on icon at bounding box center [559, 329] width 9 height 8
type input "1"
type input "50"
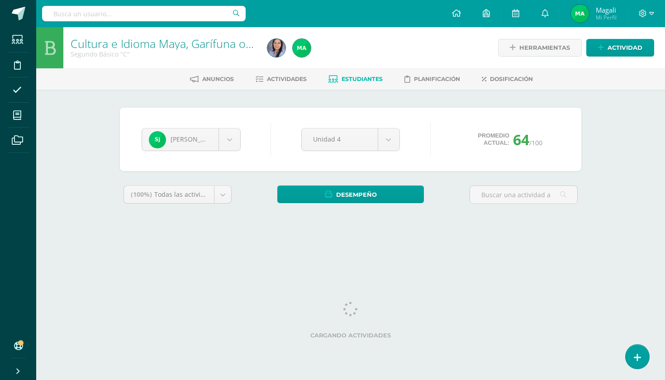
click at [356, 76] on span "Estudiantes" at bounding box center [361, 78] width 41 height 7
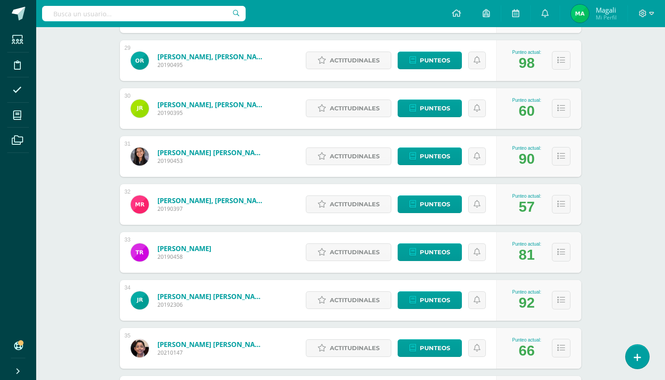
scroll to position [1503, 0]
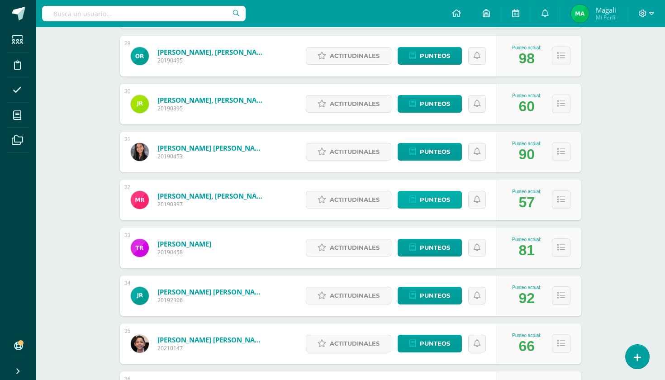
click at [432, 193] on span "Punteos" at bounding box center [434, 199] width 30 height 17
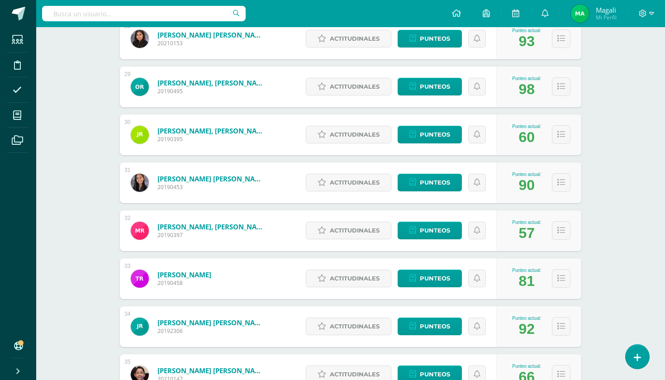
scroll to position [1479, 0]
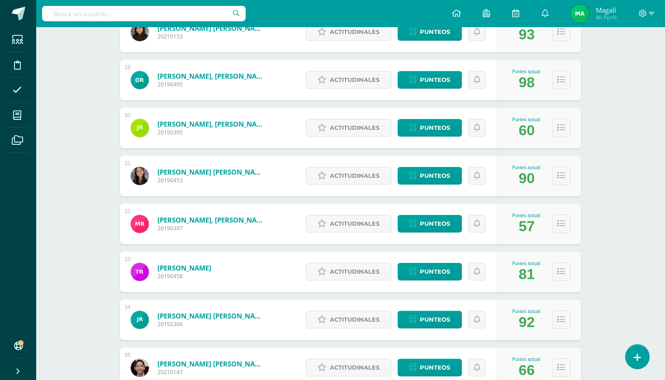
click at [176, 218] on link "[PERSON_NAME], [PERSON_NAME]" at bounding box center [211, 219] width 108 height 9
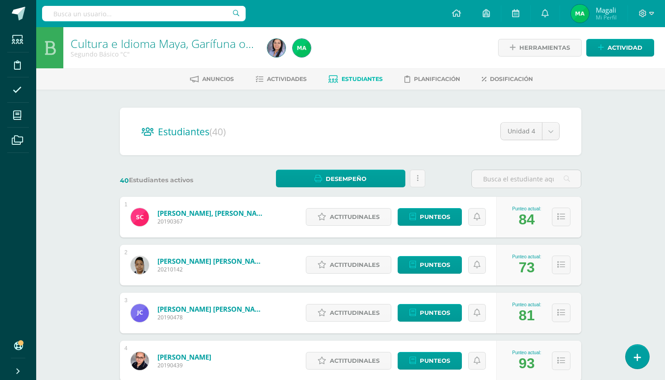
scroll to position [0, 0]
click at [456, 17] on span at bounding box center [456, 14] width 9 height 10
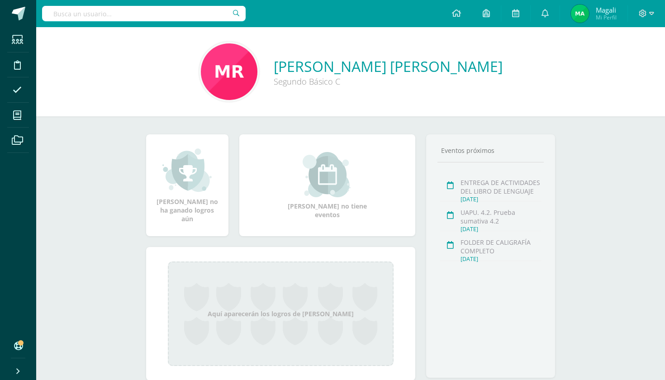
click at [102, 13] on input "text" at bounding box center [143, 13] width 203 height 15
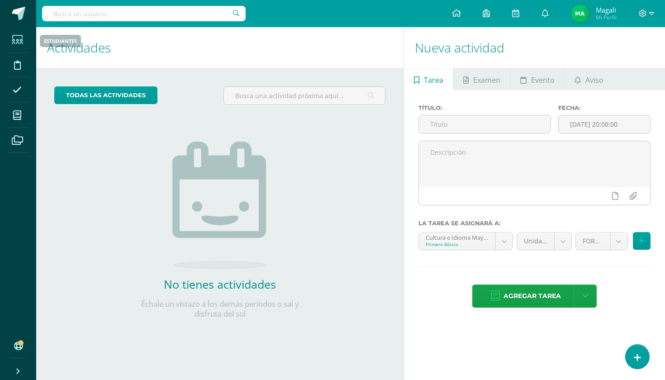
click at [18, 42] on icon at bounding box center [17, 39] width 11 height 9
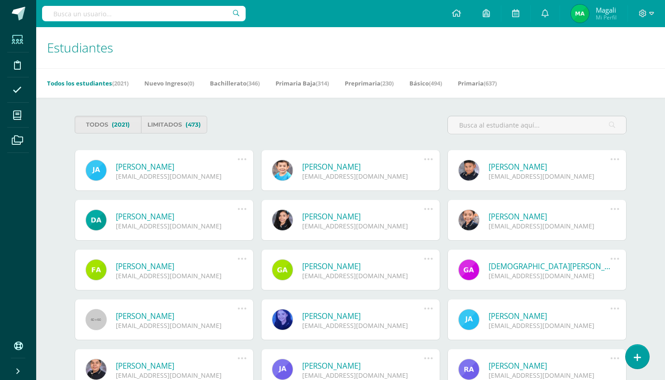
click at [139, 14] on input "text" at bounding box center [143, 13] width 203 height 15
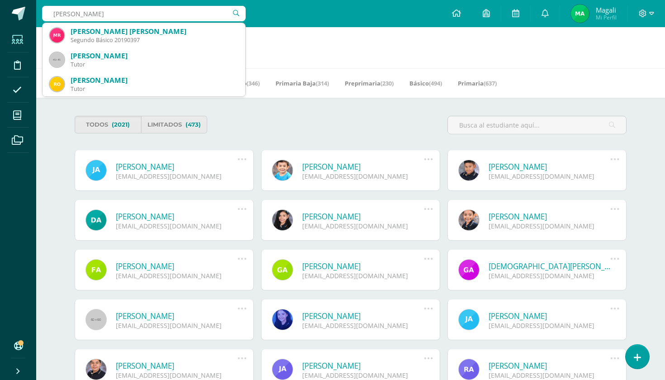
type input "ROBLES MIGUEL"
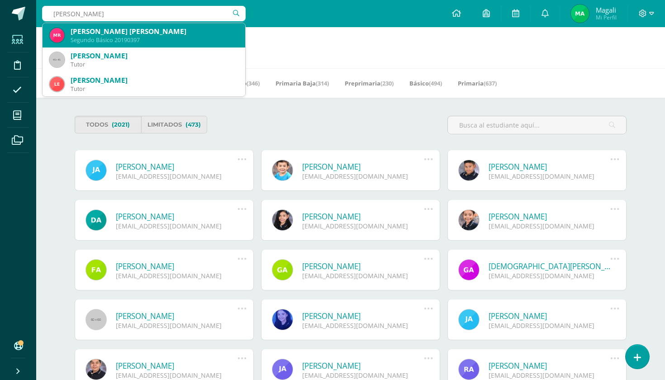
click at [157, 38] on div "Segundo Básico 20190397" at bounding box center [154, 40] width 167 height 8
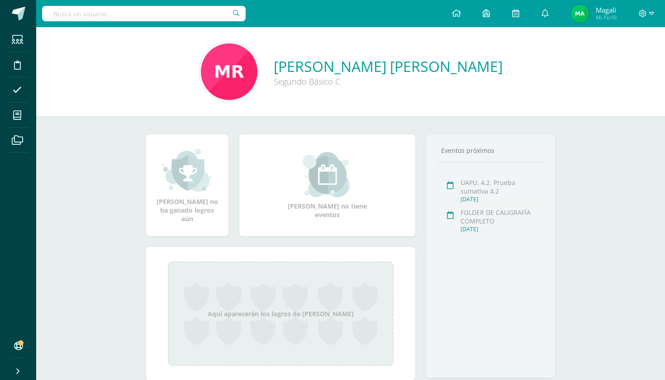
click at [331, 63] on link "[PERSON_NAME] [PERSON_NAME]" at bounding box center [387, 66] width 229 height 19
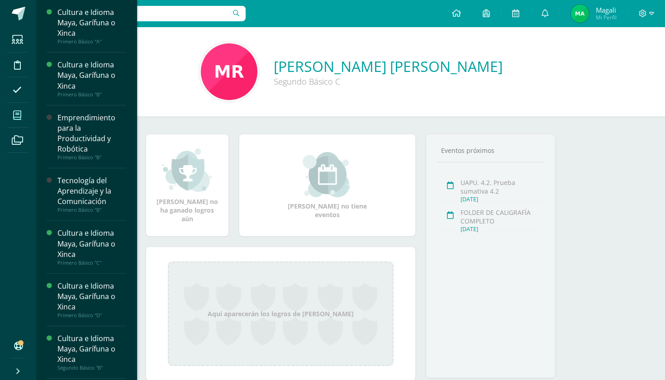
click at [21, 114] on icon at bounding box center [17, 115] width 8 height 9
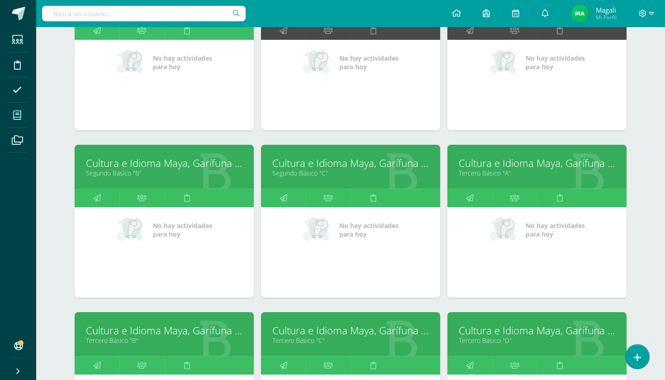
scroll to position [319, 0]
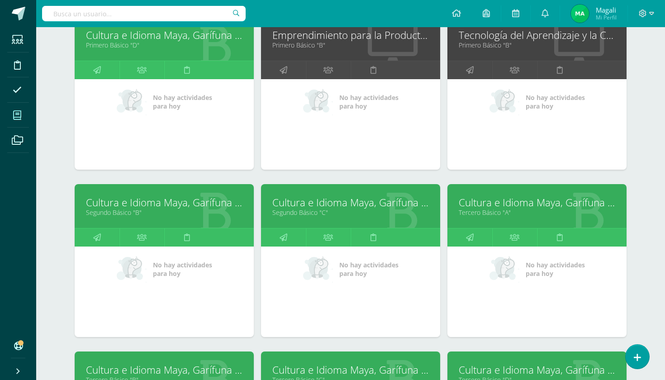
click at [317, 208] on link "Segundo Básico "C"" at bounding box center [350, 212] width 156 height 9
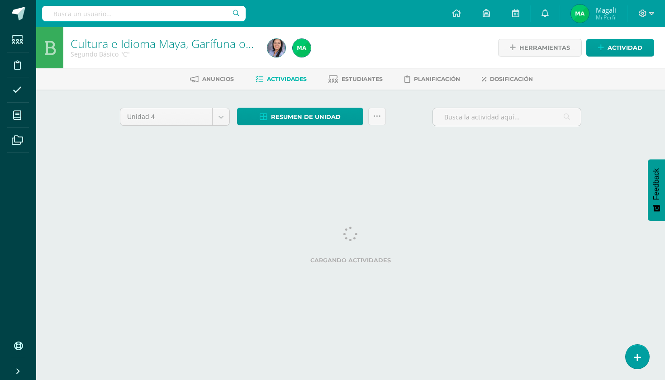
click at [327, 169] on html "Estudiantes Disciplina Asistencia Mis cursos Archivos Soporte Ayuda Reportar un…" at bounding box center [332, 84] width 665 height 169
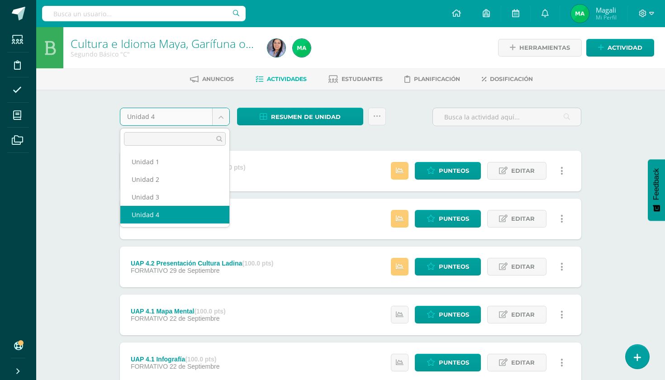
click at [225, 117] on body "Estudiantes Disciplina Asistencia Mis cursos Archivos Soporte Ayuda Reportar un…" at bounding box center [332, 245] width 665 height 491
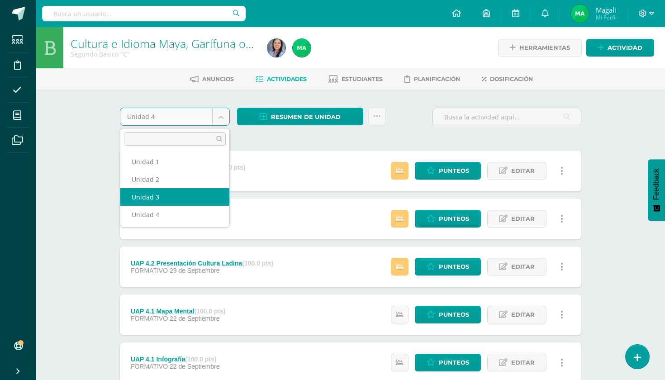
select select "Unidad 3"
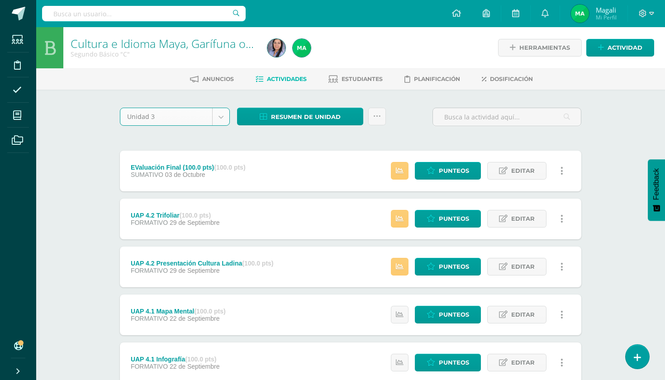
click at [169, 197] on div "EValuación Final (100.0 pts) (100.0 pts) SUMATIVO 03 de Octubre Estatus de Acti…" at bounding box center [350, 291] width 461 height 280
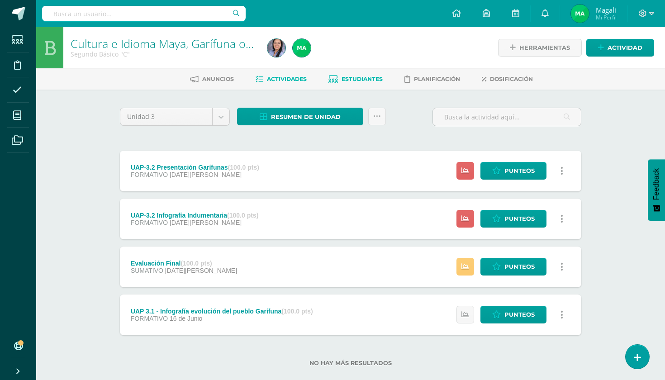
click at [362, 78] on span "Estudiantes" at bounding box center [361, 78] width 41 height 7
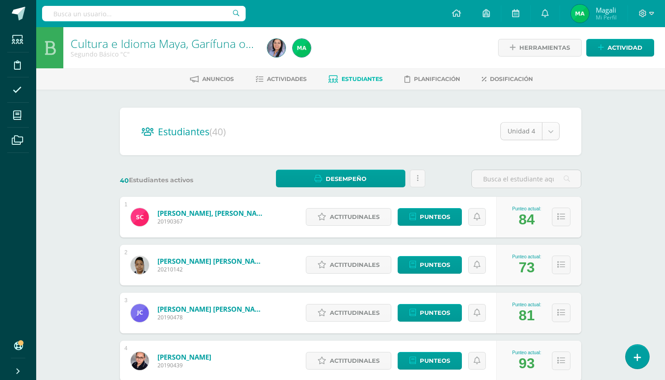
click at [551, 131] on body "Estudiantes Disciplina Asistencia Mis cursos Archivos Soporte Ayuda Reportar un…" at bounding box center [332, 363] width 665 height 726
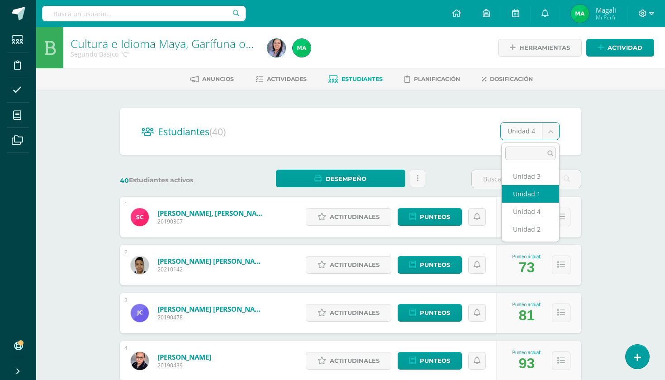
select select "/dashboard/teacher/section/6298/students/?unit=213143"
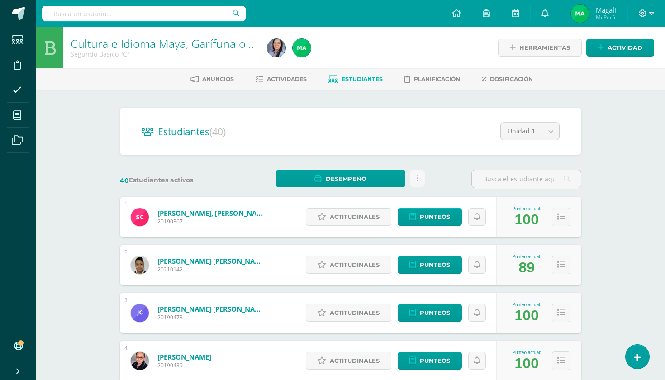
click at [76, 363] on div "Cultura e Idioma Maya, Garífuna o Xinca Segundo Básico "C" Herramientas Detalle…" at bounding box center [350, 376] width 628 height 698
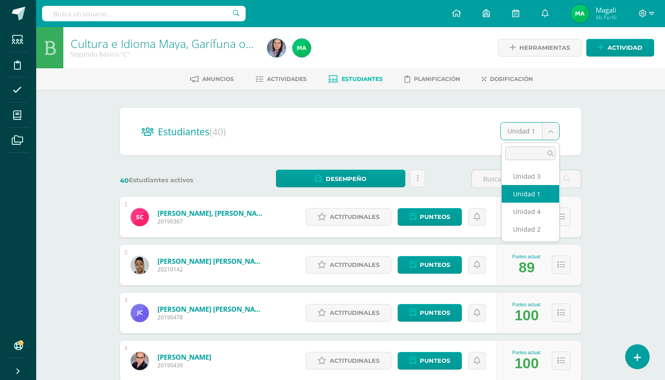
select select "/dashboard/teacher/section/6298/students/?unit=213146"
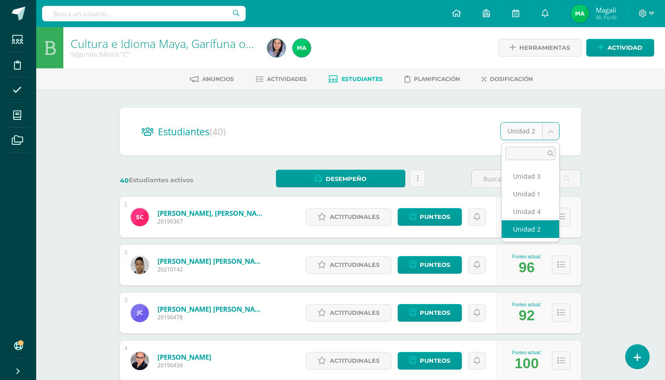
select select "/dashboard/teacher/section/6298/students/?unit=213149"
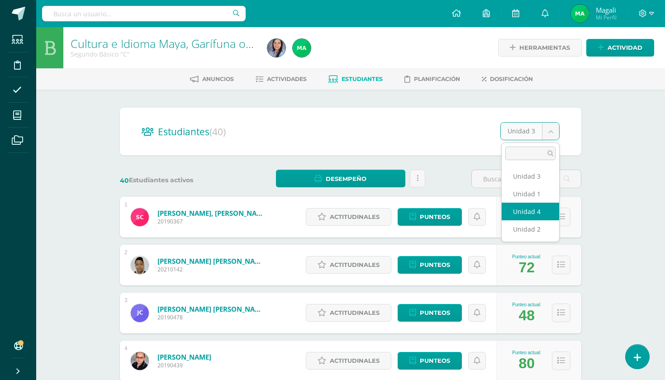
select select "/dashboard/teacher/section/6298/students/?unit=213152"
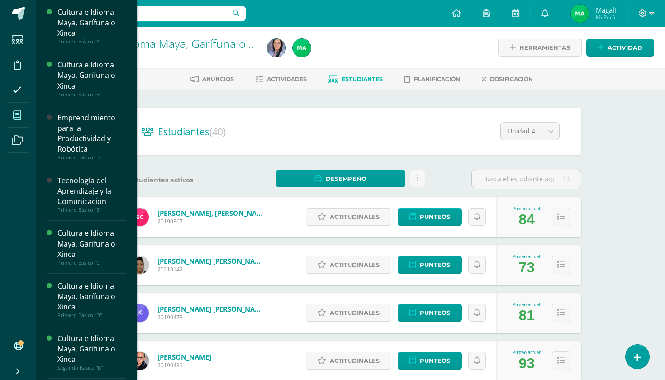
click at [22, 112] on span at bounding box center [17, 115] width 20 height 20
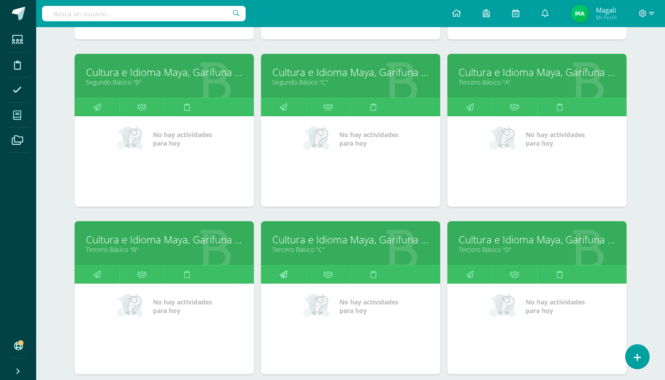
scroll to position [446, 0]
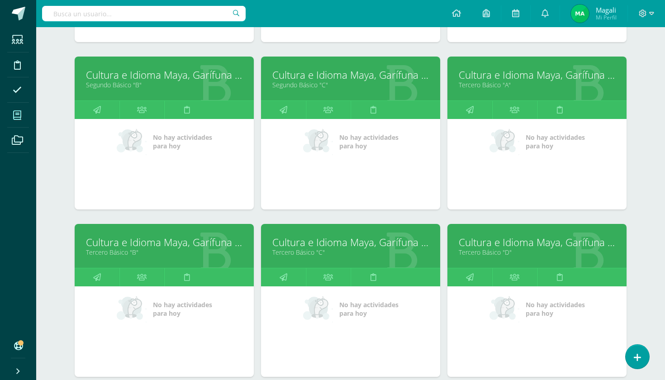
click at [316, 242] on link "Cultura e Idioma Maya, Garífuna o Xinca" at bounding box center [350, 242] width 156 height 14
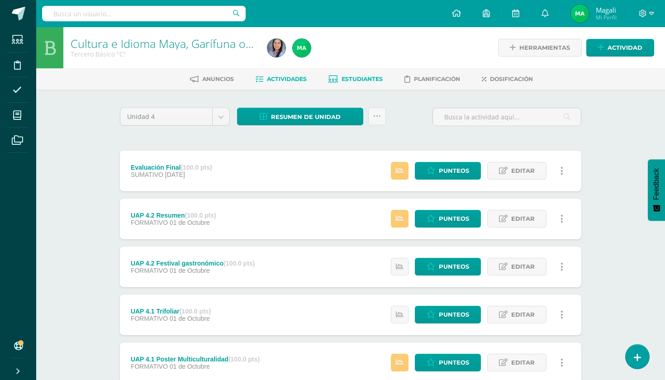
click at [373, 79] on span "Estudiantes" at bounding box center [361, 78] width 41 height 7
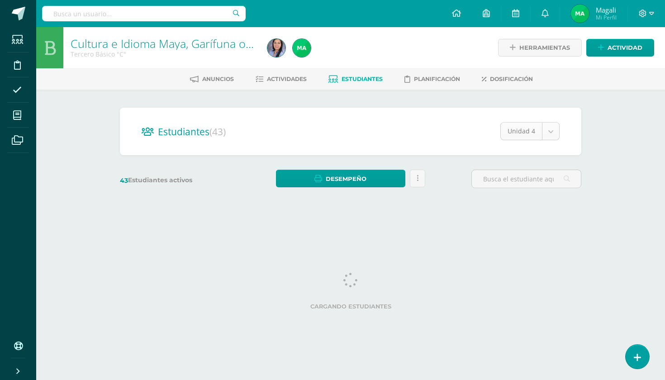
click at [548, 138] on body "Estudiantes Disciplina Asistencia Mis cursos Archivos Soporte Ayuda Reportar un…" at bounding box center [332, 107] width 665 height 215
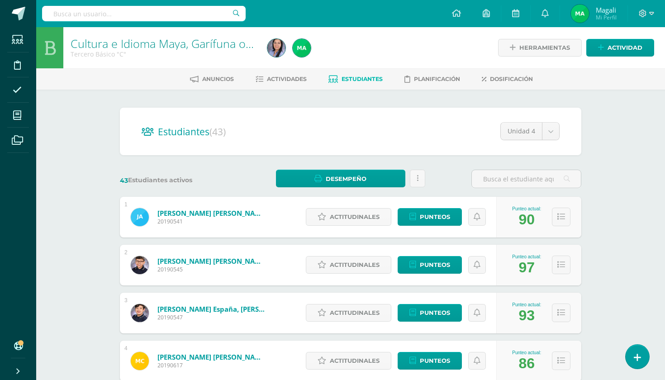
click at [522, 201] on div "Punteo actual: 90" at bounding box center [538, 217] width 85 height 41
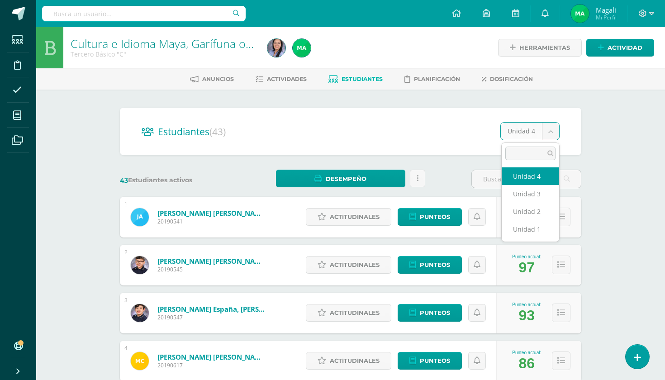
select select "/dashboard/teacher/section/6357/students/?unit=213344"
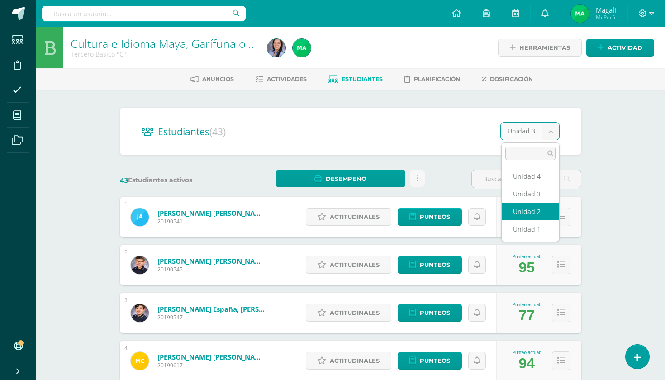
select select "/dashboard/teacher/section/6357/students/?unit=213341"
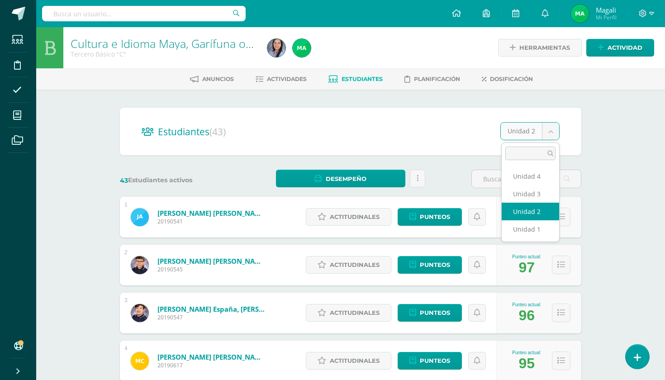
select select "/dashboard/teacher/section/6357/students/?unit=213338"
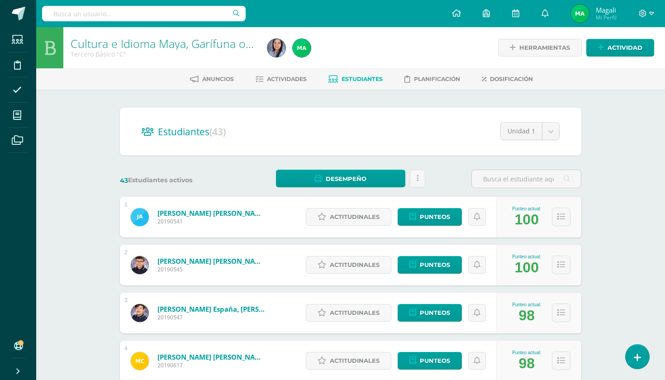
click at [525, 212] on div "100" at bounding box center [526, 219] width 24 height 17
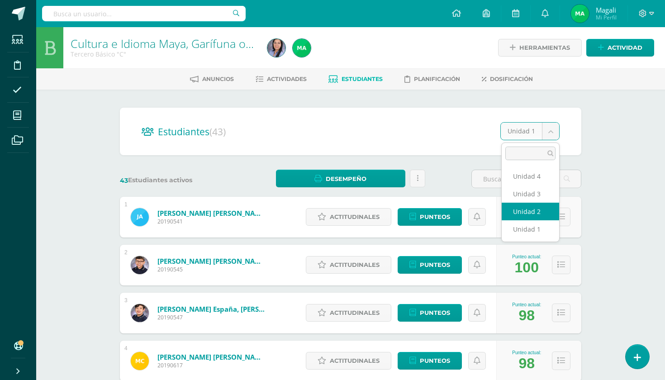
select select "/dashboard/teacher/section/6357/students/?unit=213341"
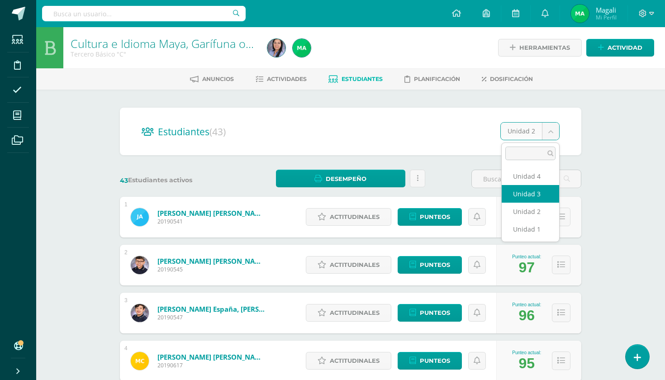
select select "/dashboard/teacher/section/6357/students/?unit=213344"
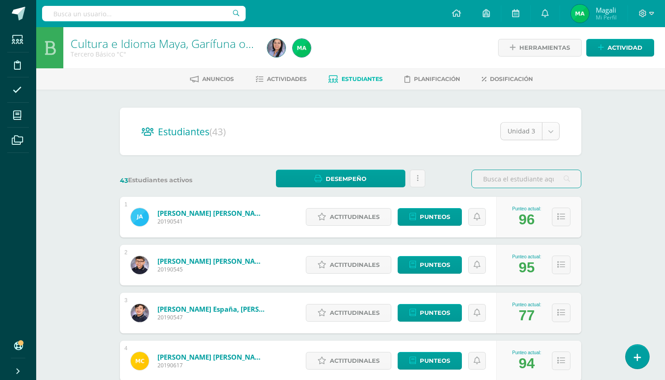
click at [533, 179] on input "text" at bounding box center [525, 179] width 109 height 18
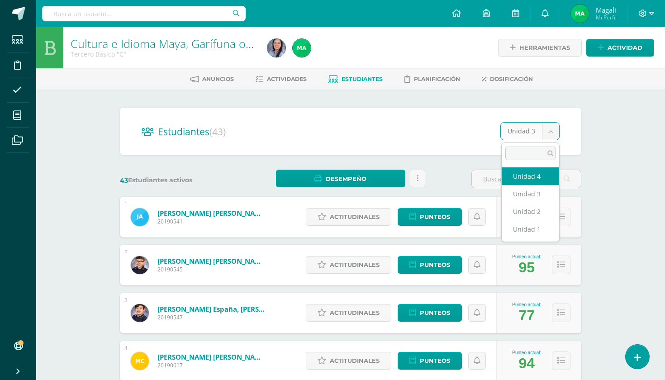
select select "/dashboard/teacher/section/6357/students/?unit=213347"
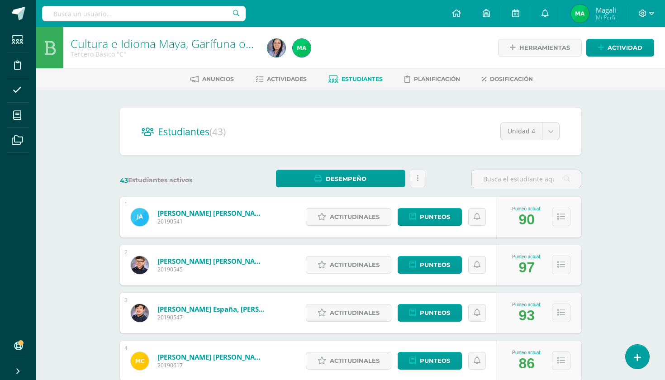
click at [352, 81] on span "Estudiantes" at bounding box center [361, 78] width 41 height 7
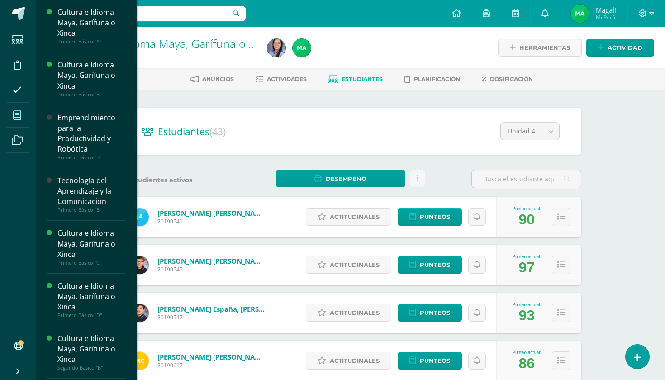
click at [22, 122] on span at bounding box center [17, 115] width 20 height 20
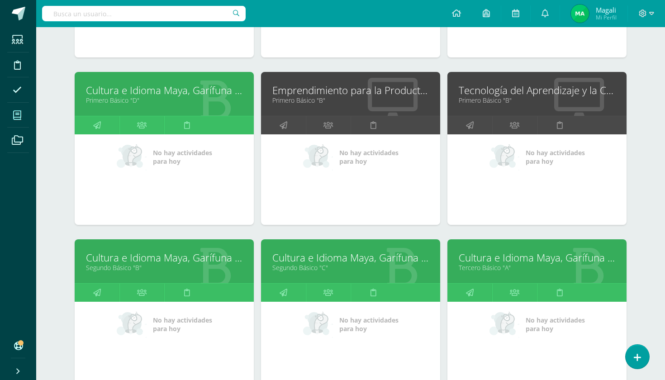
scroll to position [261, 0]
